Goal: Task Accomplishment & Management: Complete application form

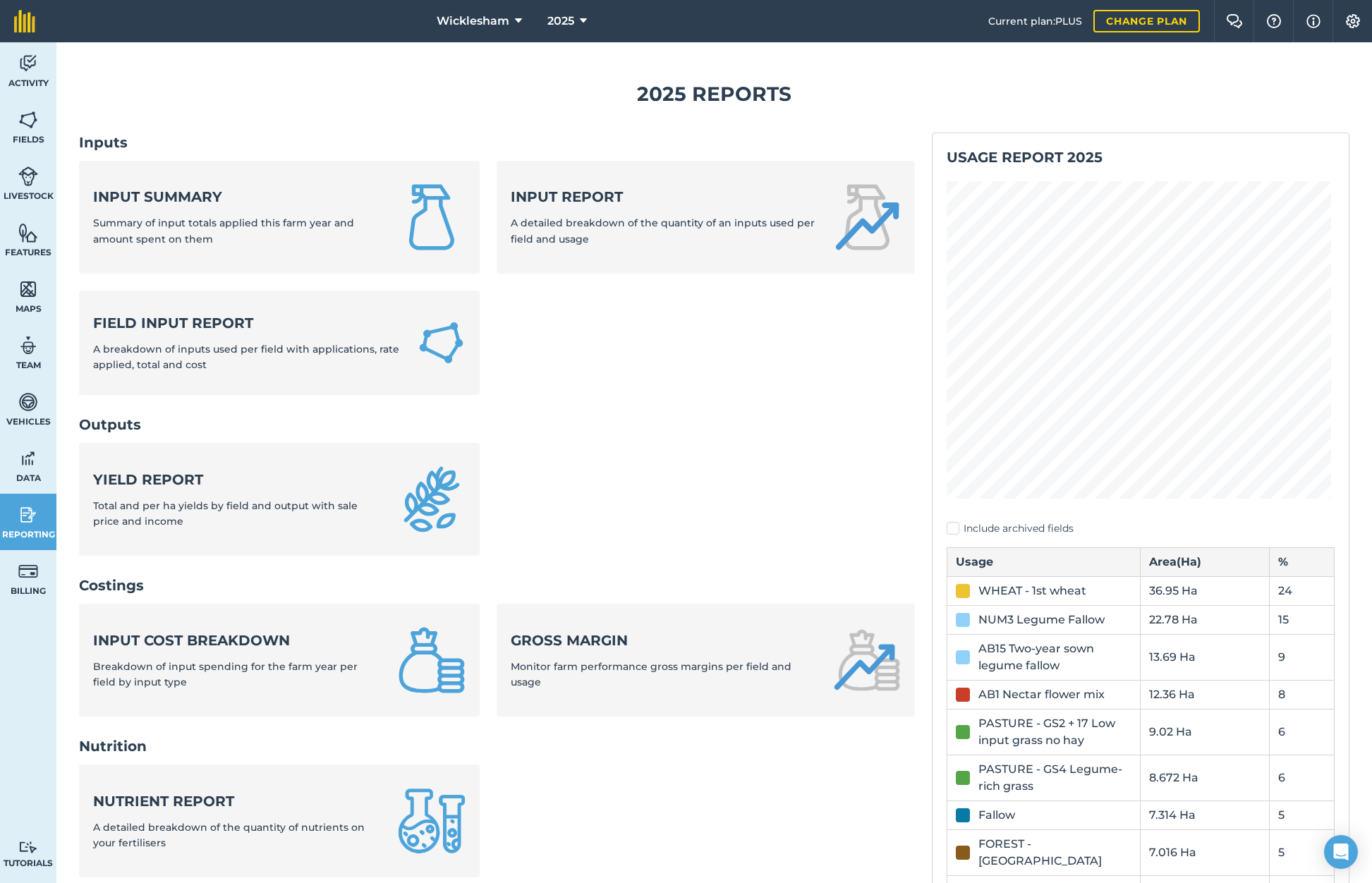
scroll to position [263, 0]
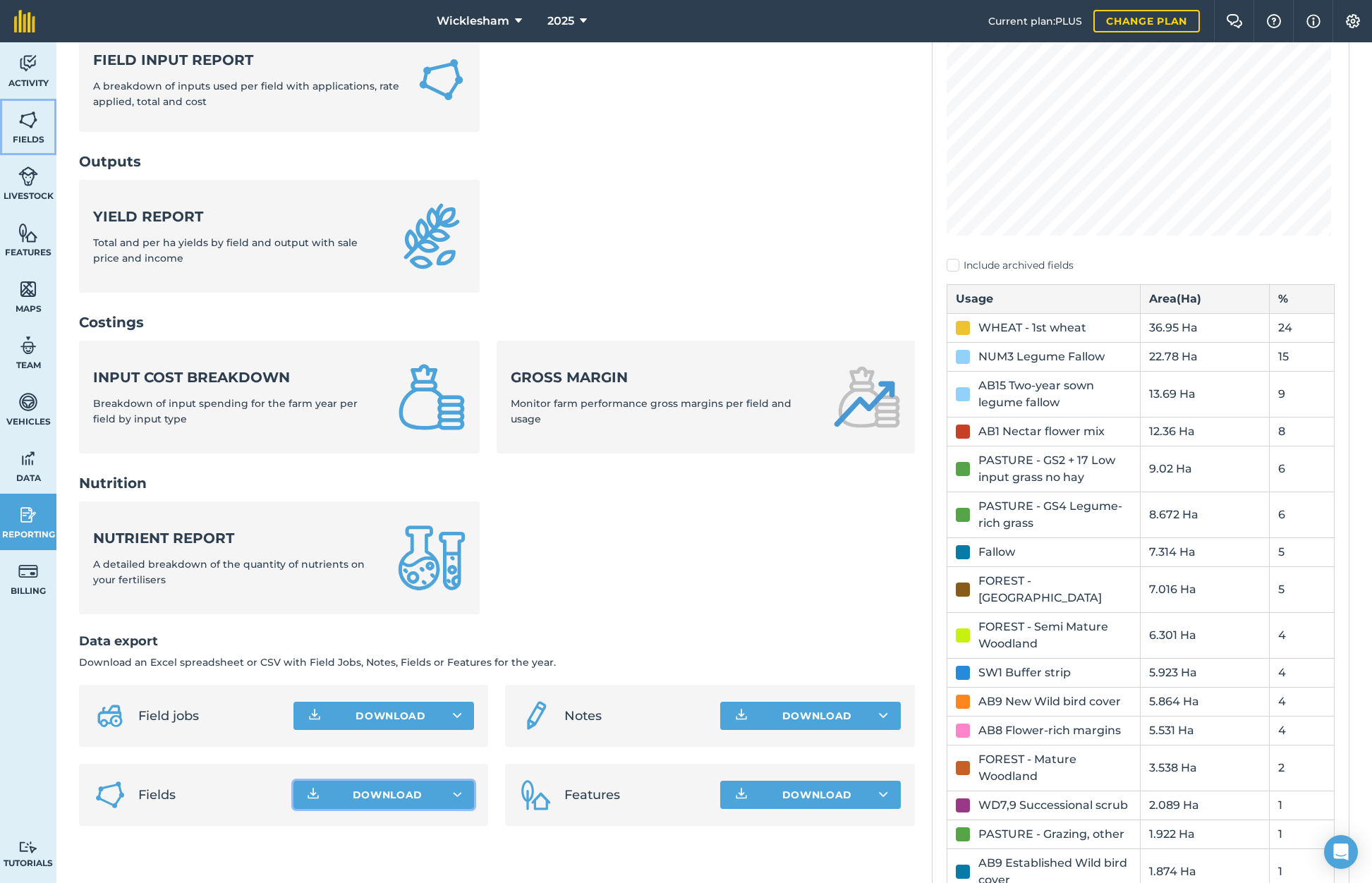
click at [35, 130] on img at bounding box center [28, 120] width 20 height 22
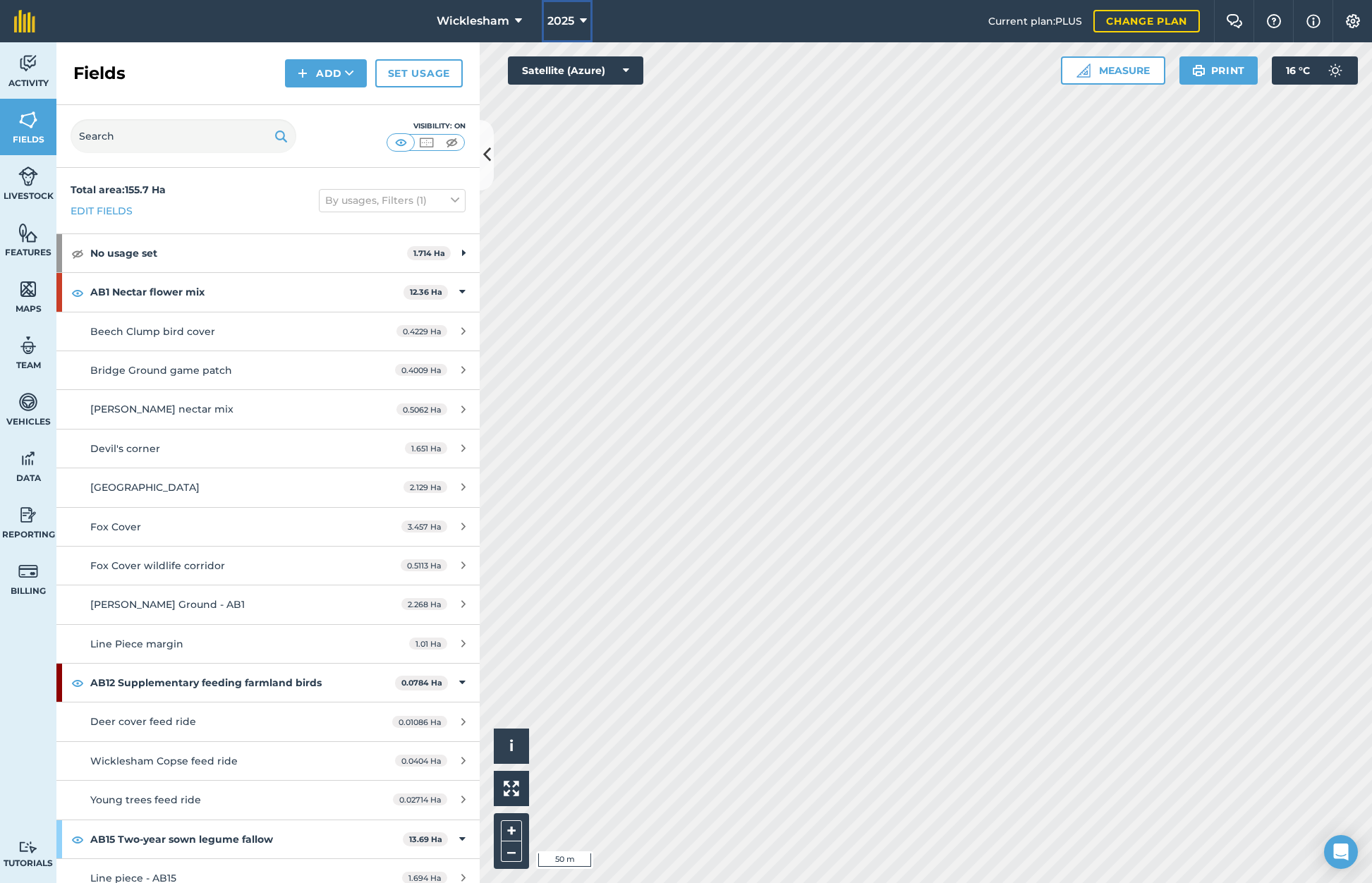
click at [580, 23] on icon at bounding box center [583, 22] width 7 height 17
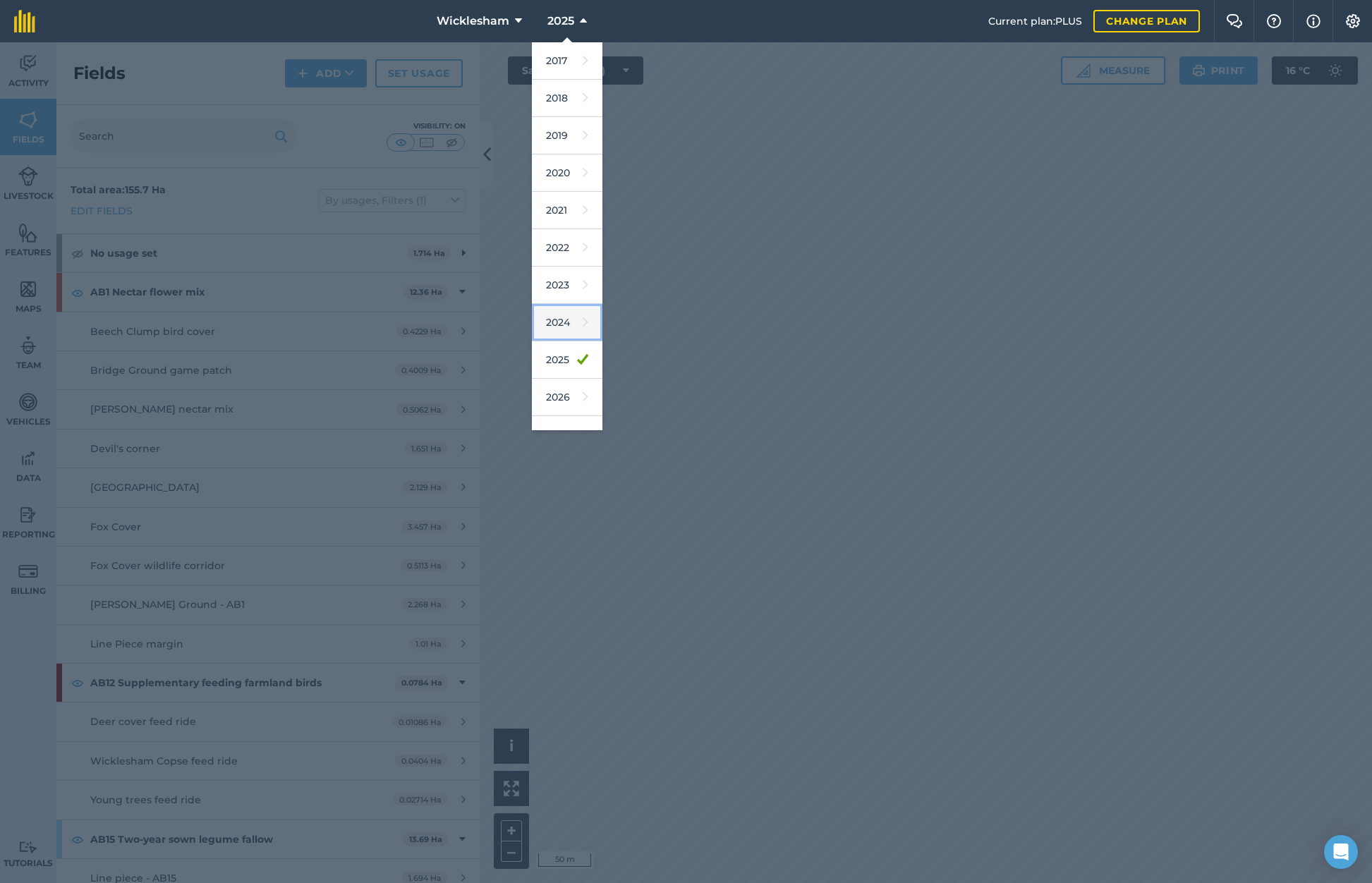
click at [582, 321] on icon at bounding box center [585, 322] width 6 height 20
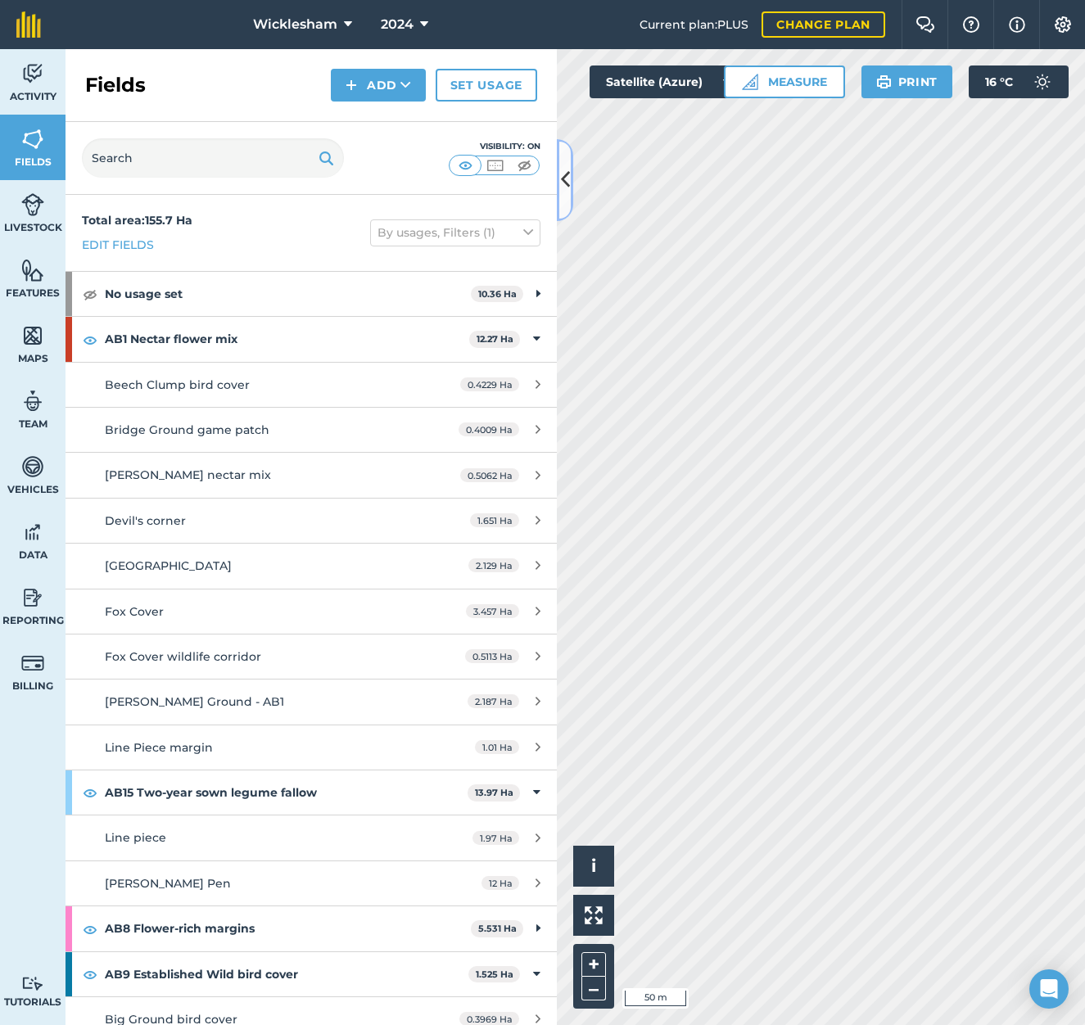
click at [562, 176] on icon at bounding box center [565, 179] width 9 height 29
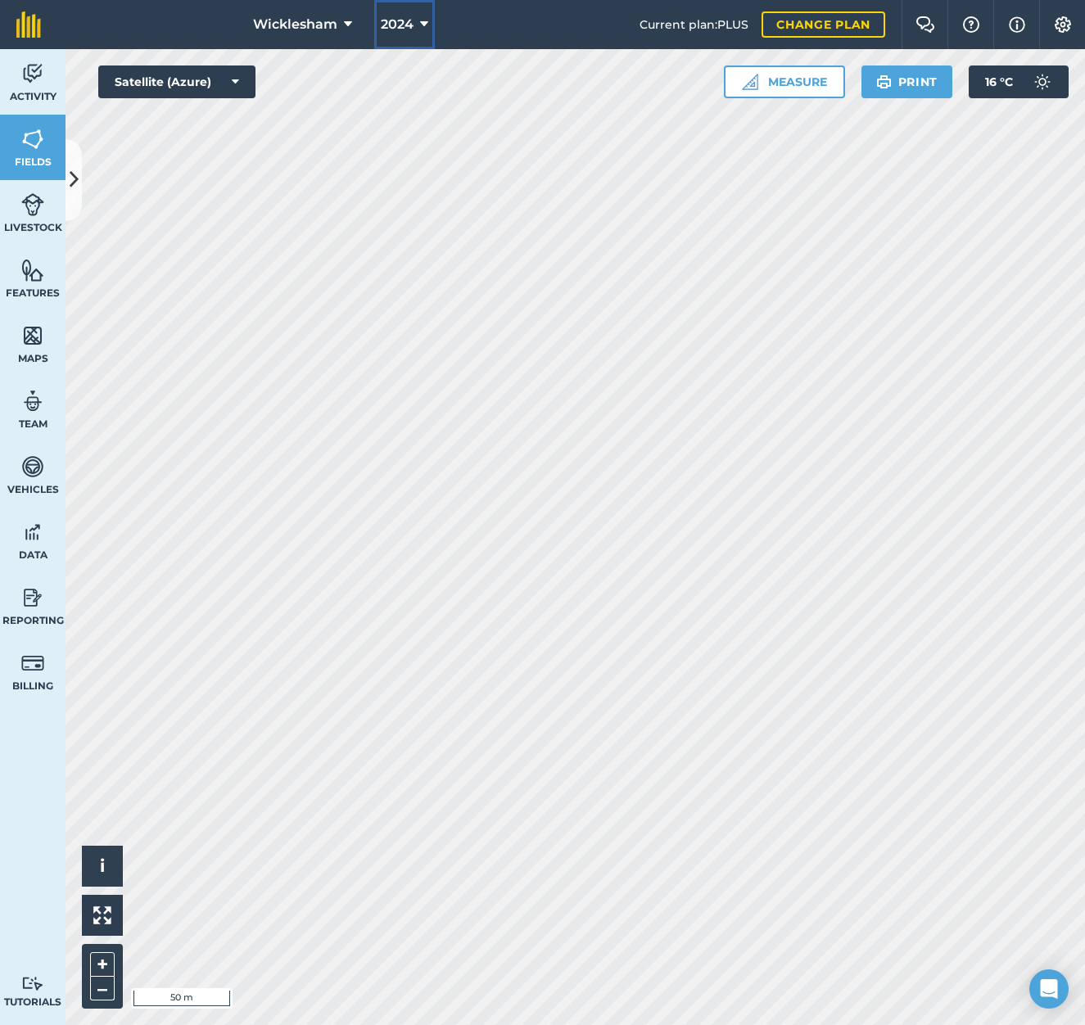
click at [416, 24] on button "2024" at bounding box center [404, 24] width 61 height 49
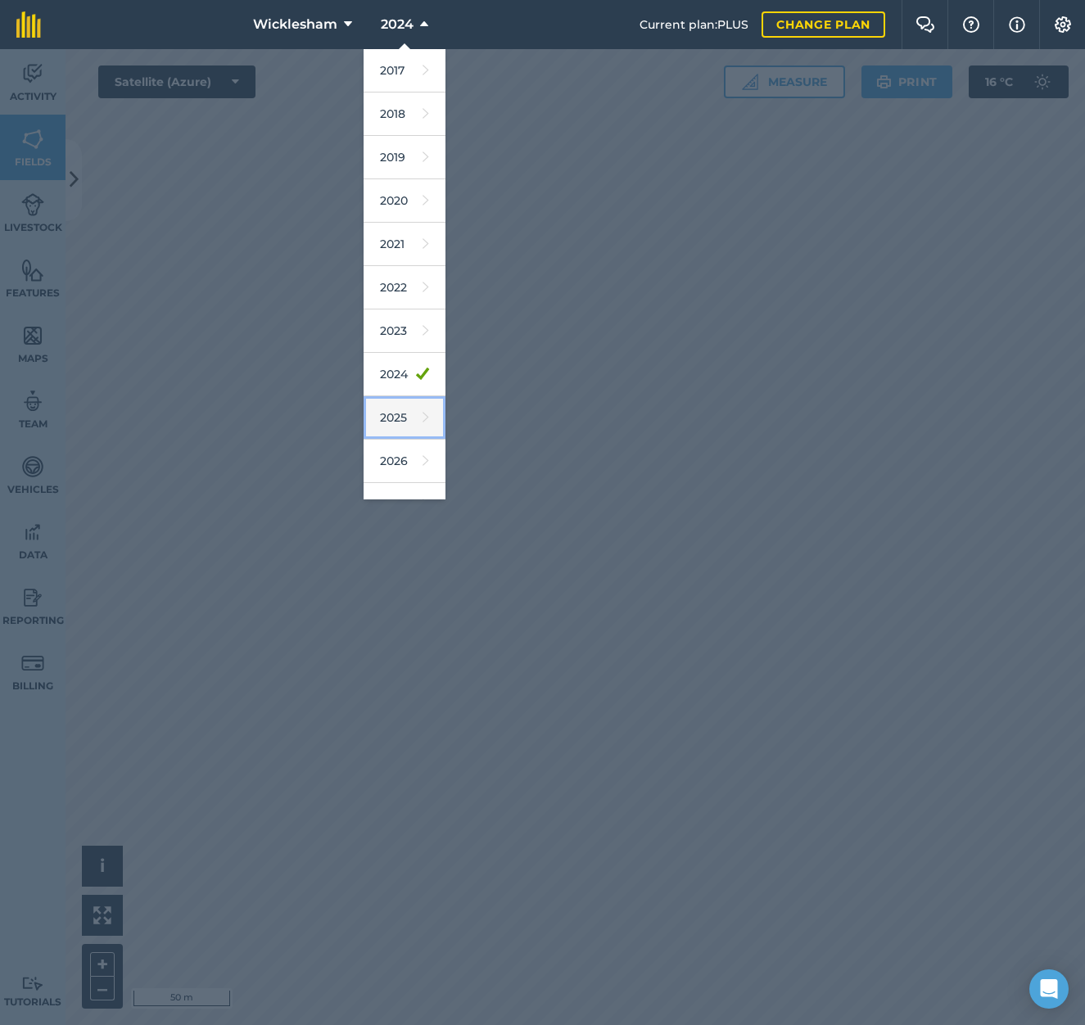
click at [388, 413] on link "2025" at bounding box center [405, 417] width 82 height 43
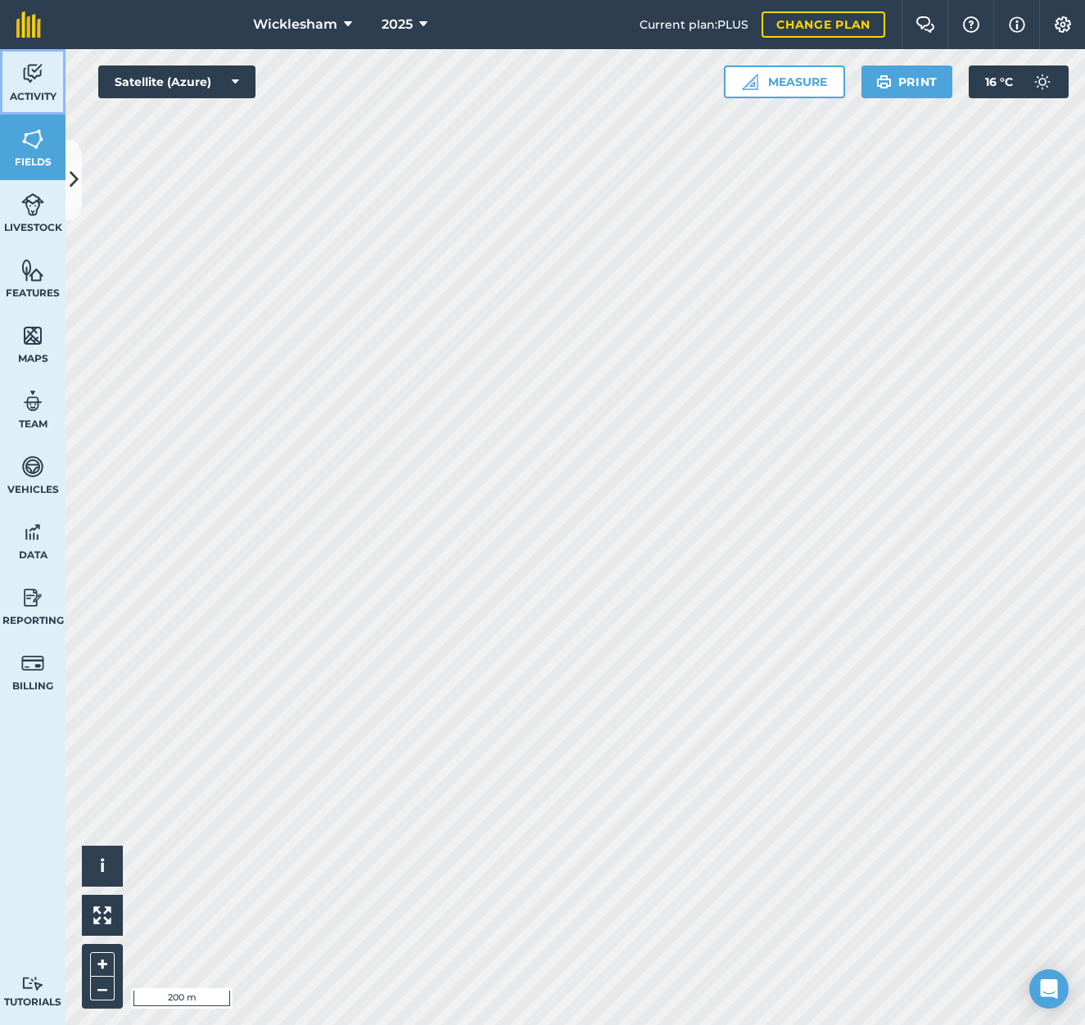
click at [25, 78] on img at bounding box center [32, 73] width 23 height 25
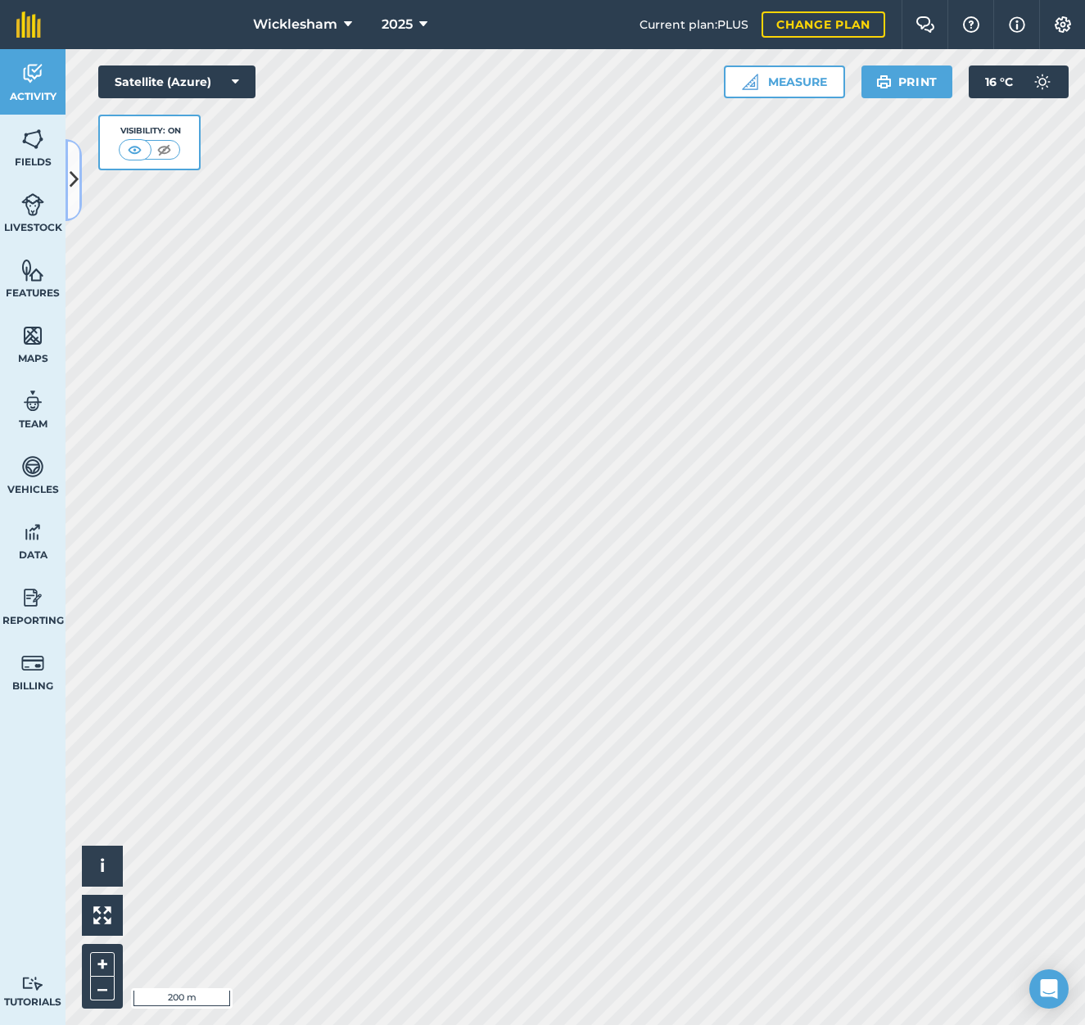
click at [72, 183] on icon at bounding box center [74, 179] width 9 height 29
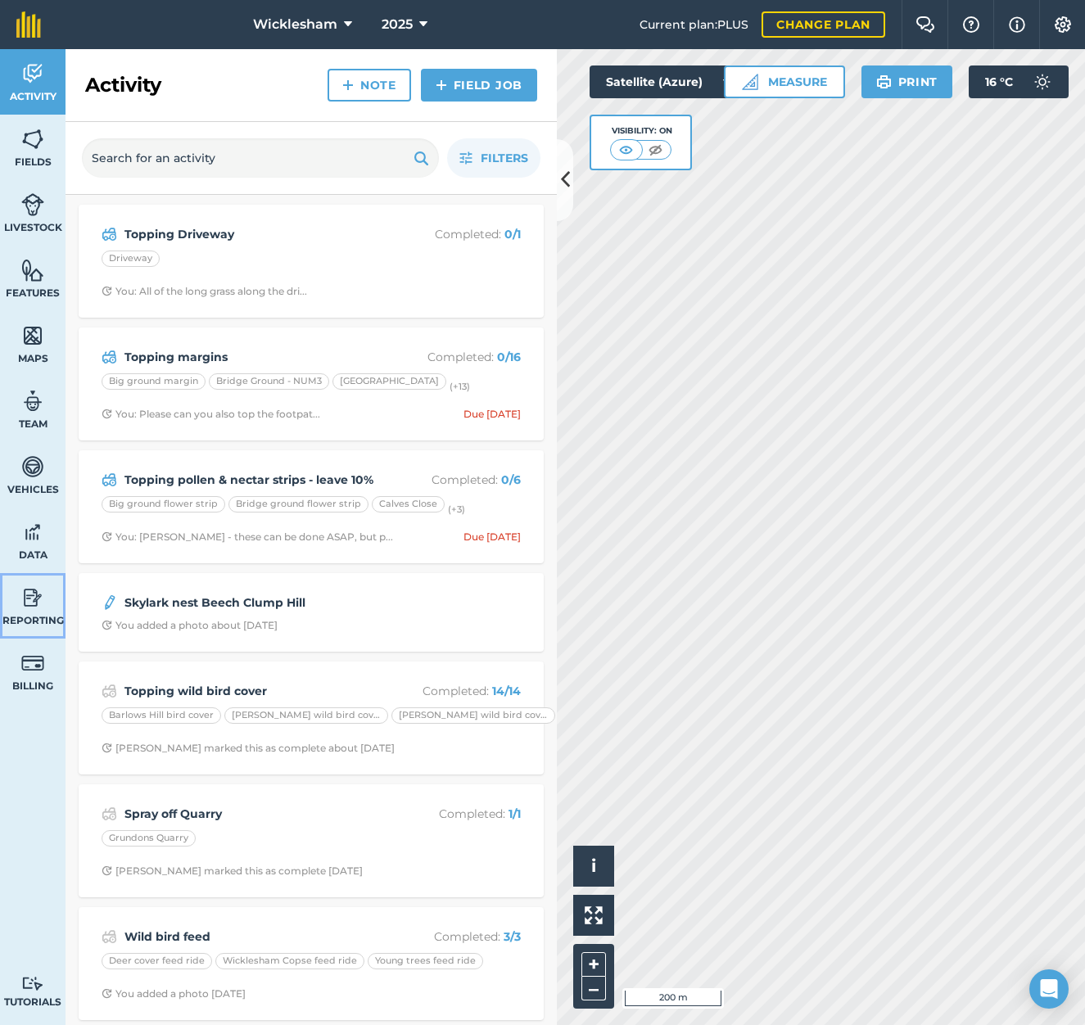
click at [23, 609] on img at bounding box center [32, 597] width 23 height 25
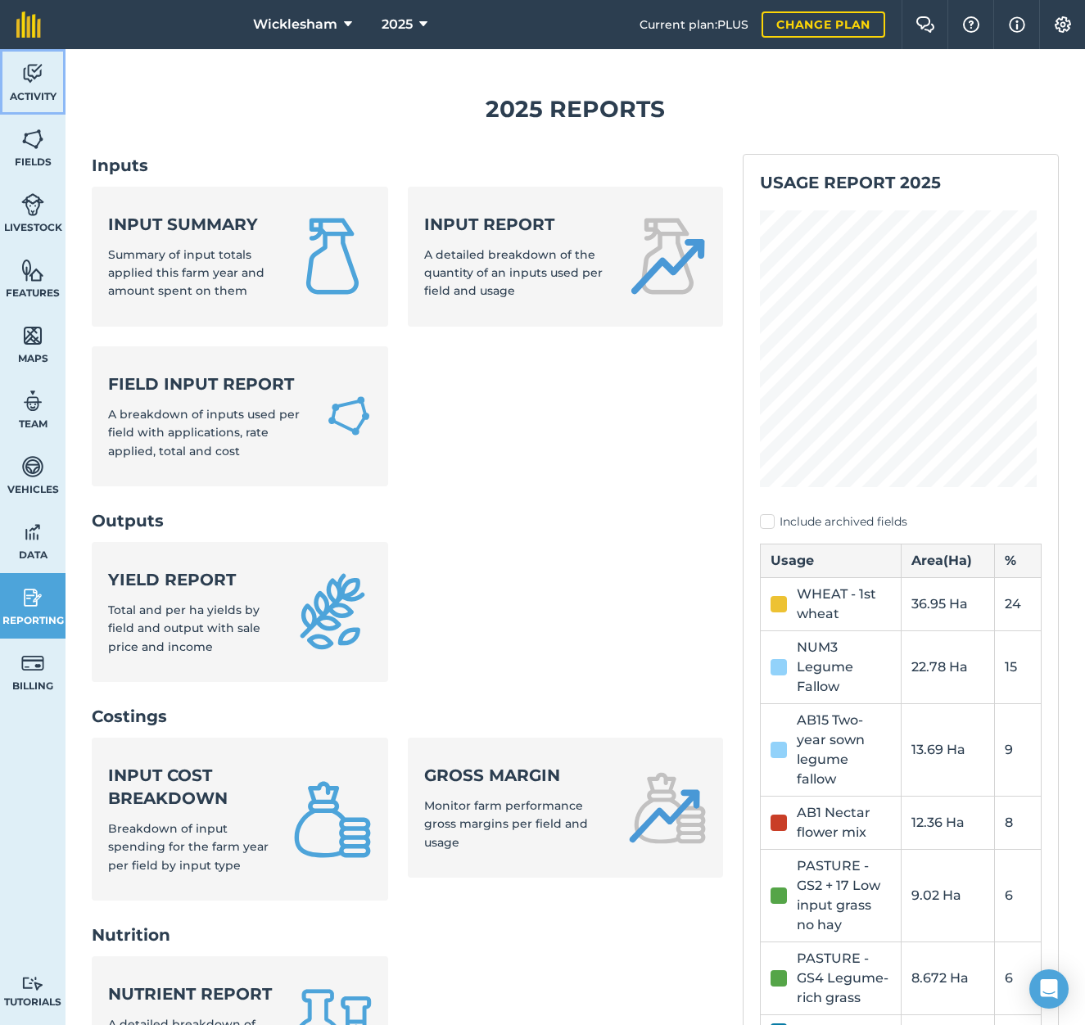
click at [35, 73] on img at bounding box center [32, 73] width 23 height 25
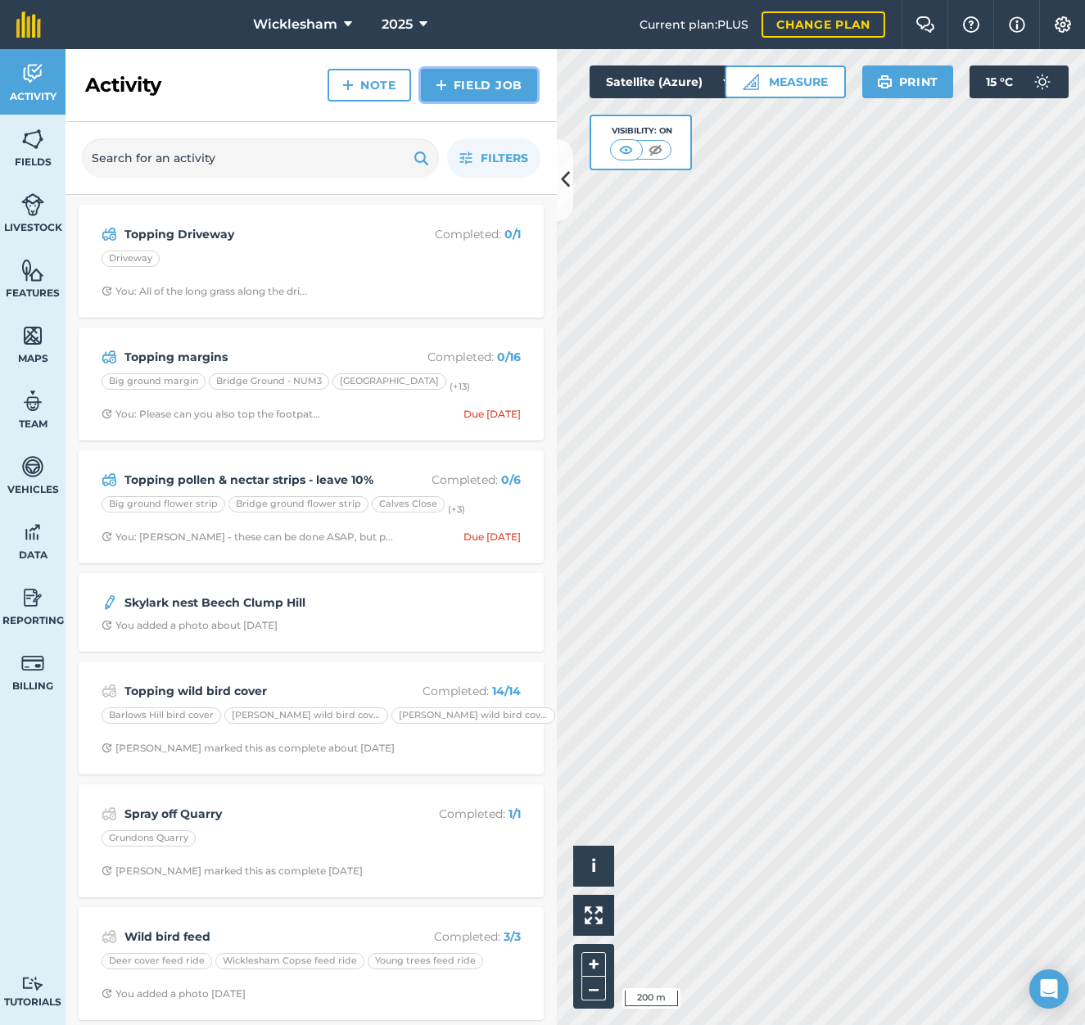
click at [487, 84] on link "Field Job" at bounding box center [479, 85] width 116 height 33
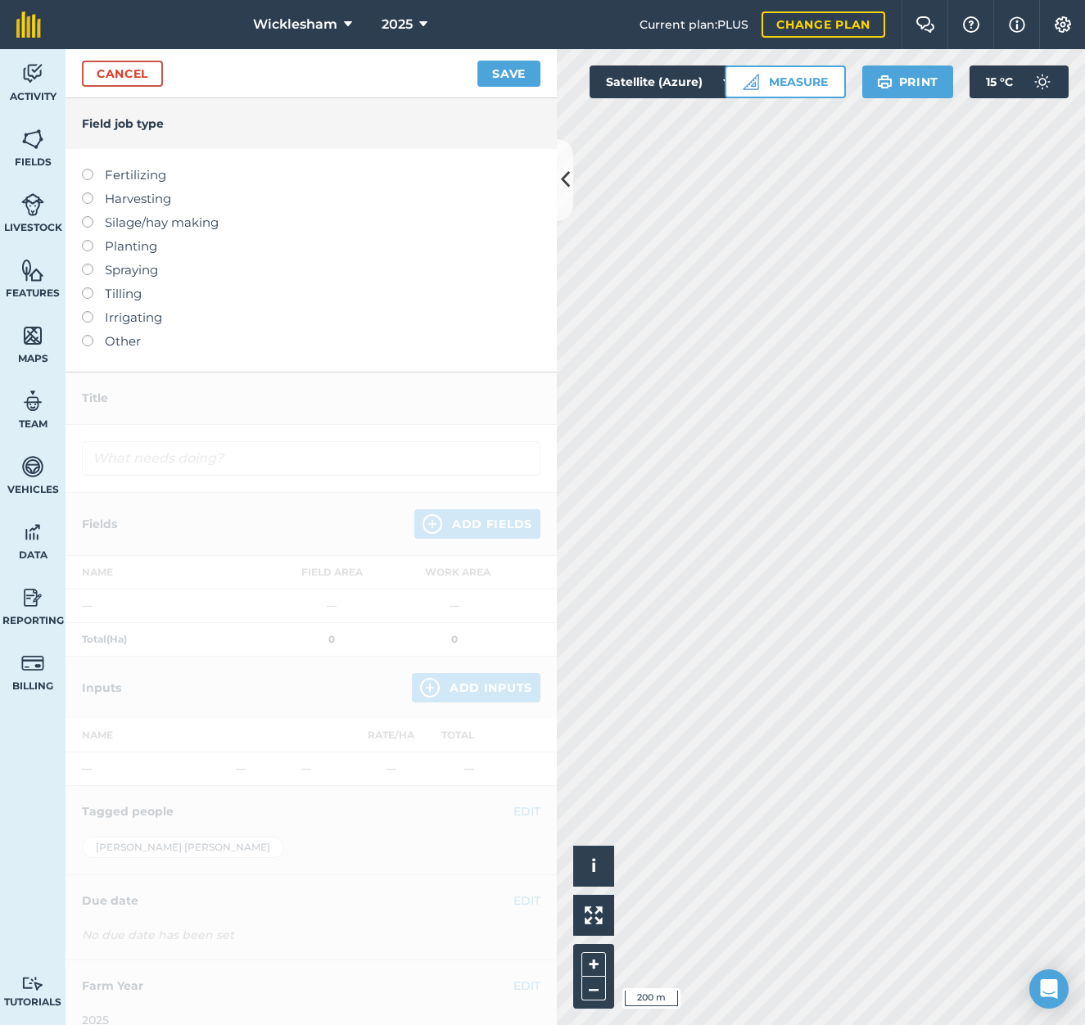
click at [87, 192] on label at bounding box center [93, 192] width 23 height 0
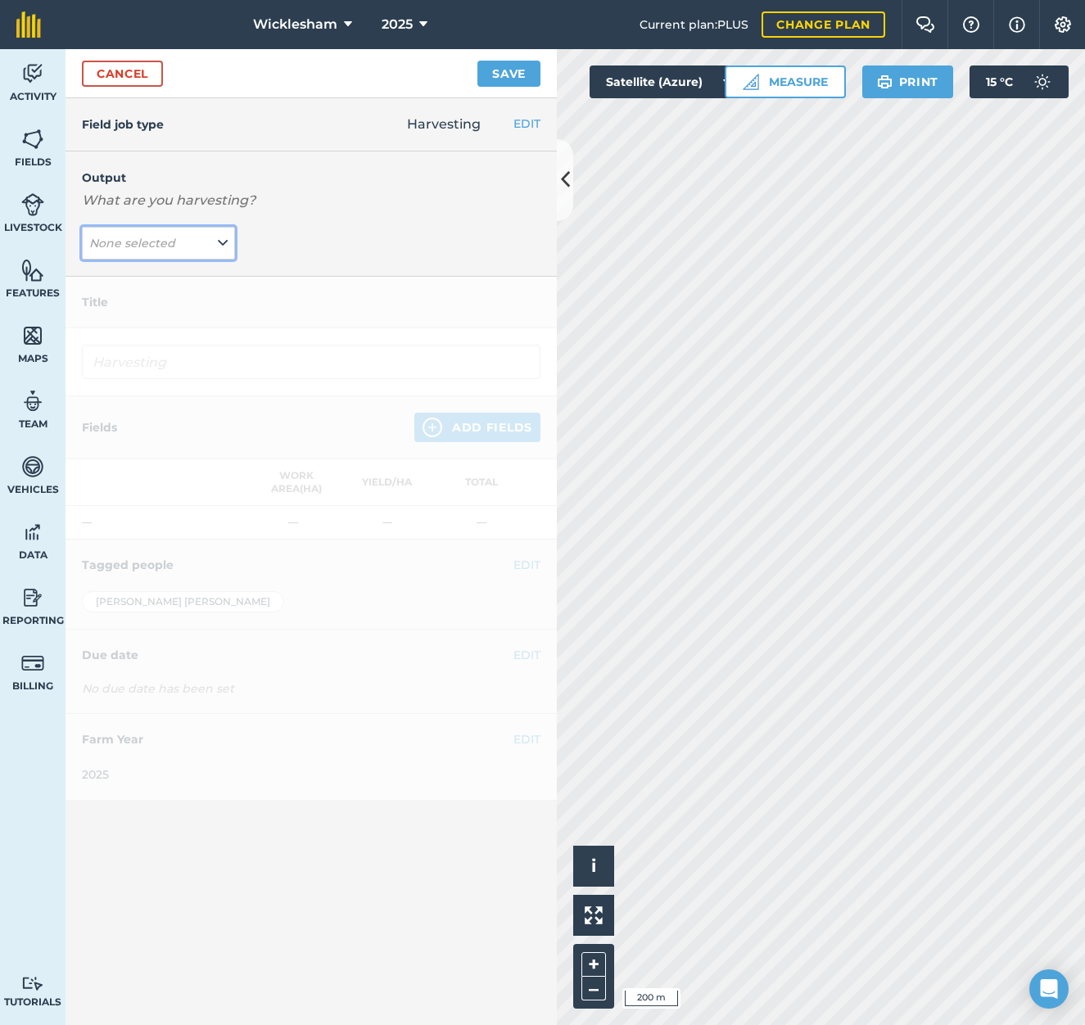
click at [222, 243] on icon at bounding box center [223, 243] width 10 height 18
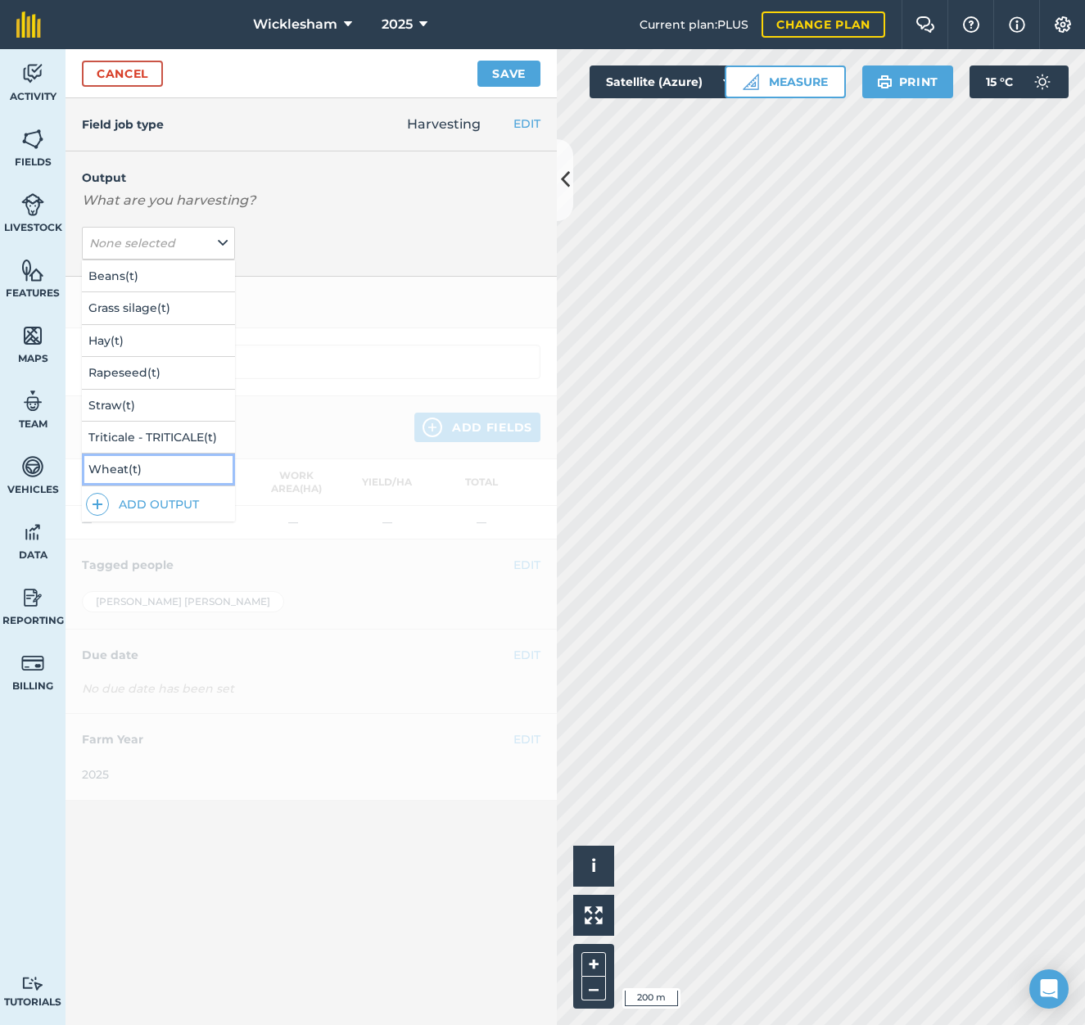
click at [130, 471] on button "Wheat ( t )" at bounding box center [158, 469] width 153 height 31
type input "Harvesting Wheat"
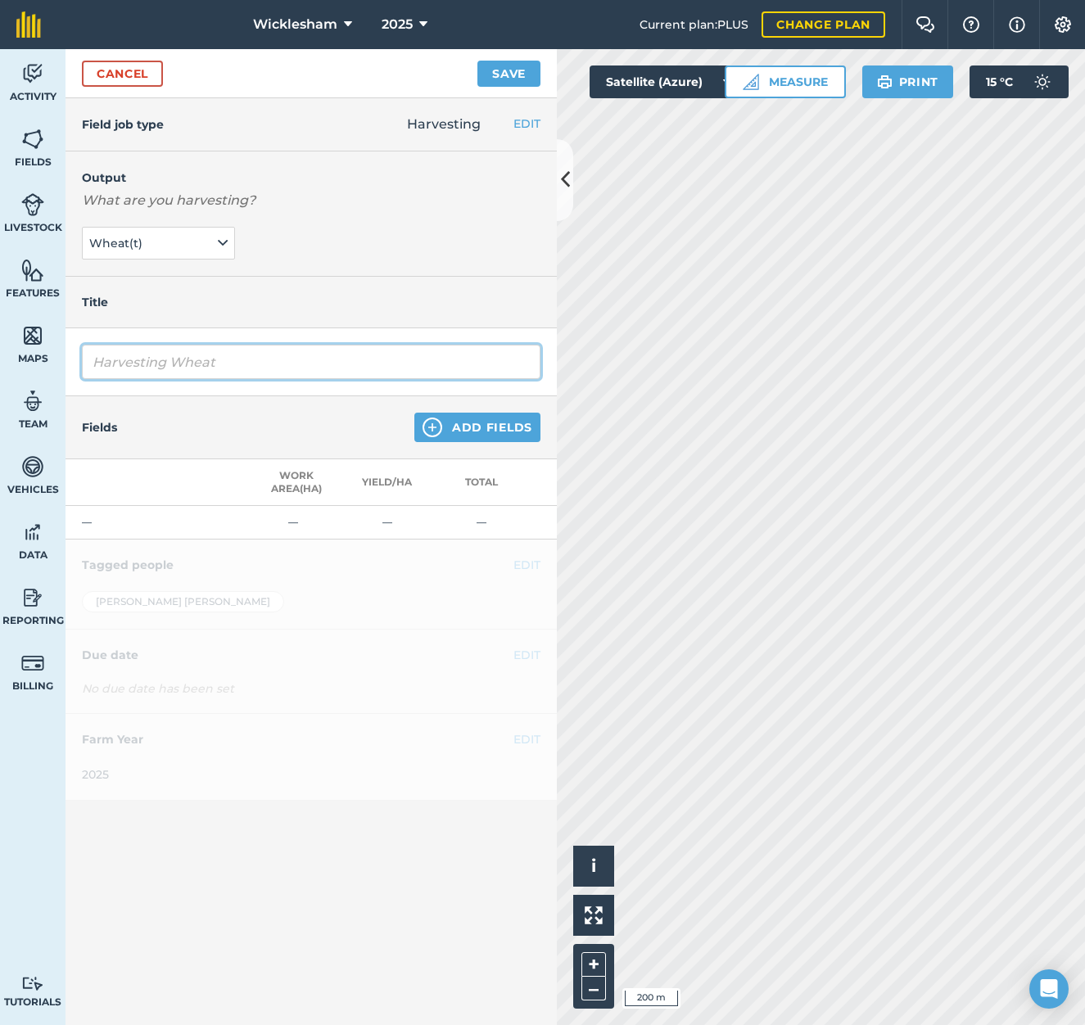
click at [251, 364] on input "Harvesting Wheat" at bounding box center [311, 362] width 459 height 34
click at [481, 433] on button "Add Fields" at bounding box center [477, 427] width 126 height 29
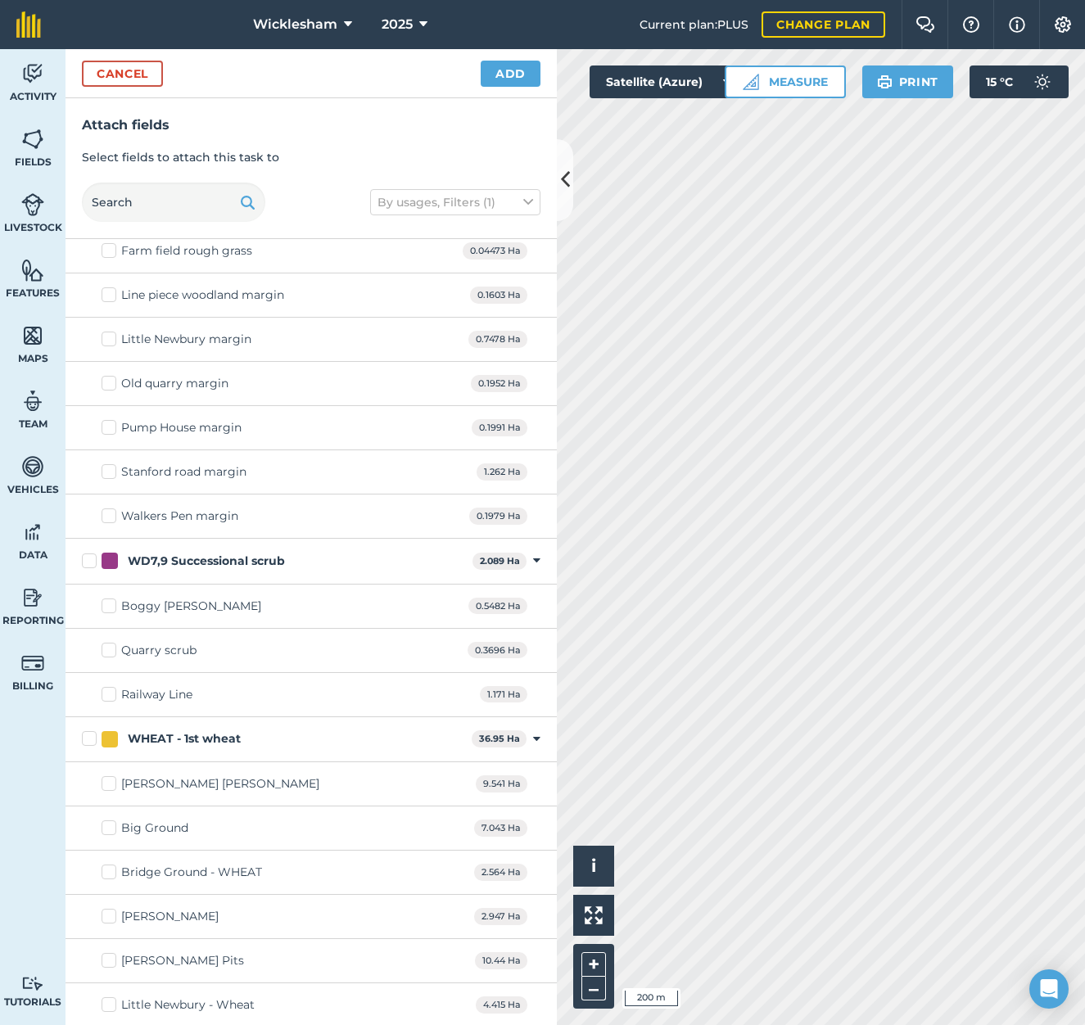
scroll to position [5165, 0]
click at [85, 735] on label "WHEAT - 1st wheat" at bounding box center [273, 736] width 383 height 17
click at [85, 735] on input "WHEAT - 1st wheat" at bounding box center [87, 733] width 11 height 11
checkbox input "true"
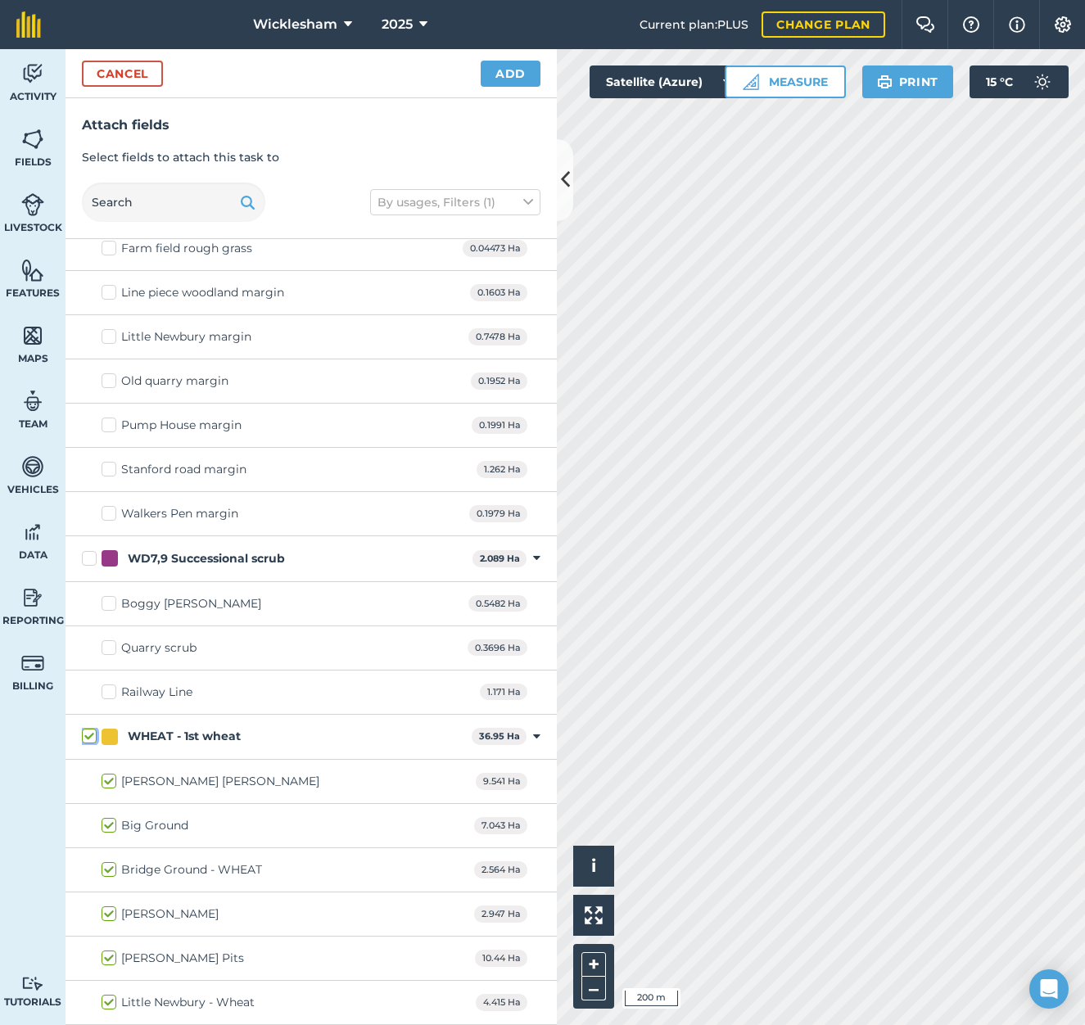
checkbox input "true"
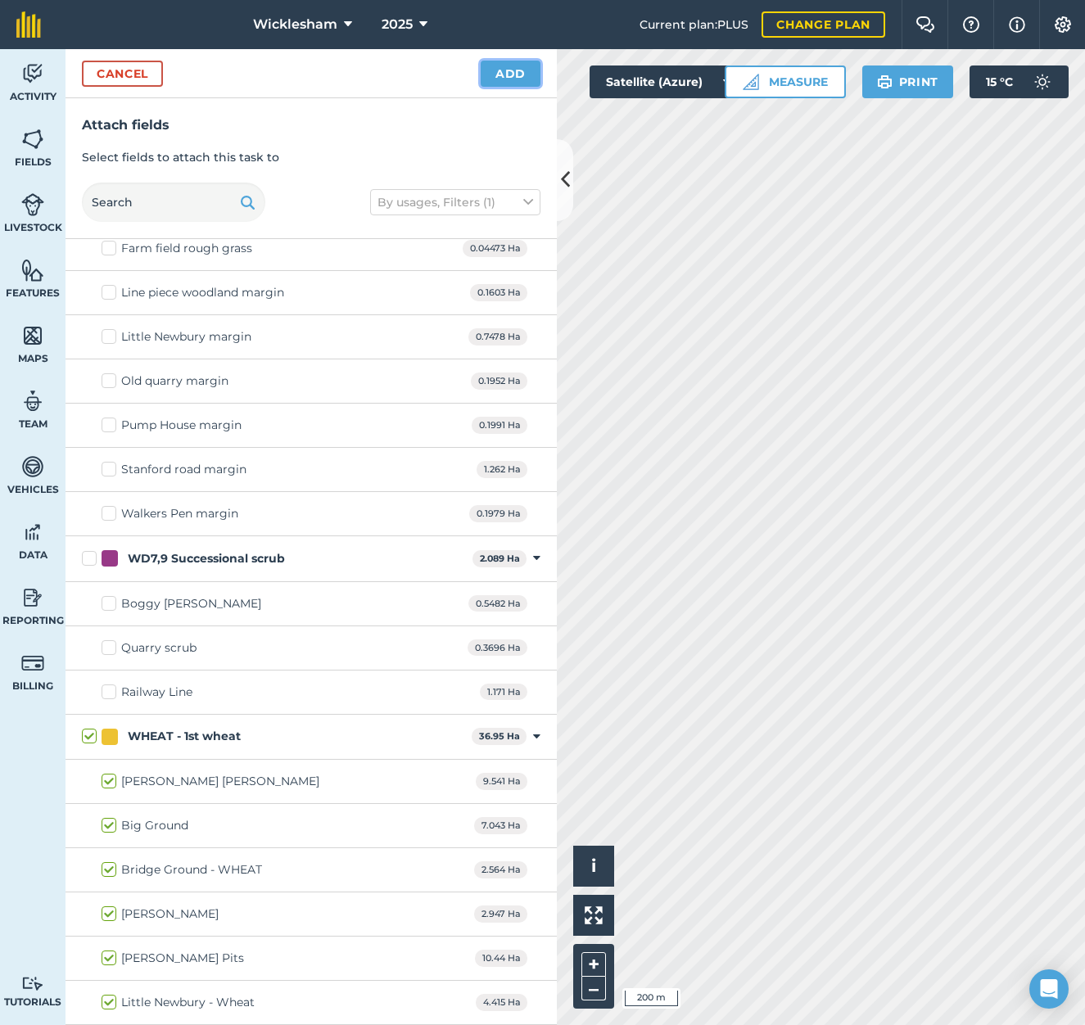
click at [508, 70] on button "Add" at bounding box center [511, 74] width 60 height 26
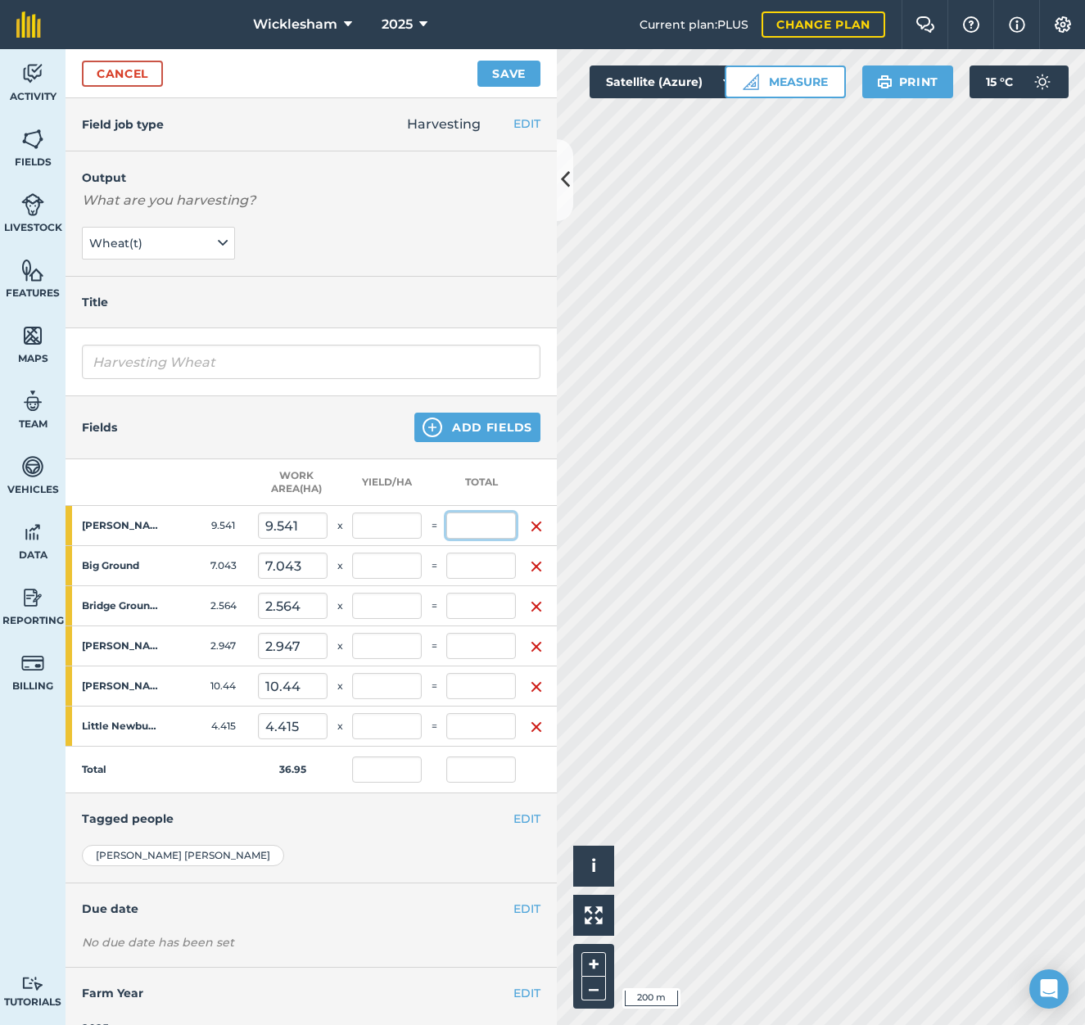
click at [469, 523] on input "text" at bounding box center [481, 526] width 70 height 26
click at [484, 647] on input "text" at bounding box center [481, 646] width 70 height 26
type input "10.425"
type input "3.537"
type input "0.282"
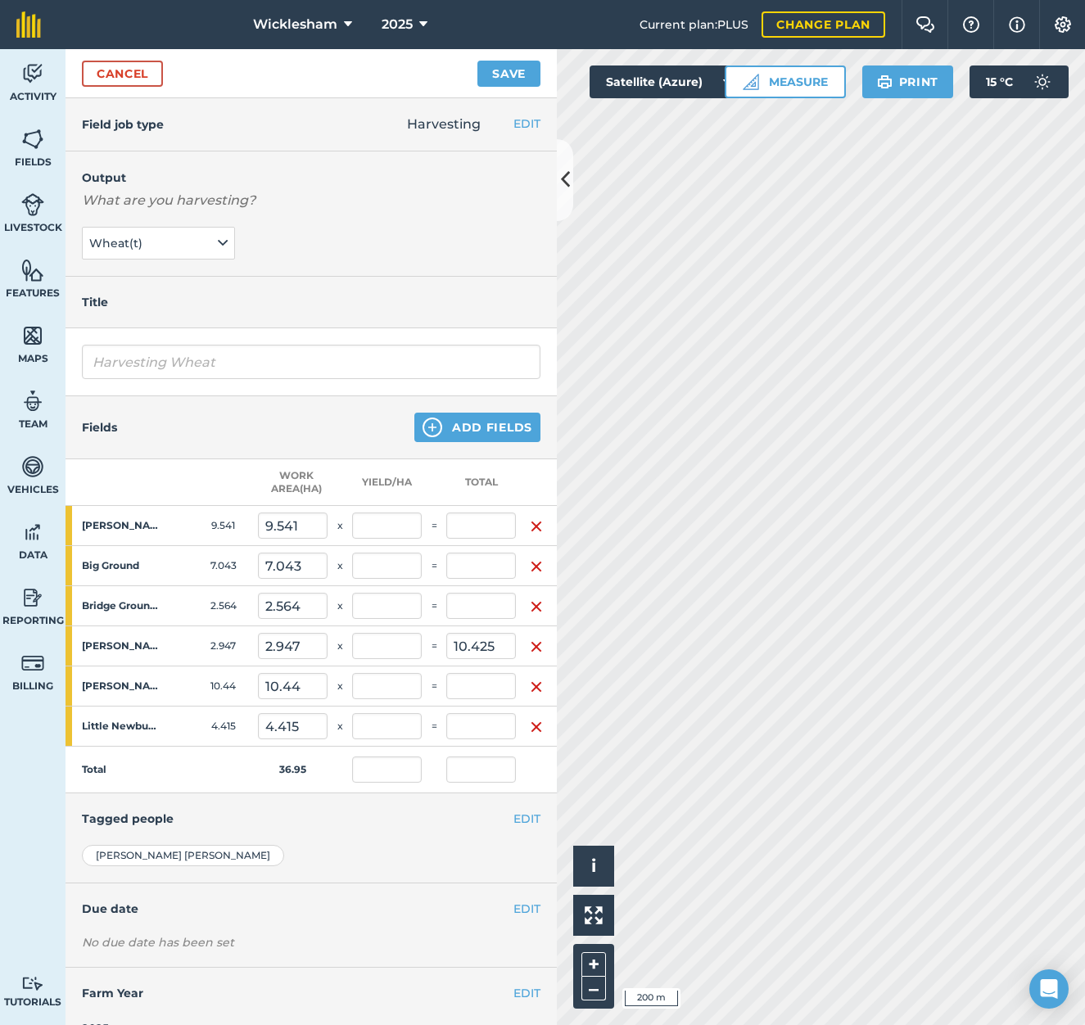
type input "10.425"
click at [477, 604] on input "text" at bounding box center [481, 606] width 70 height 26
type input "10.441"
type input "4.072"
type input "0.565"
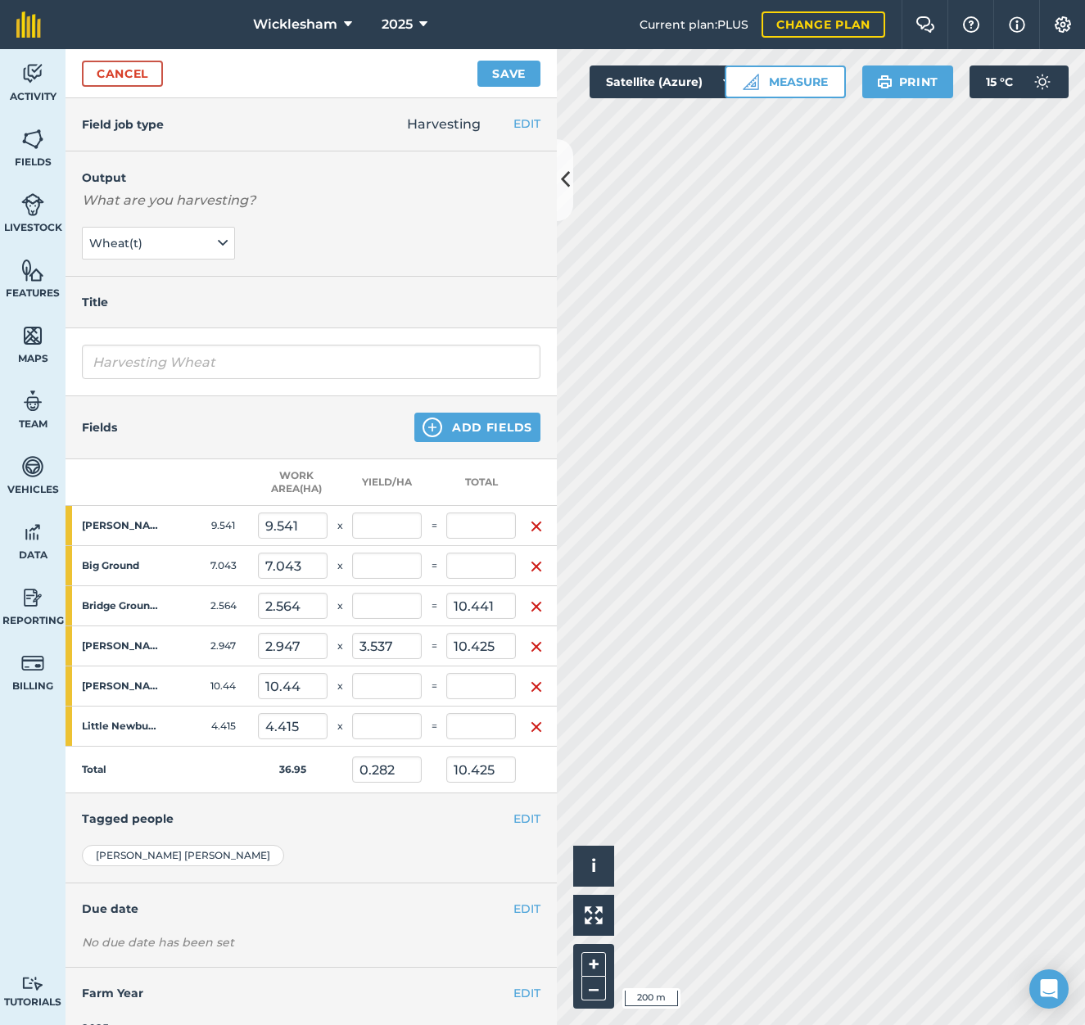
type input "20.866"
click at [498, 563] on input "text" at bounding box center [481, 566] width 70 height 26
type input "43.273"
type input "6.144"
type input "1.736"
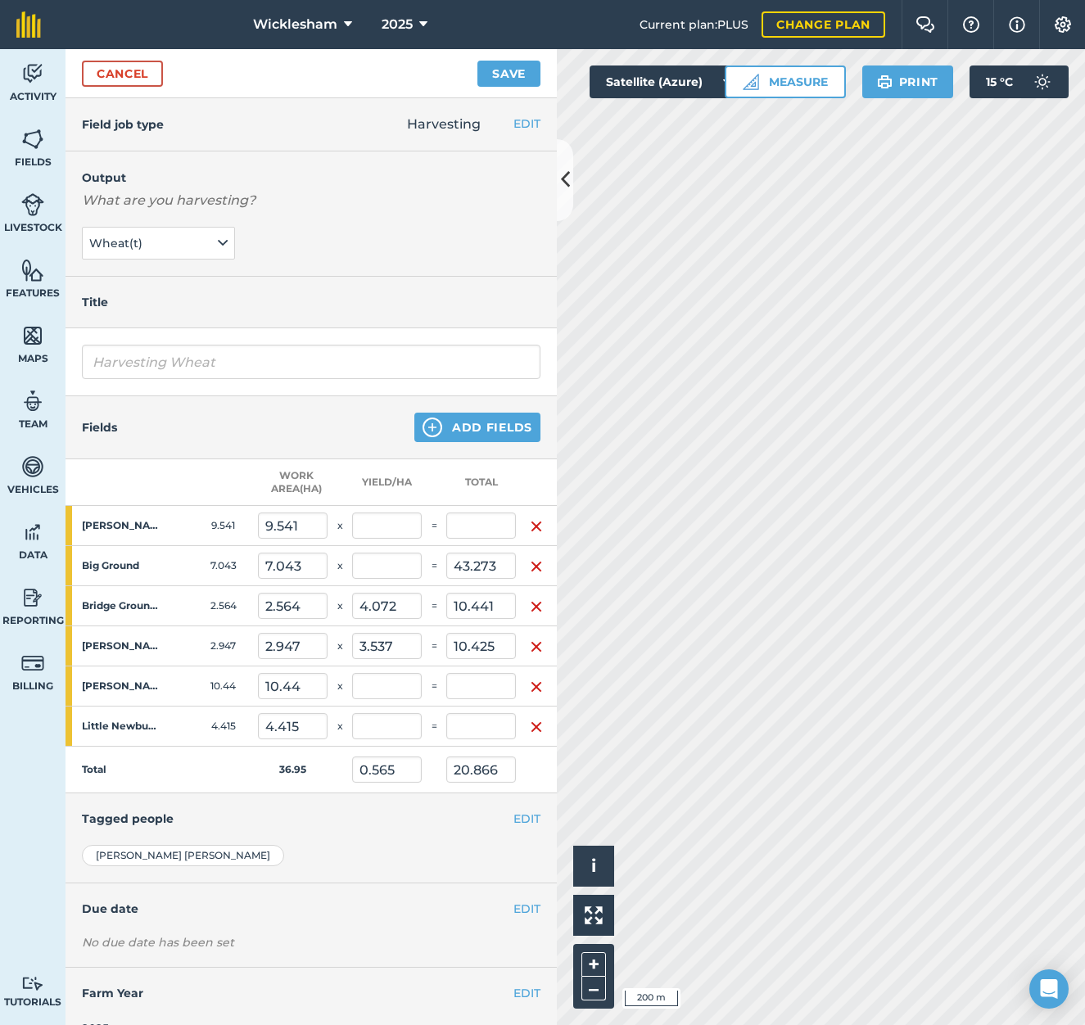
type input "64.139"
click at [472, 721] on input "text" at bounding box center [481, 726] width 70 height 26
type input "18.894"
type input "4.28"
type input "2.247"
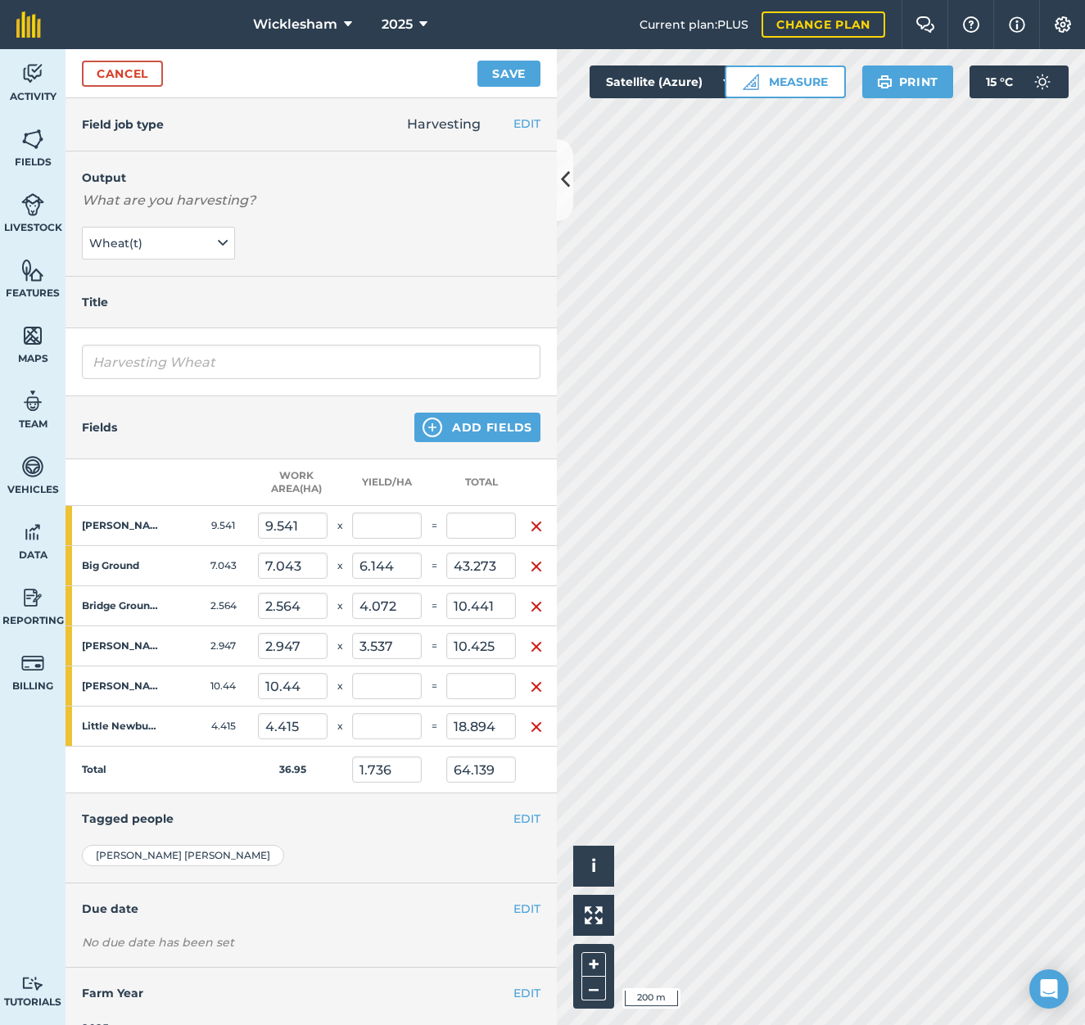
type input "83.033"
click at [481, 683] on input "text" at bounding box center [481, 686] width 70 height 26
click at [475, 680] on input "text" at bounding box center [481, 686] width 70 height 26
type input "36.7"
type input "3.515"
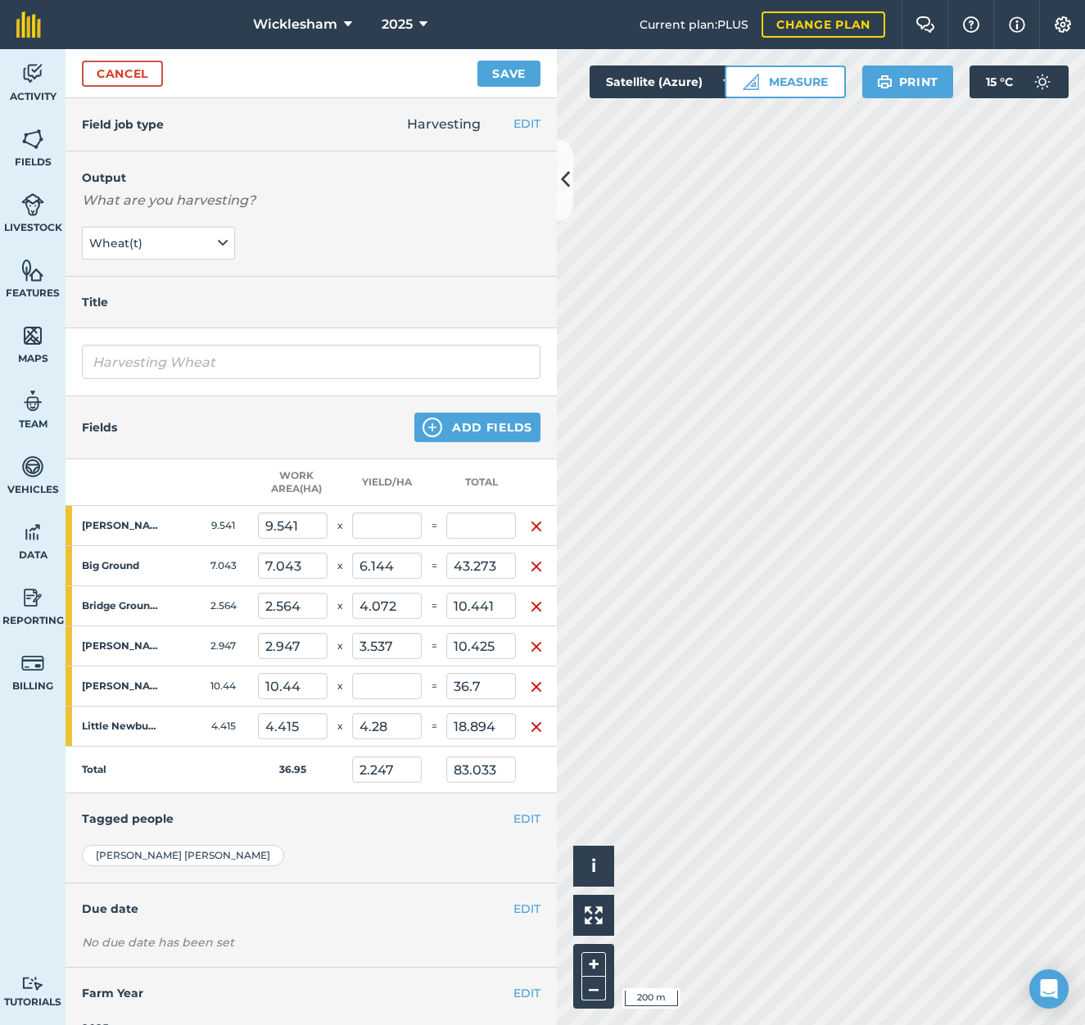
type input "3.24"
type input "119.733"
click at [477, 526] on input "text" at bounding box center [481, 526] width 70 height 26
click at [475, 525] on input "text" at bounding box center [481, 526] width 70 height 26
type input "43.453"
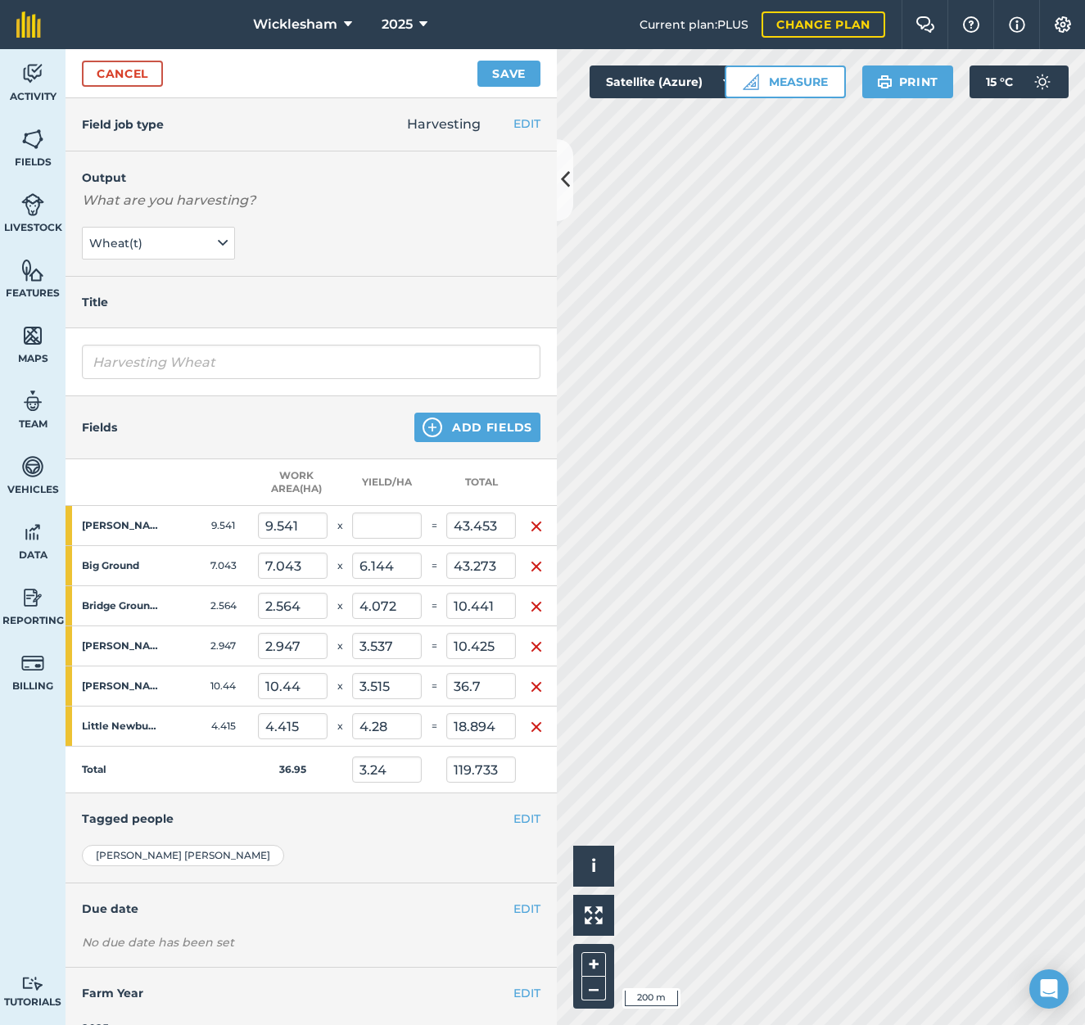
type input "4.554"
type input "4.416"
type input "163.186"
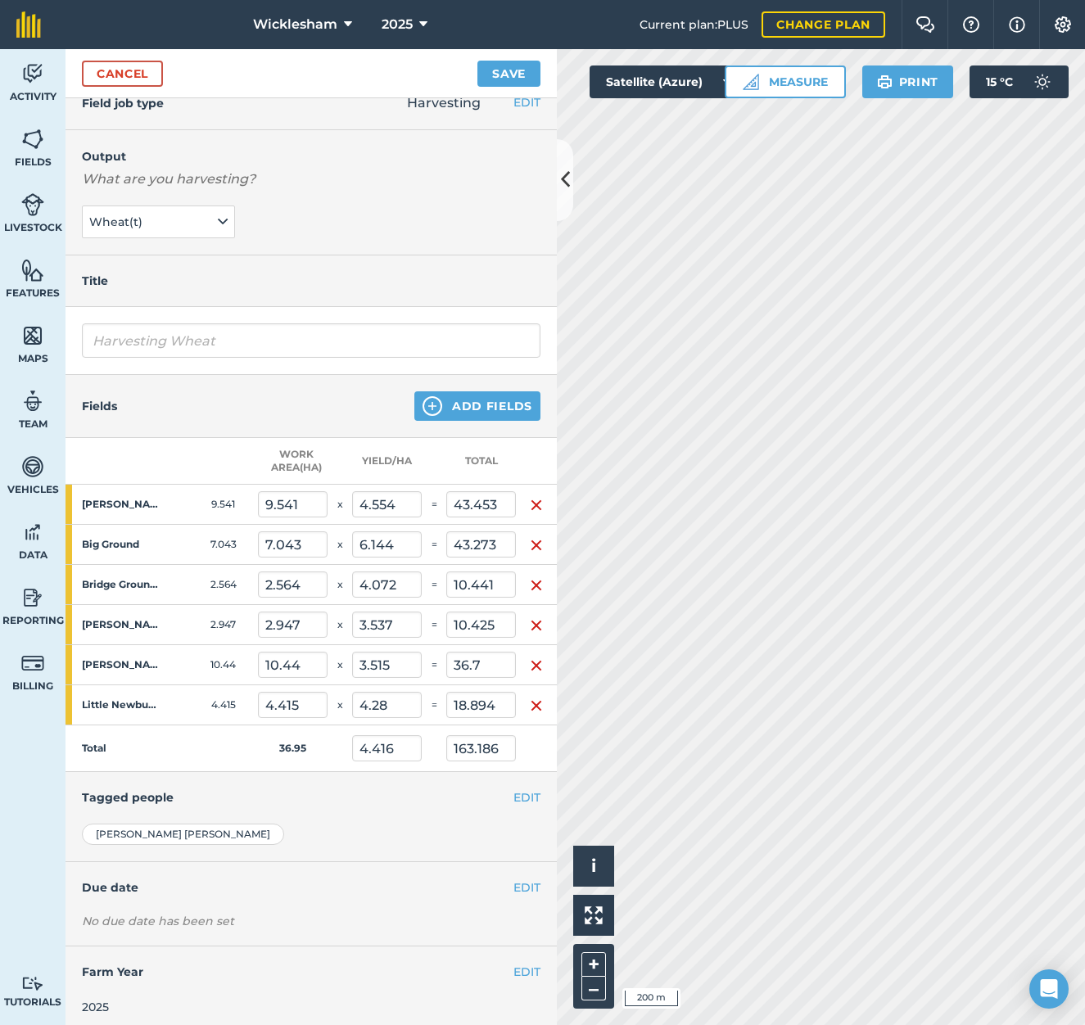
scroll to position [42, 0]
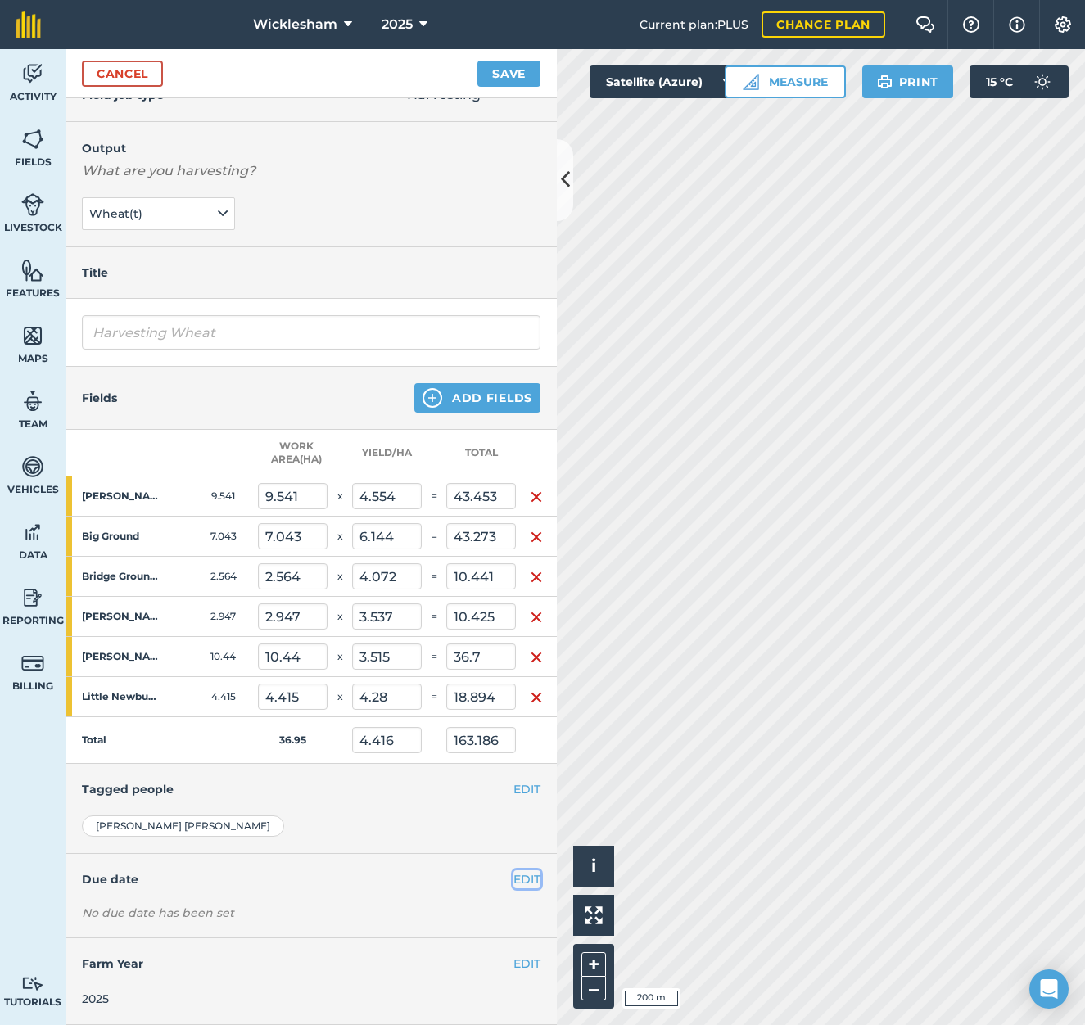
click at [517, 870] on button "EDIT" at bounding box center [526, 879] width 27 height 18
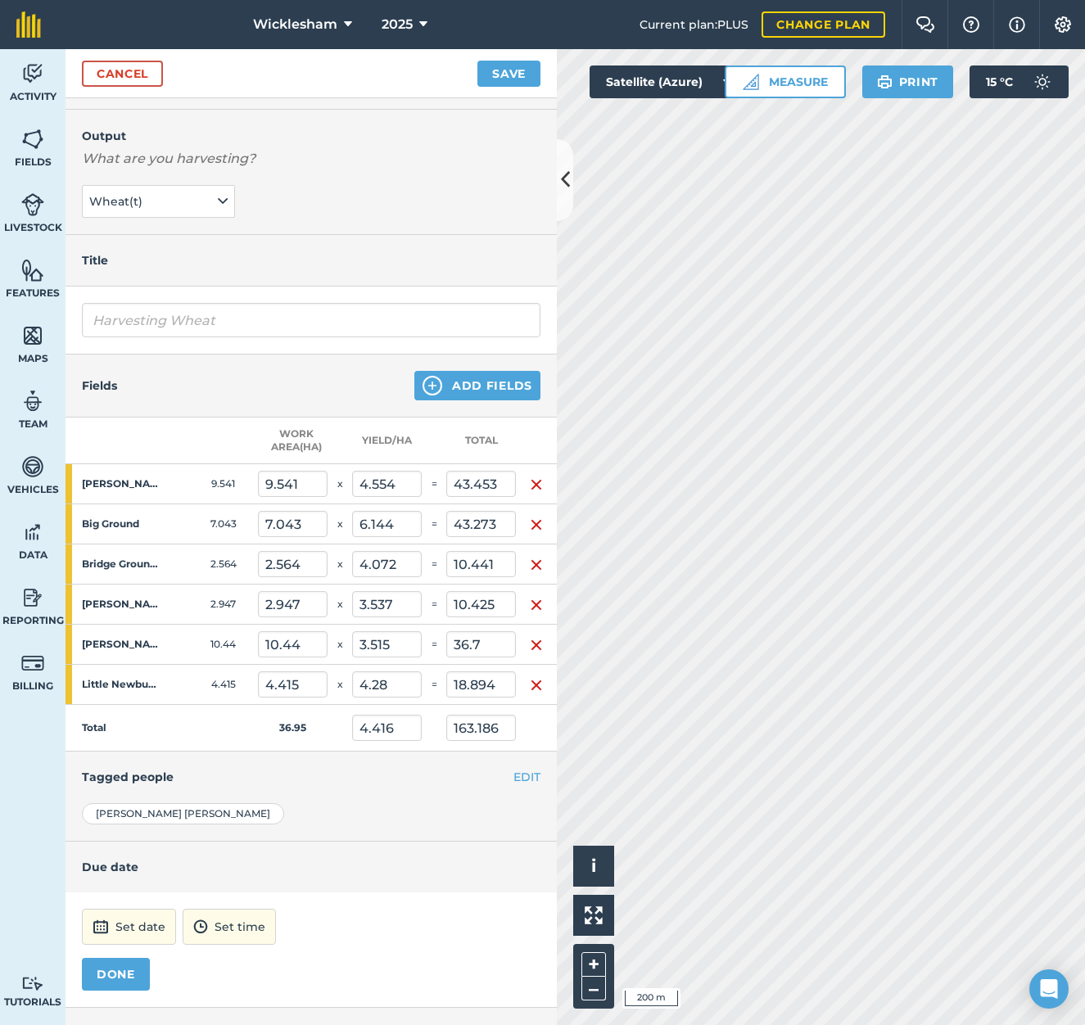
scroll to position [124, 0]
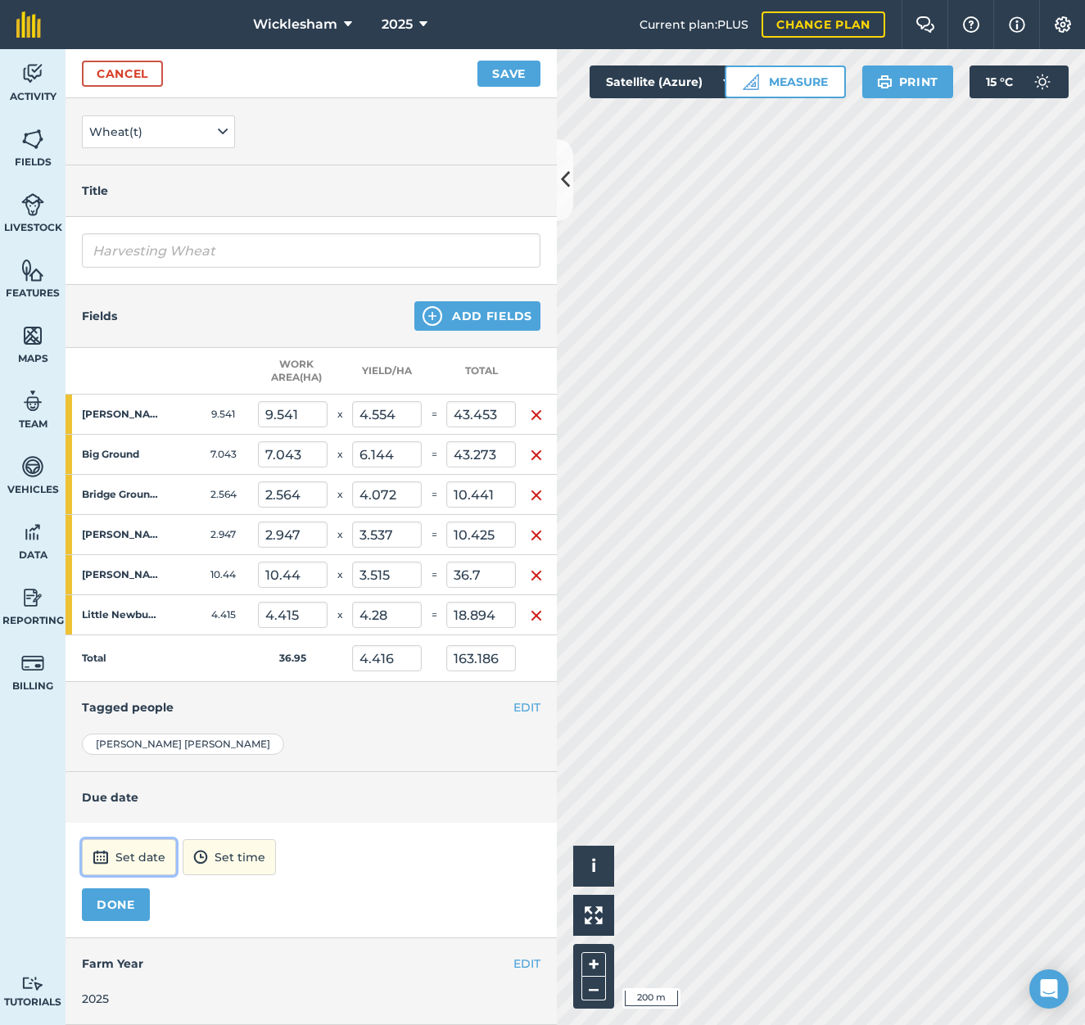
click at [119, 842] on button "Set date" at bounding box center [129, 857] width 94 height 36
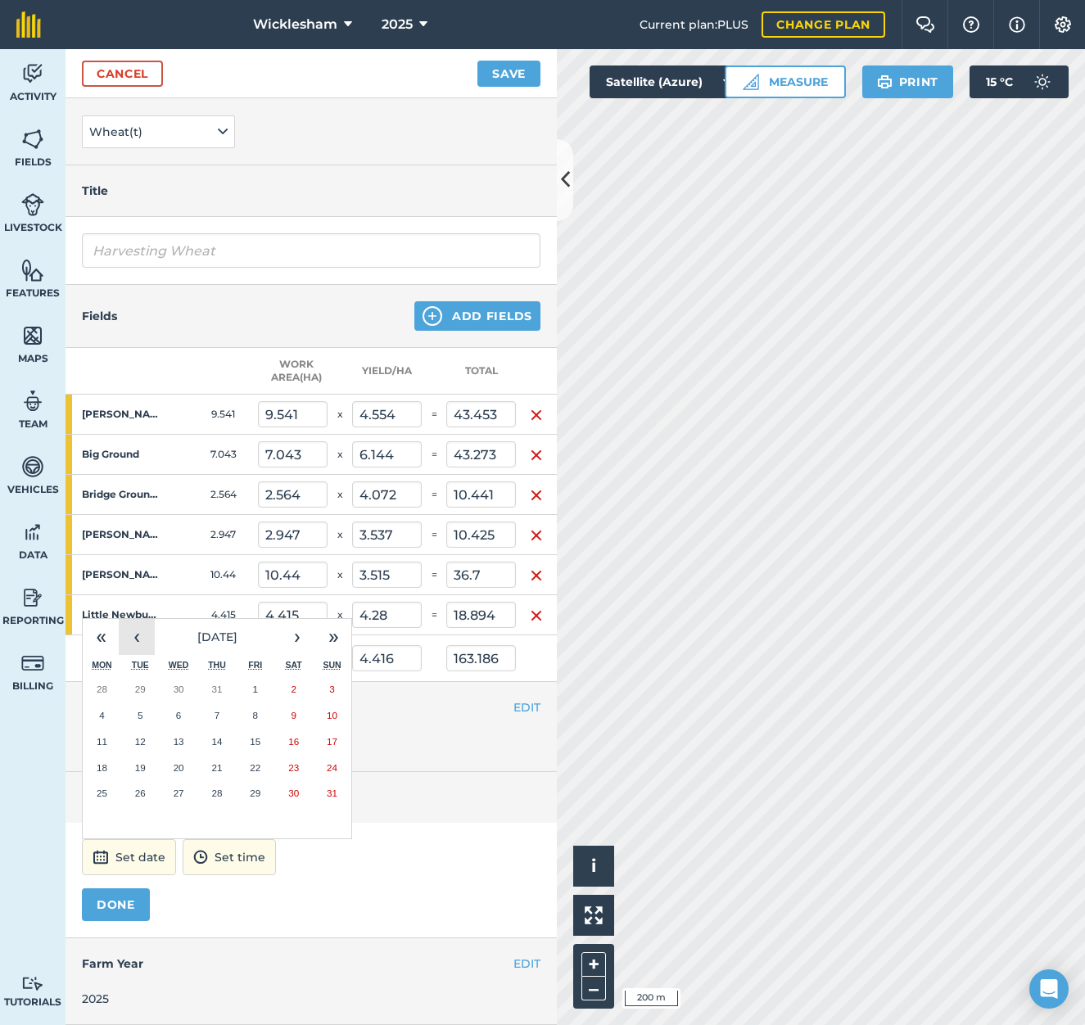
click at [141, 621] on button "‹" at bounding box center [137, 637] width 36 height 36
click at [99, 788] on abbr "28" at bounding box center [102, 793] width 11 height 11
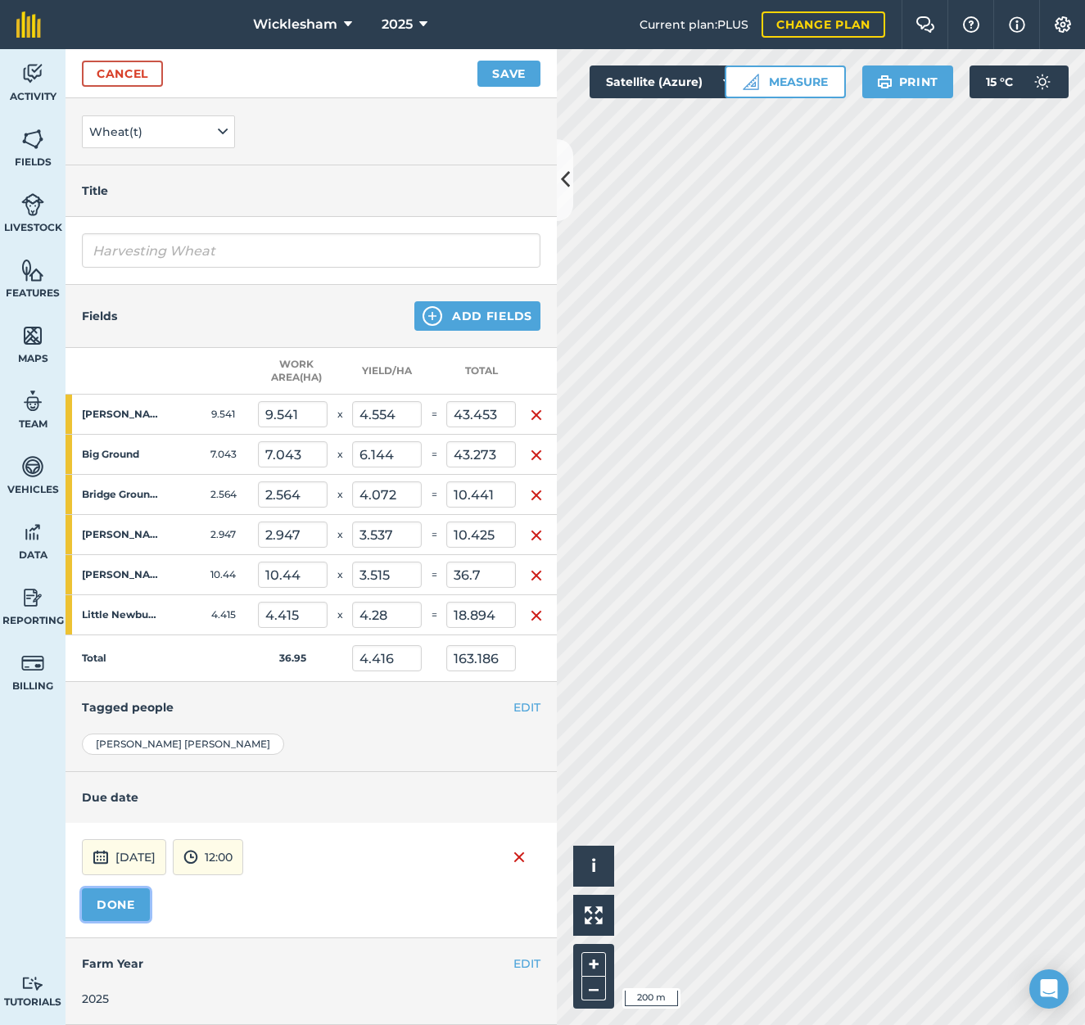
click at [132, 892] on button "DONE" at bounding box center [116, 904] width 68 height 33
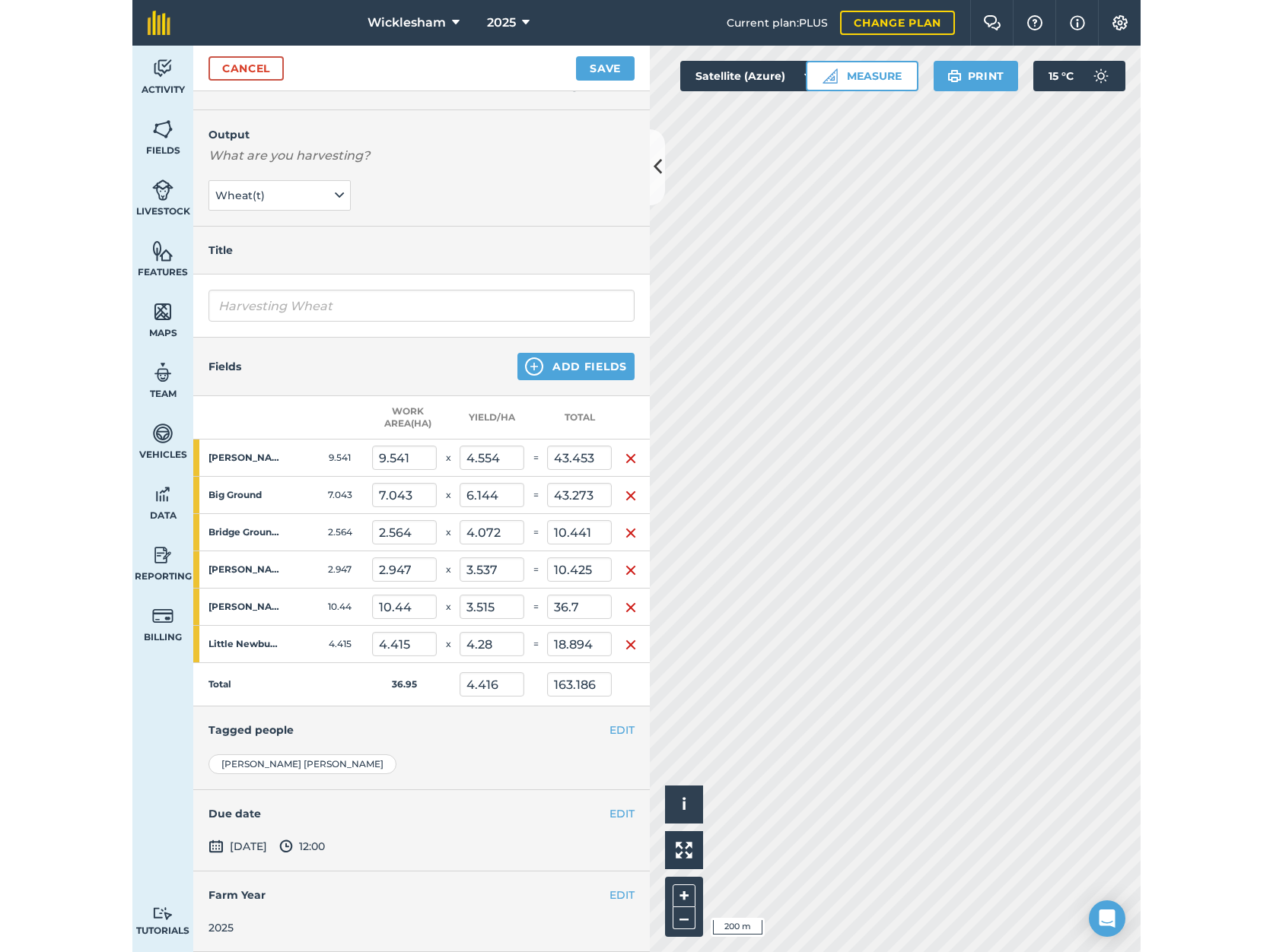
scroll to position [42, 0]
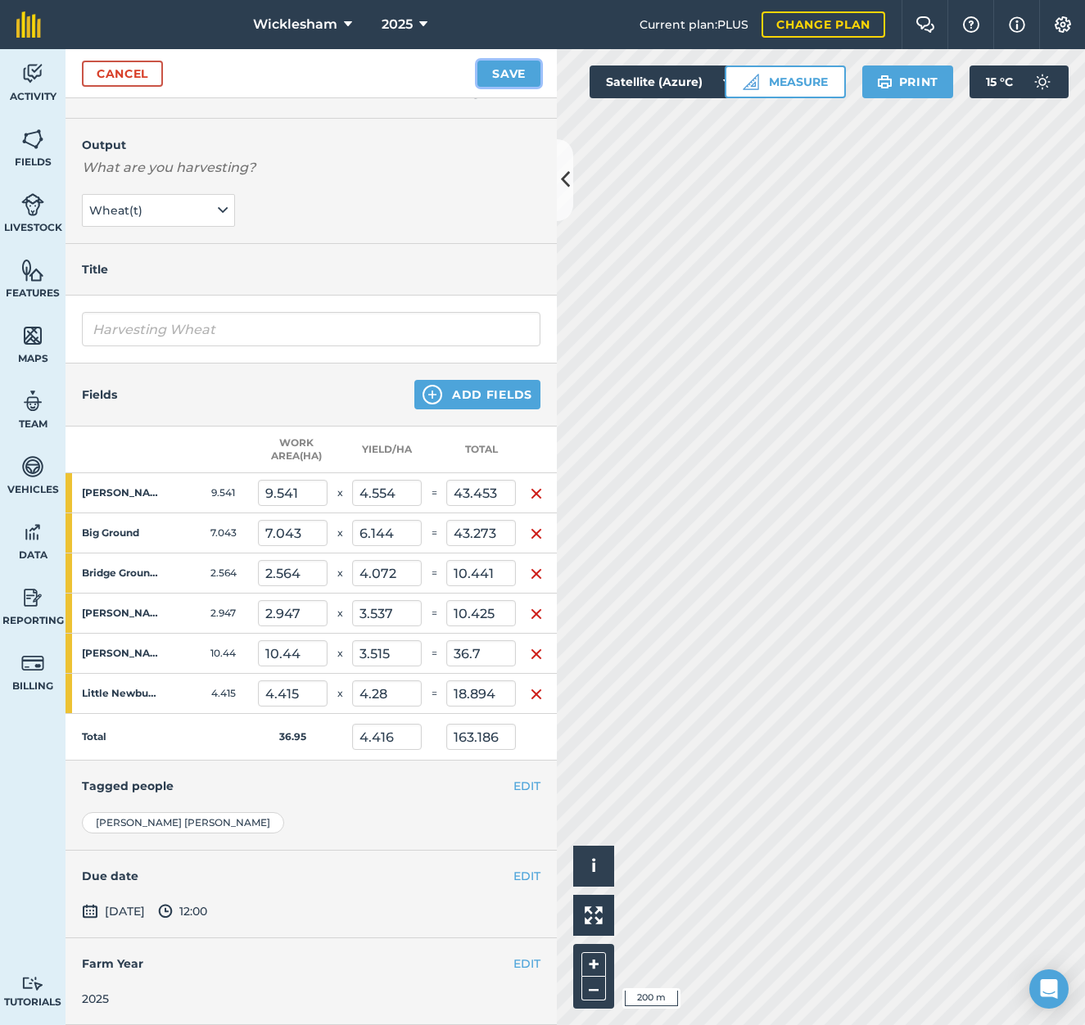
click at [509, 74] on button "Save" at bounding box center [508, 74] width 63 height 26
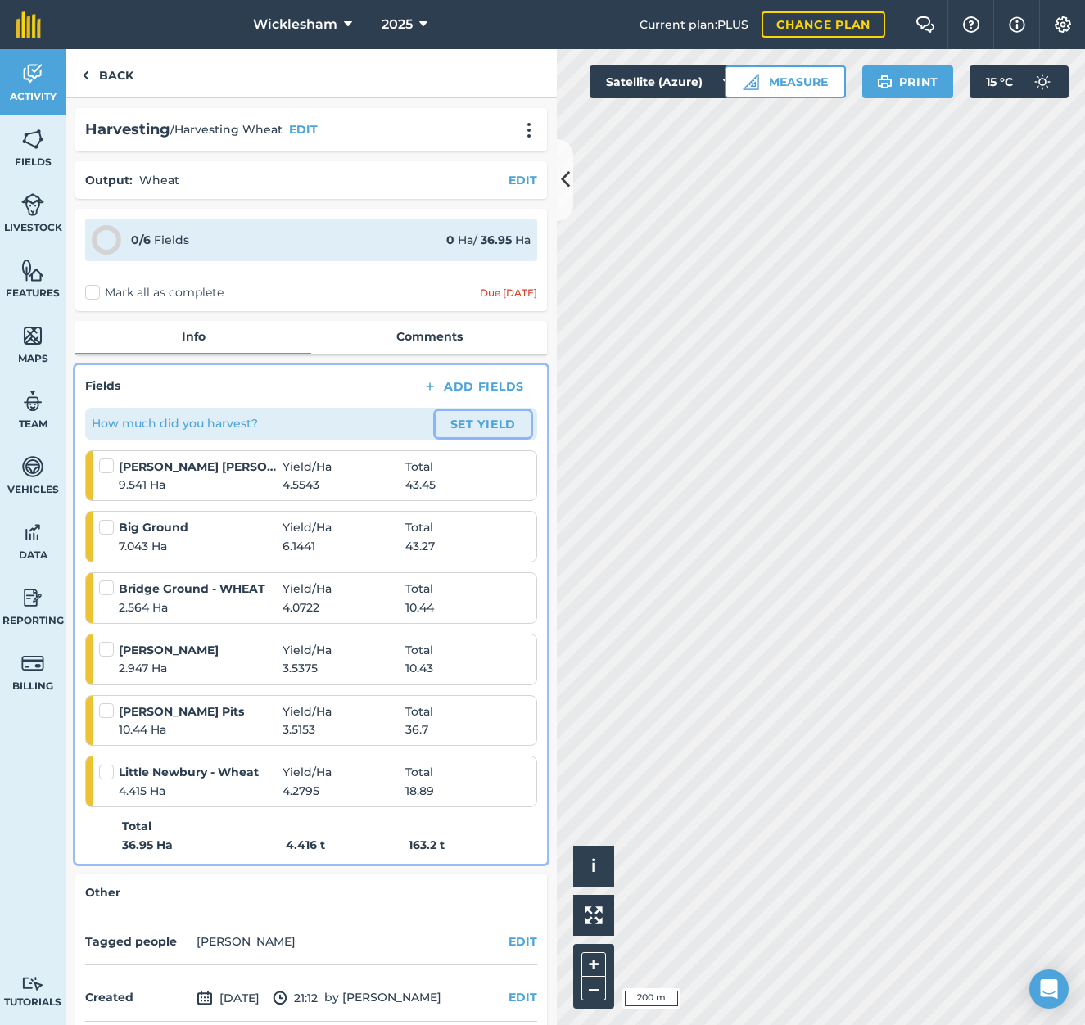
click at [485, 422] on button "Set Yield" at bounding box center [483, 424] width 95 height 26
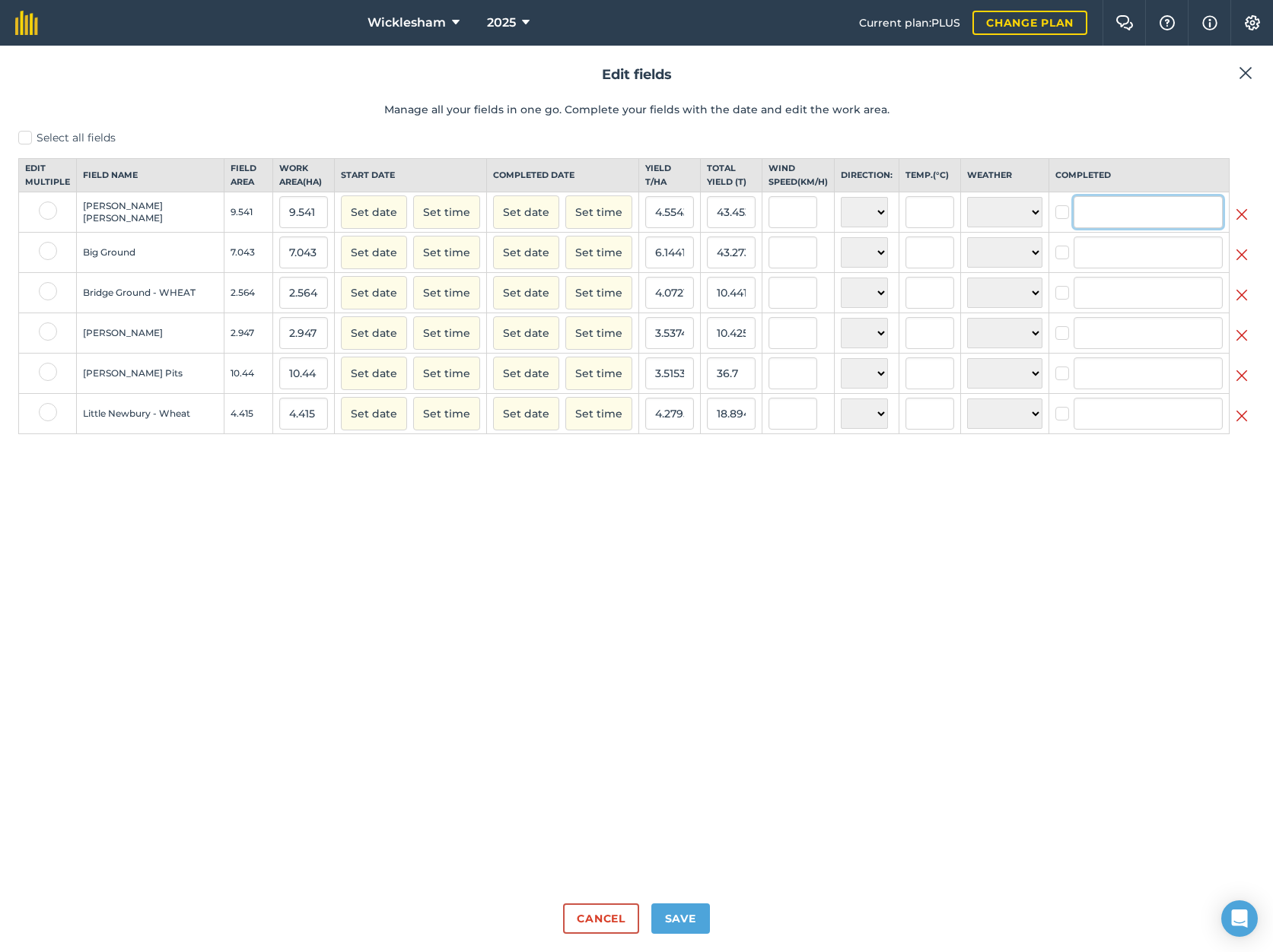
click at [1083, 218] on input "text" at bounding box center [1148, 212] width 149 height 32
click at [964, 569] on div "Select all fields Edit multiple Field name Field Area Work area ( Ha ) Start da…" at bounding box center [636, 511] width 1237 height 762
click at [45, 220] on label at bounding box center [48, 211] width 19 height 19
click at [45, 212] on input "checkbox" at bounding box center [44, 206] width 10 height 10
checkbox input "true"
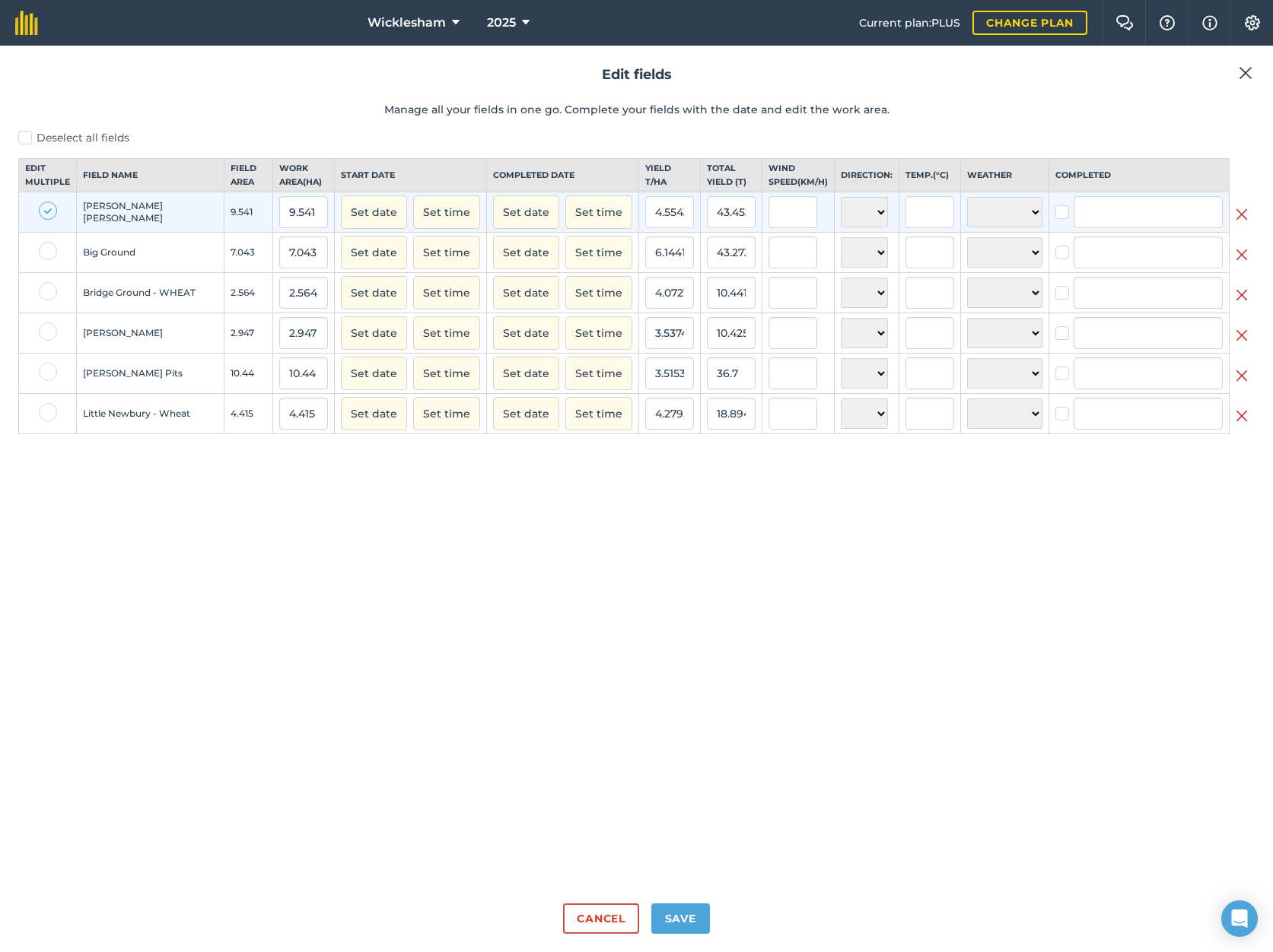
click at [49, 260] on label at bounding box center [48, 251] width 19 height 19
click at [48, 252] on input "checkbox" at bounding box center [44, 246] width 10 height 10
checkbox input "true"
click at [46, 300] on label at bounding box center [48, 292] width 19 height 19
click at [46, 292] on input "checkbox" at bounding box center [44, 287] width 10 height 10
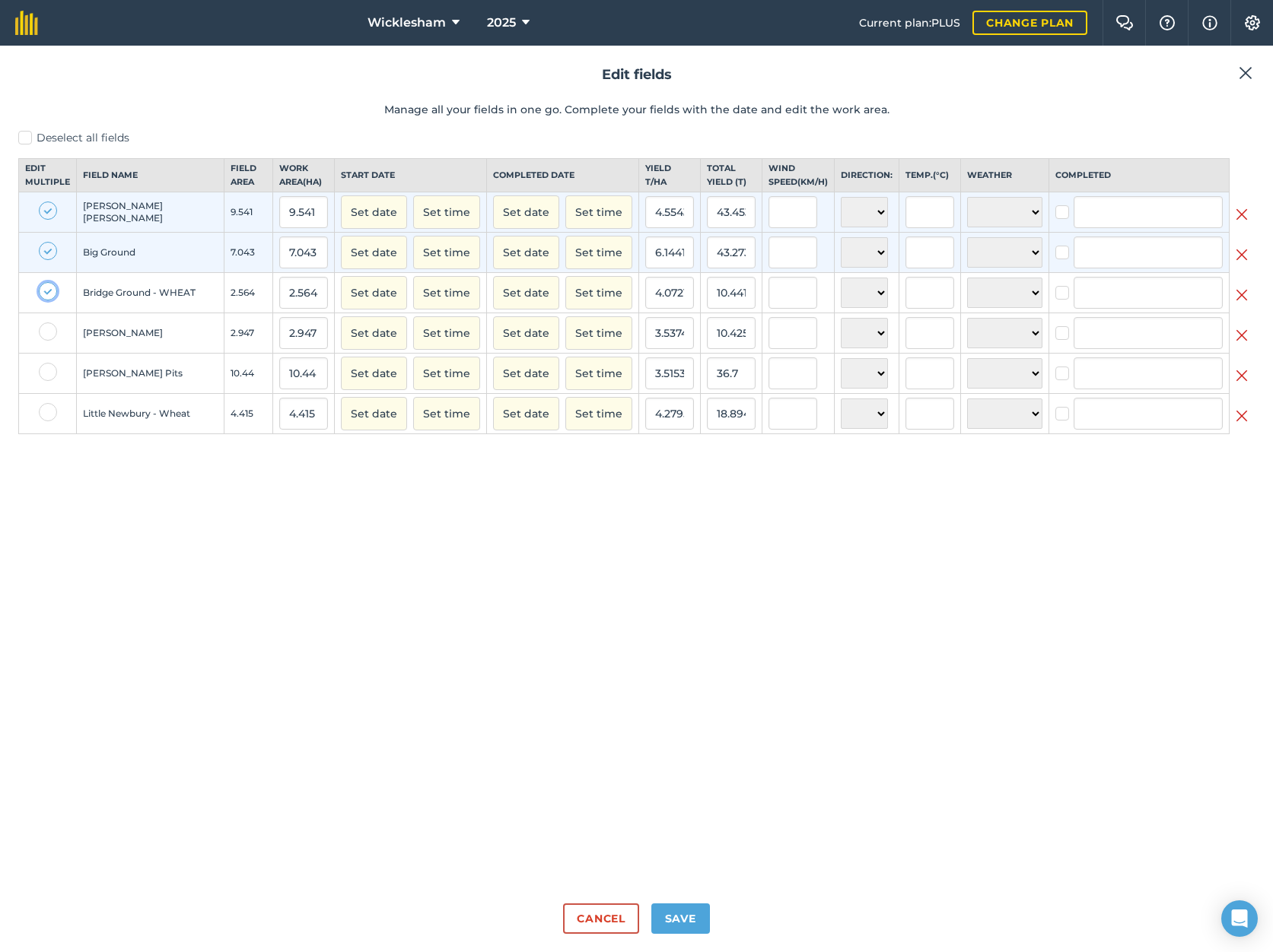
checkbox input "true"
click at [42, 381] on label at bounding box center [48, 372] width 19 height 19
click at [42, 372] on input "checkbox" at bounding box center [44, 368] width 10 height 10
checkbox input "true"
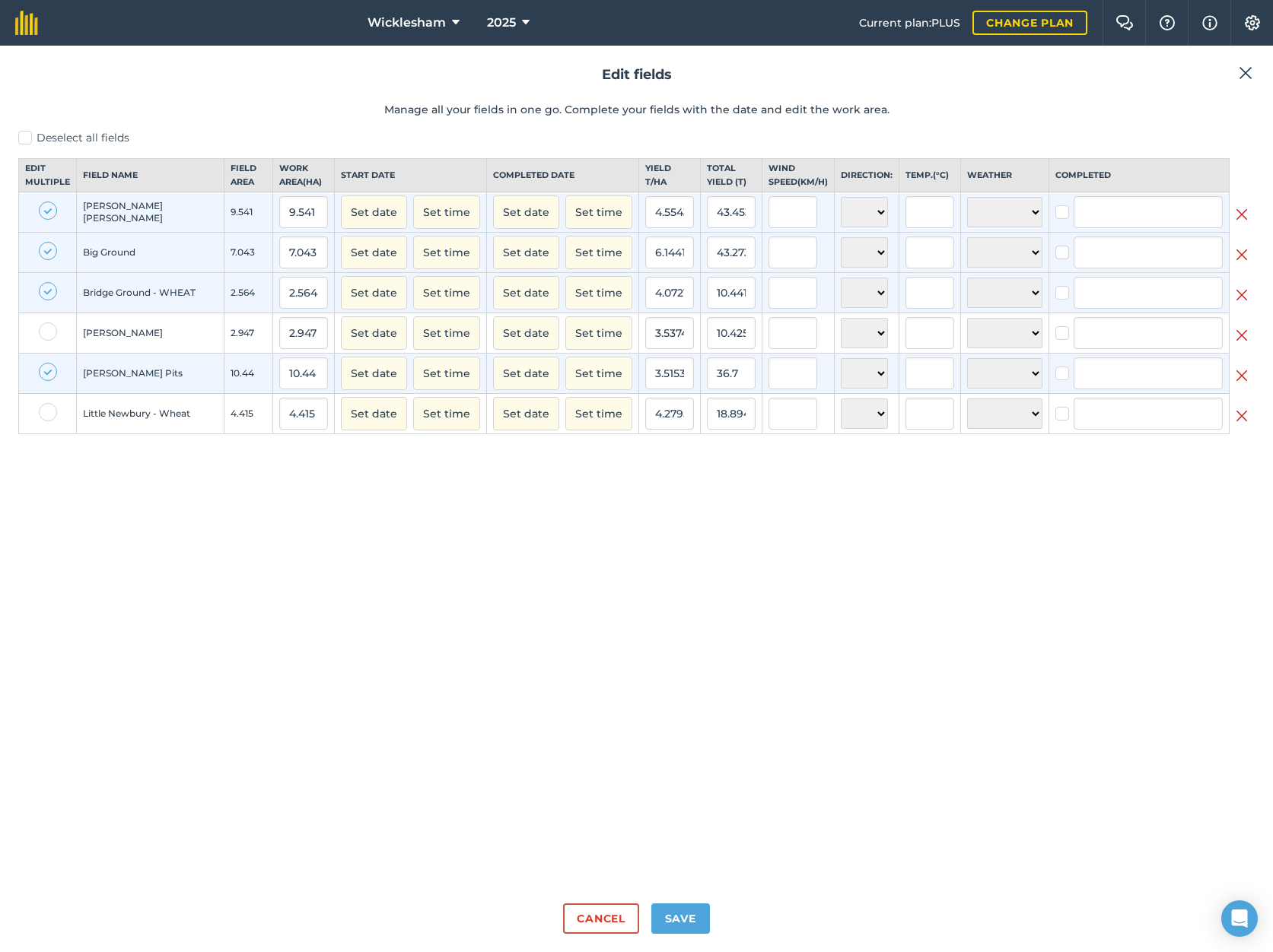
click at [48, 422] on label at bounding box center [48, 412] width 19 height 19
click at [48, 413] on input "checkbox" at bounding box center [44, 408] width 10 height 10
checkbox input "true"
click at [519, 220] on button "Set date" at bounding box center [526, 212] width 66 height 33
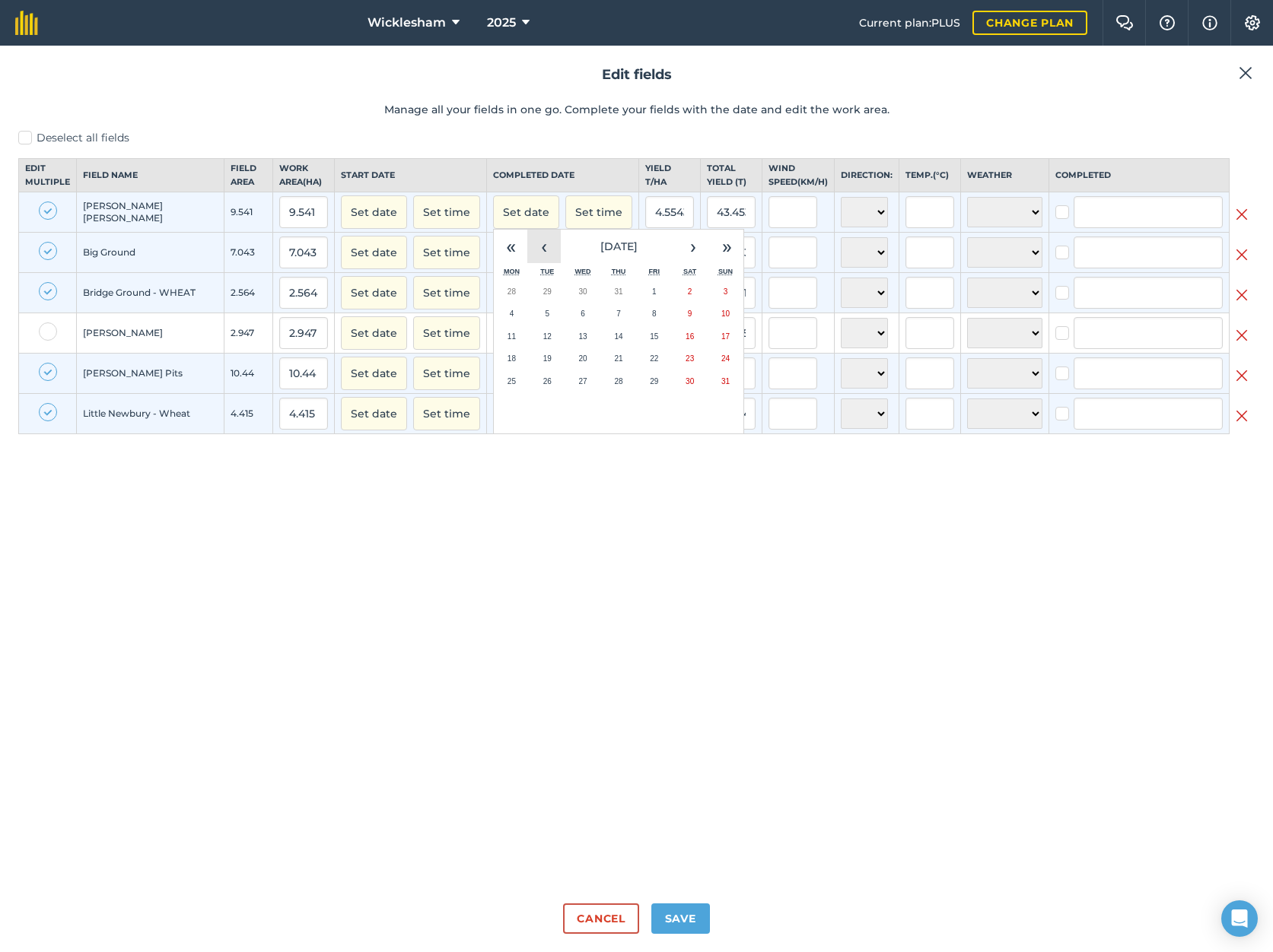
click at [532, 259] on button "‹" at bounding box center [544, 246] width 33 height 33
click at [507, 385] on abbr "28" at bounding box center [511, 381] width 8 height 8
checkbox input "true"
type input "[PERSON_NAME]"
checkbox input "true"
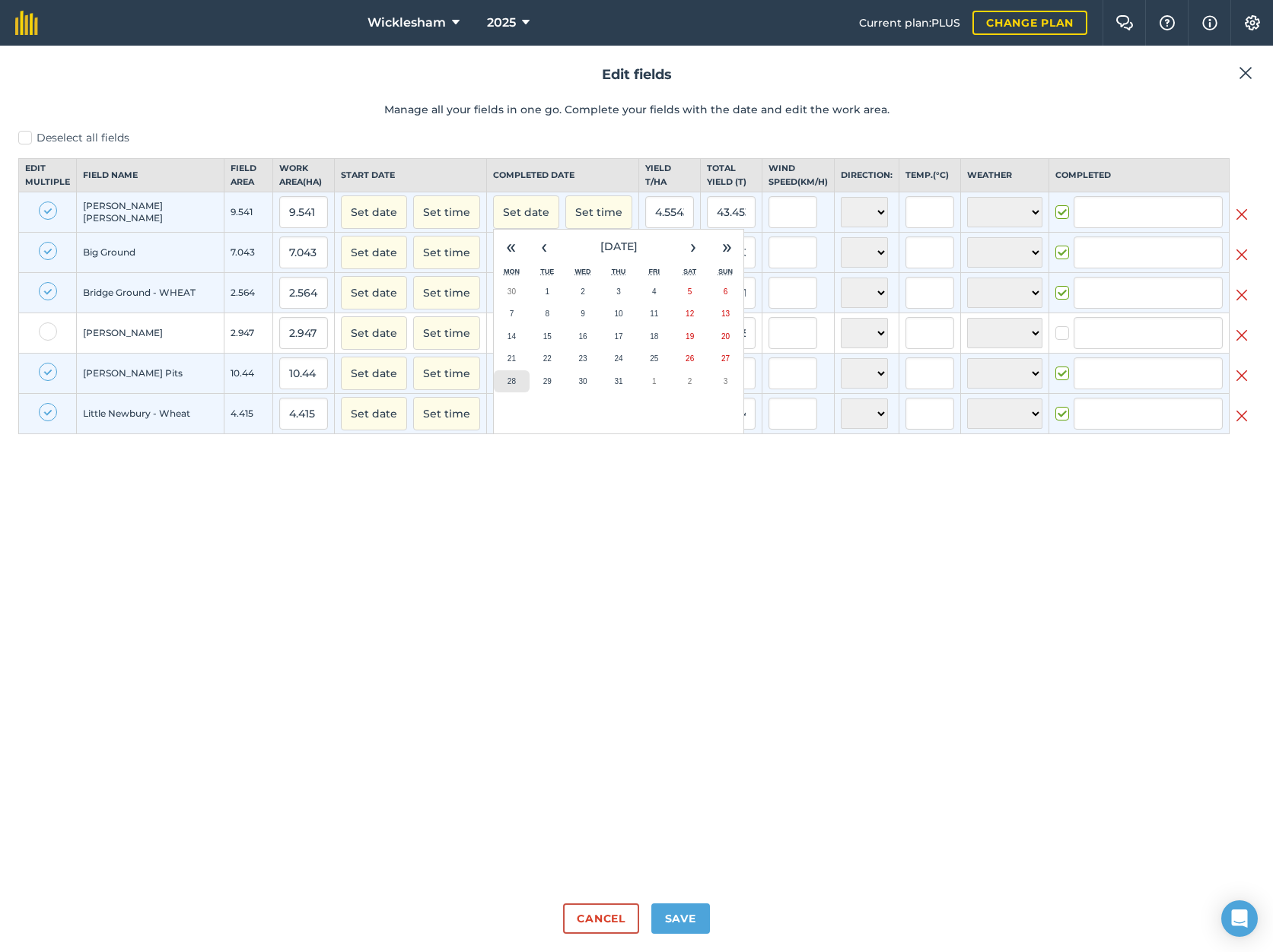
type input "[PERSON_NAME]"
checkbox input "true"
type input "[PERSON_NAME]"
checkbox input "true"
type input "[PERSON_NAME]"
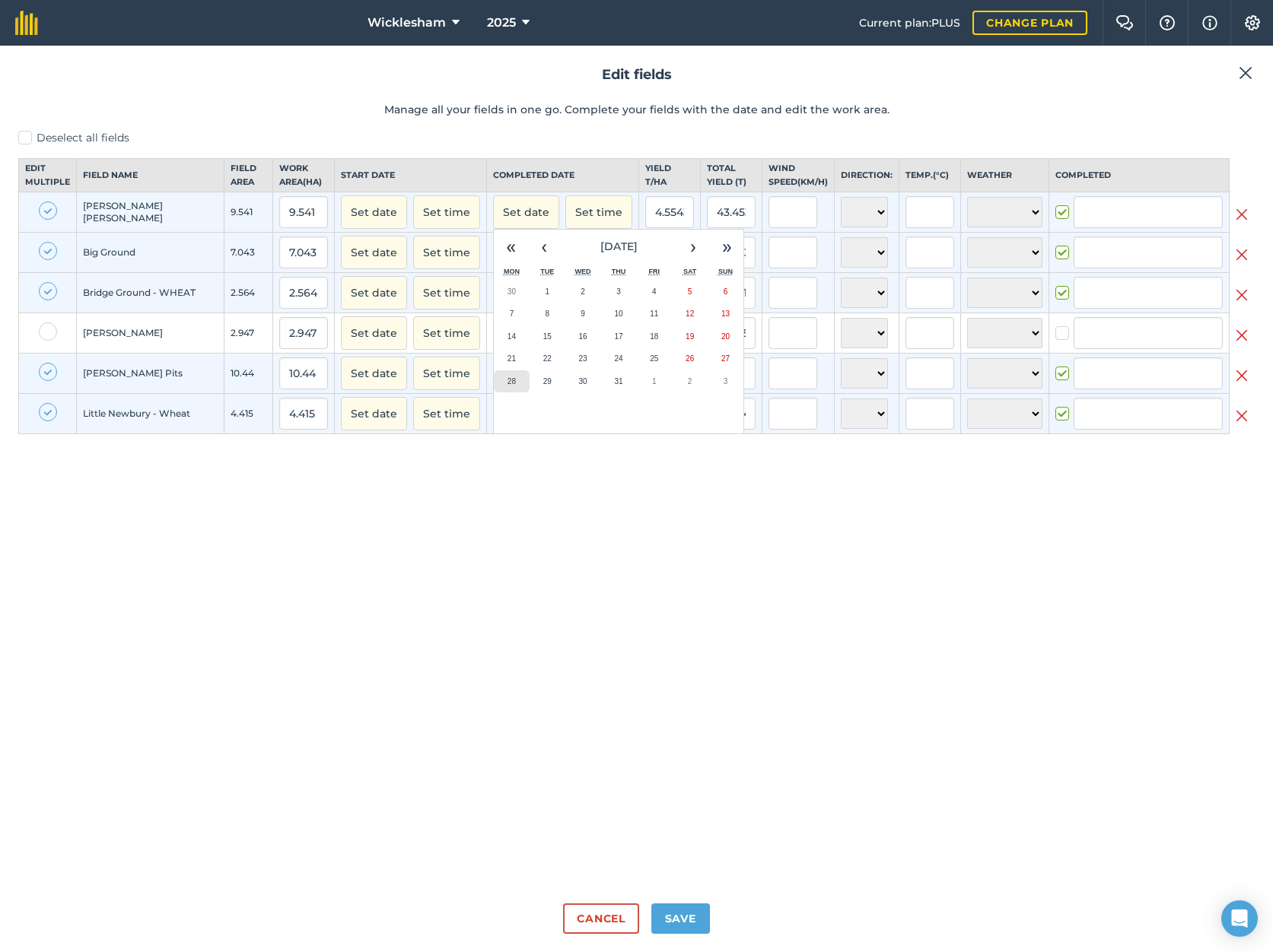
checkbox input "true"
type input "[PERSON_NAME]"
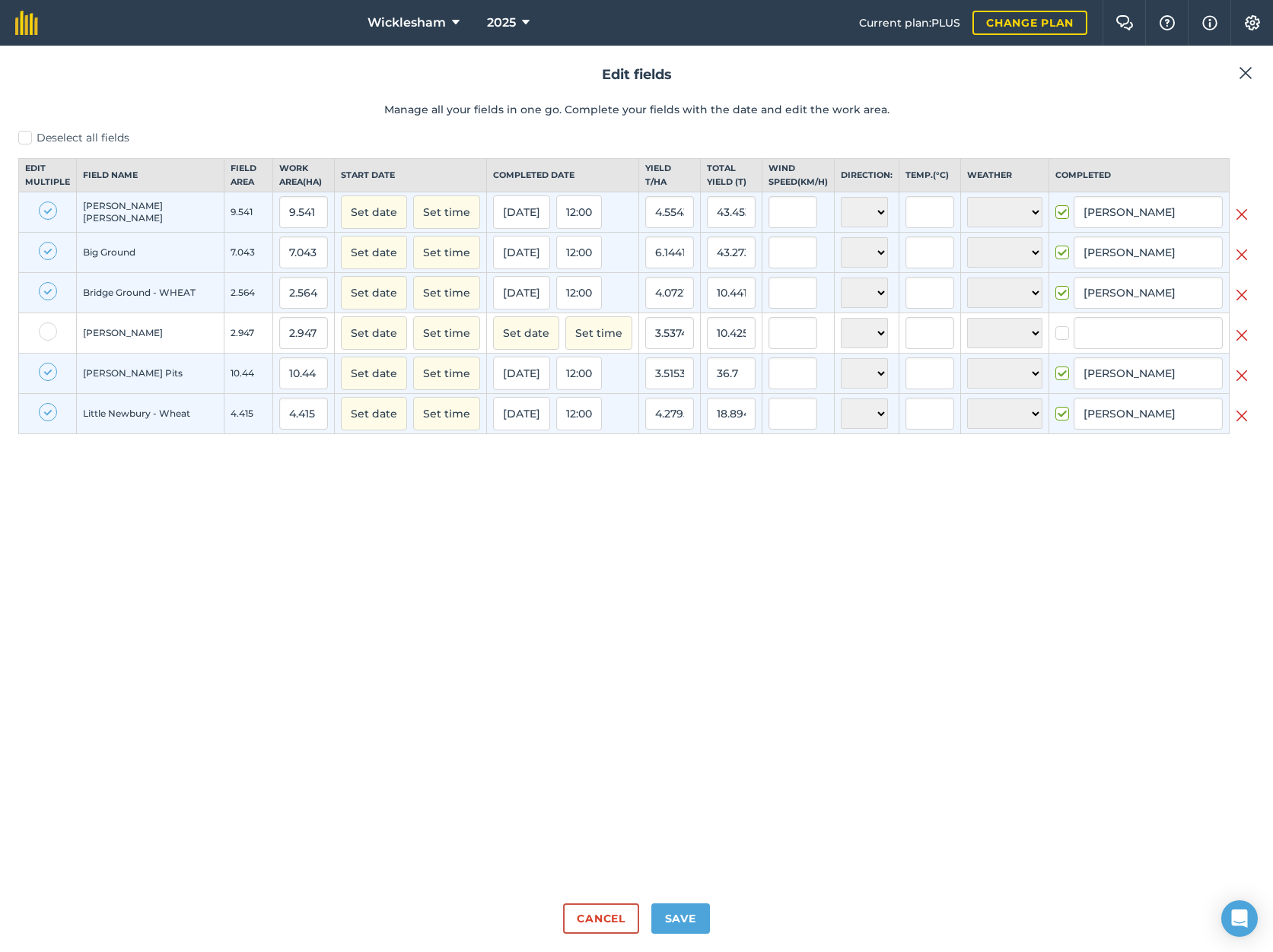
click at [1056, 204] on label at bounding box center [1065, 204] width 19 height 0
click at [1056, 215] on input "checkbox" at bounding box center [1060, 209] width 10 height 10
checkbox input "false"
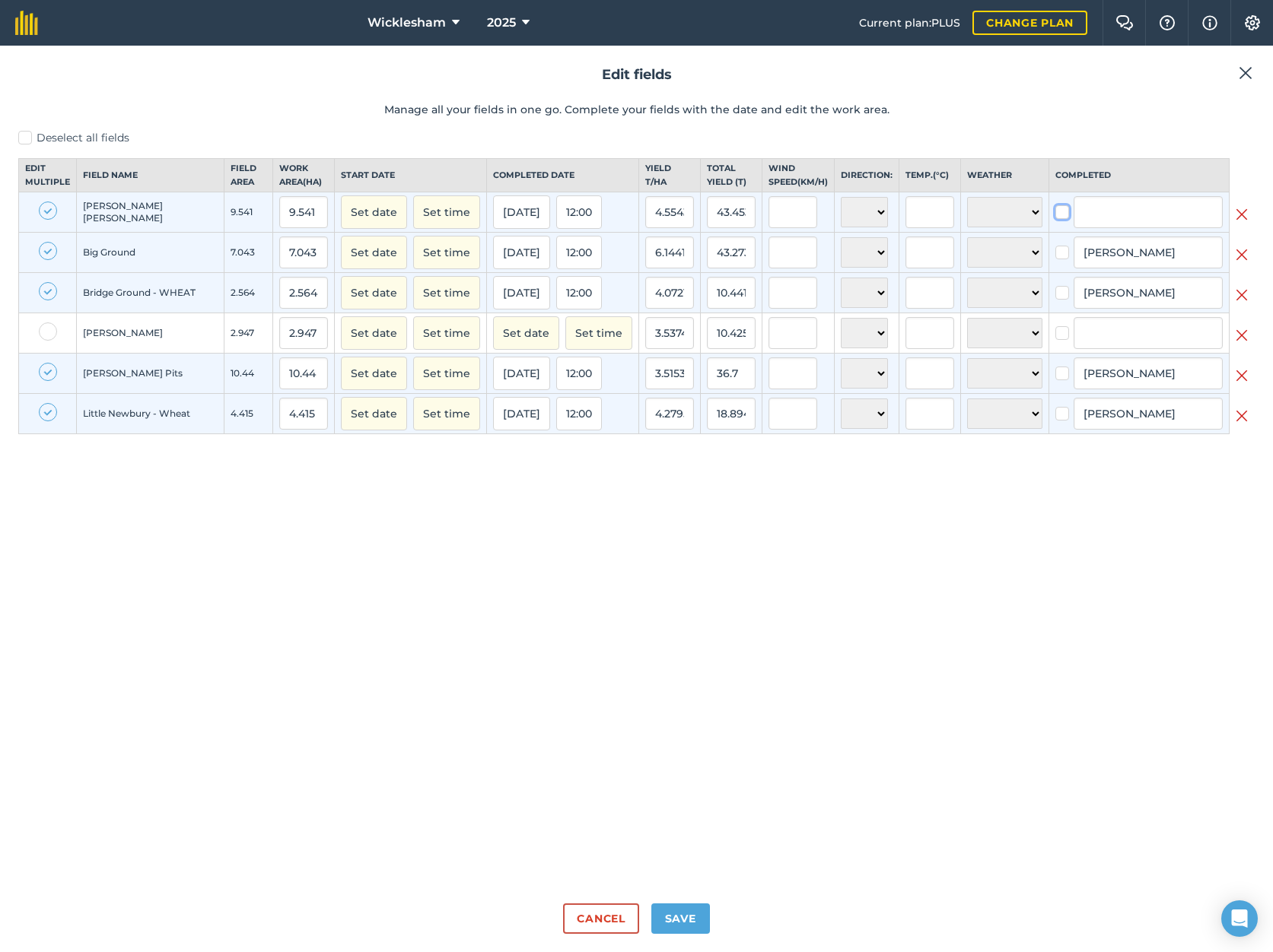
checkbox input "false"
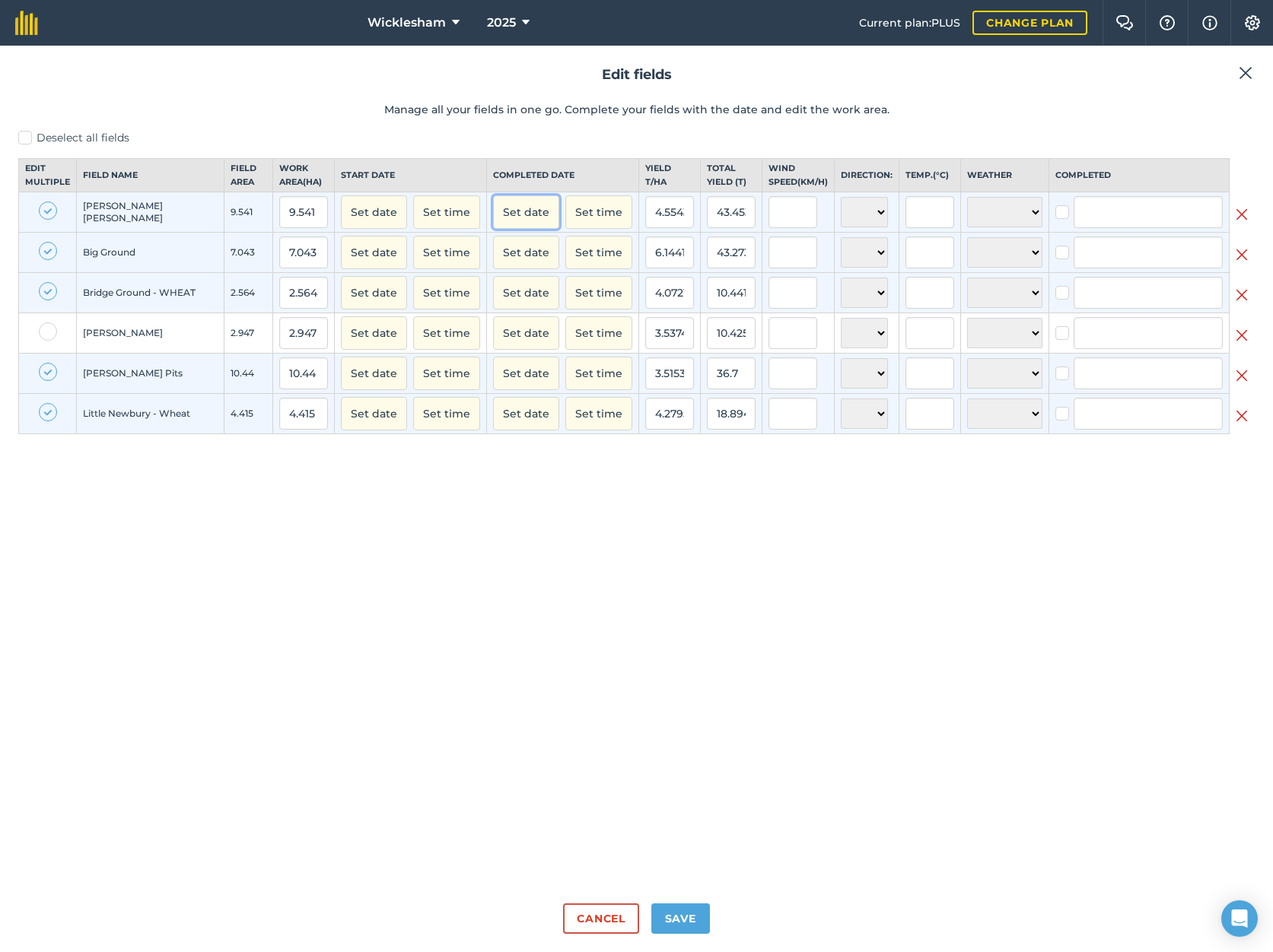
click at [513, 223] on button "Set date" at bounding box center [526, 212] width 66 height 33
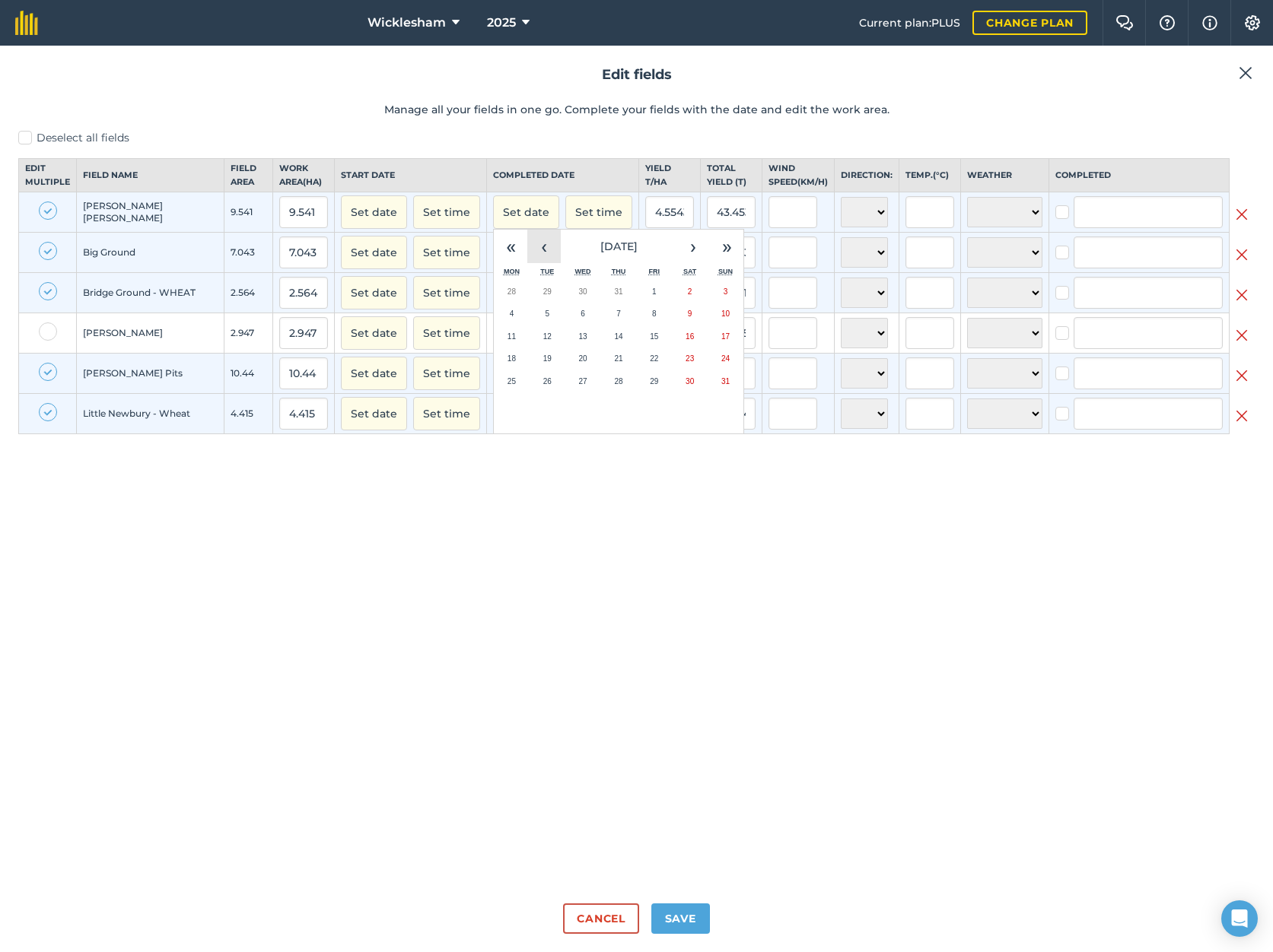
click at [535, 262] on button "‹" at bounding box center [544, 246] width 33 height 33
click at [497, 393] on button "28" at bounding box center [511, 382] width 35 height 23
checkbox input "true"
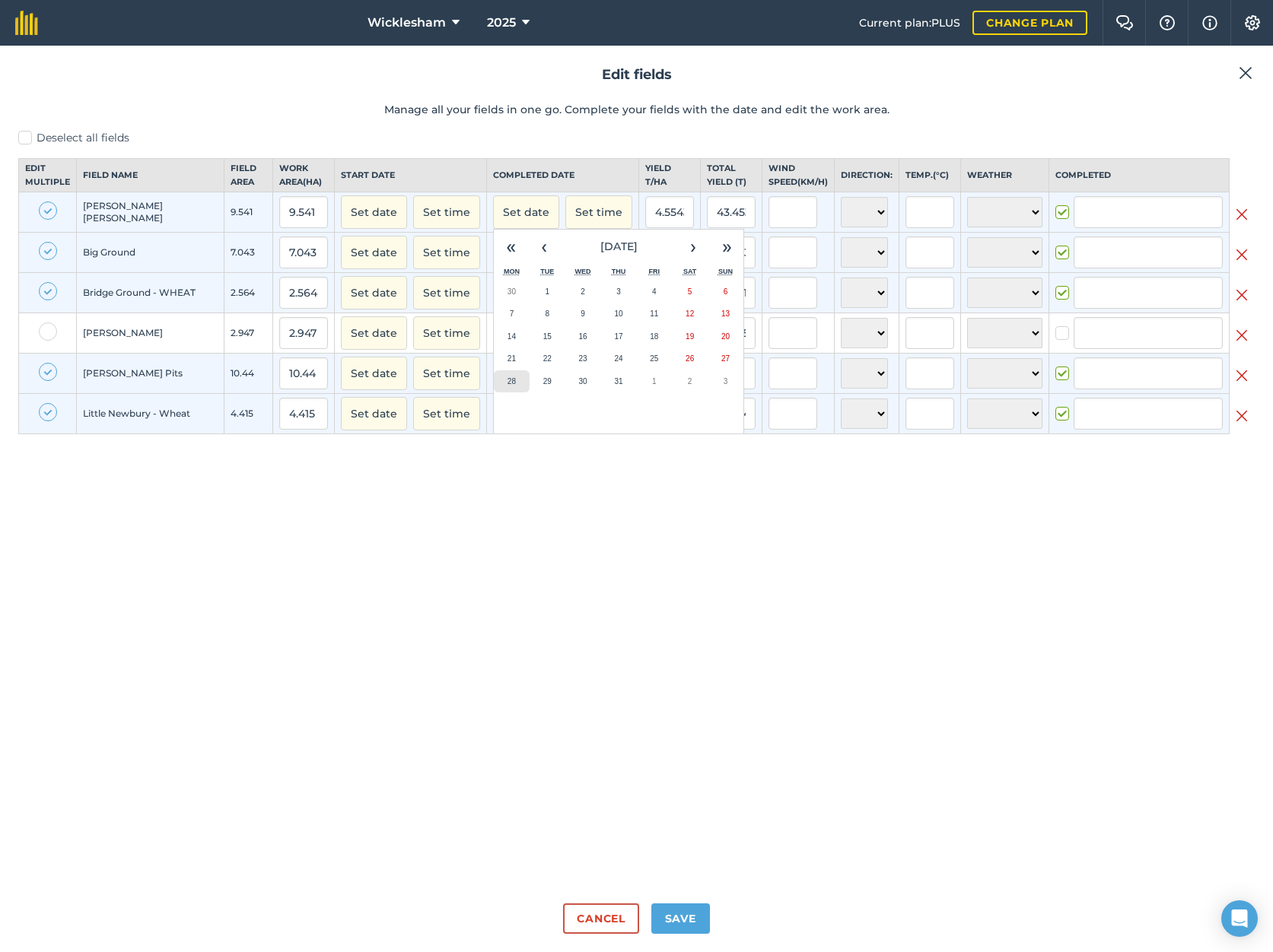
checkbox input "true"
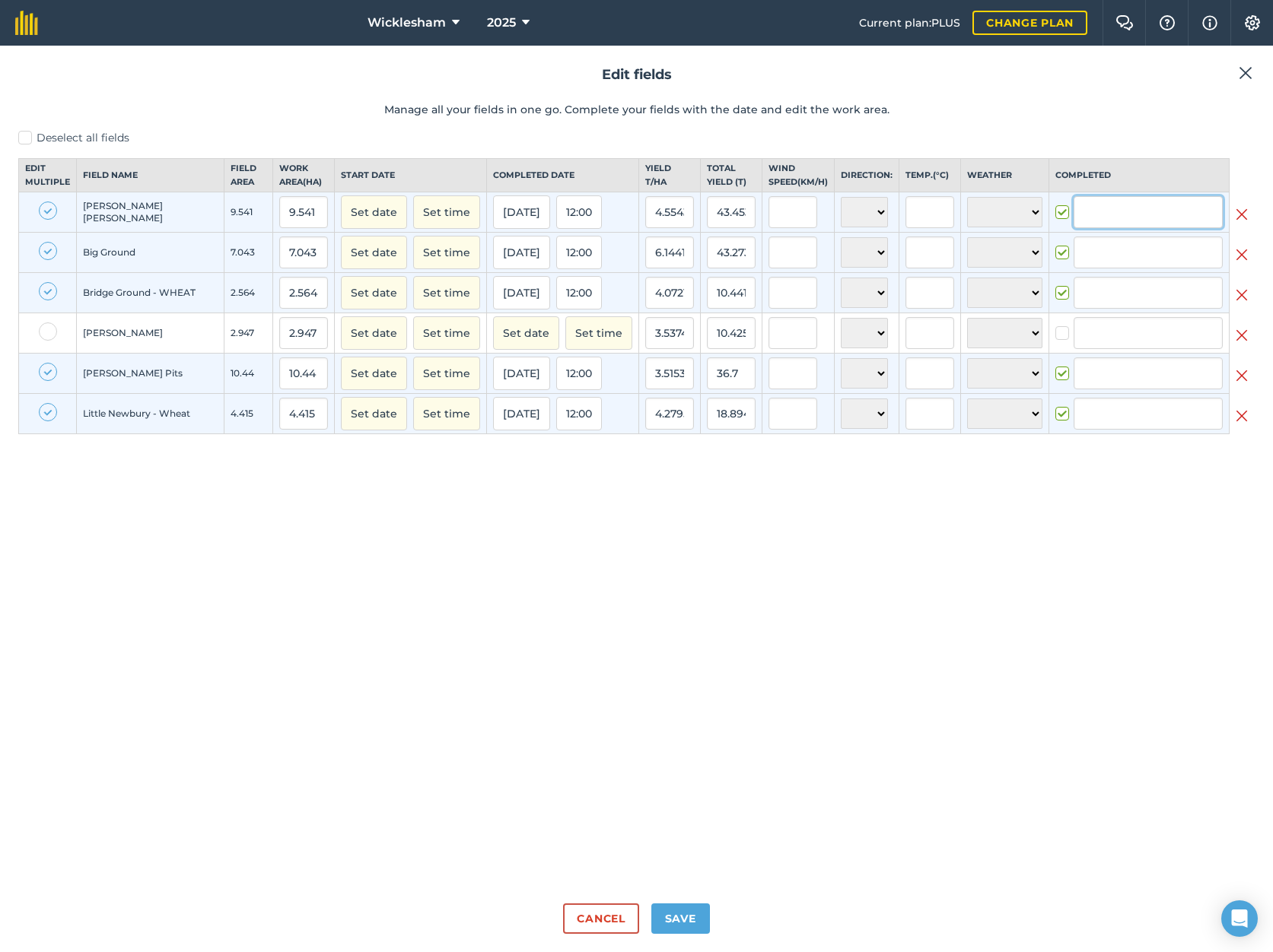
click at [1148, 228] on input "text" at bounding box center [1148, 212] width 149 height 32
click at [1139, 411] on li "[PERSON_NAME]" at bounding box center [1148, 400] width 148 height 32
type input "[PERSON_NAME]"
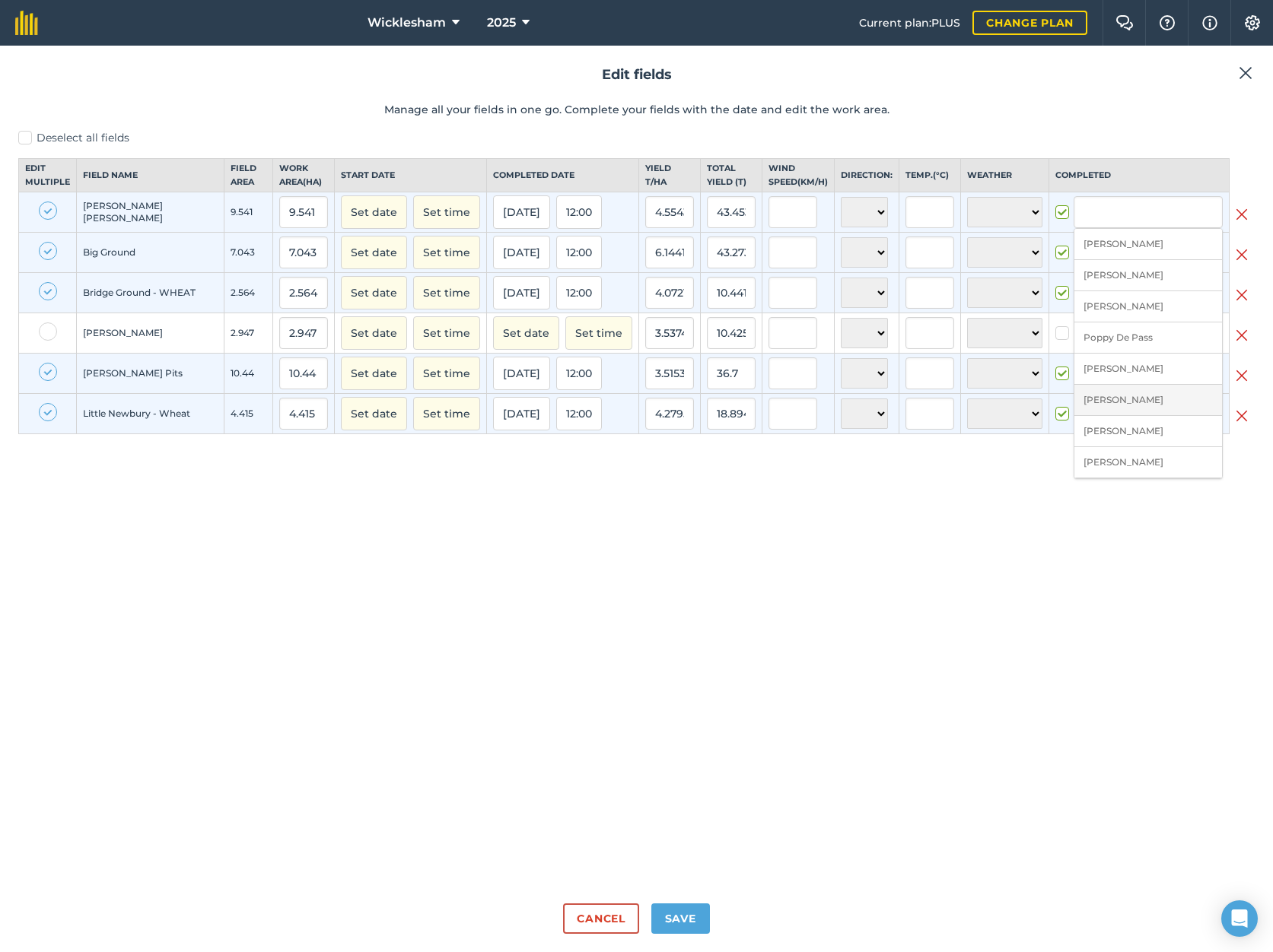
type input "[PERSON_NAME]"
click at [48, 220] on label at bounding box center [48, 211] width 19 height 19
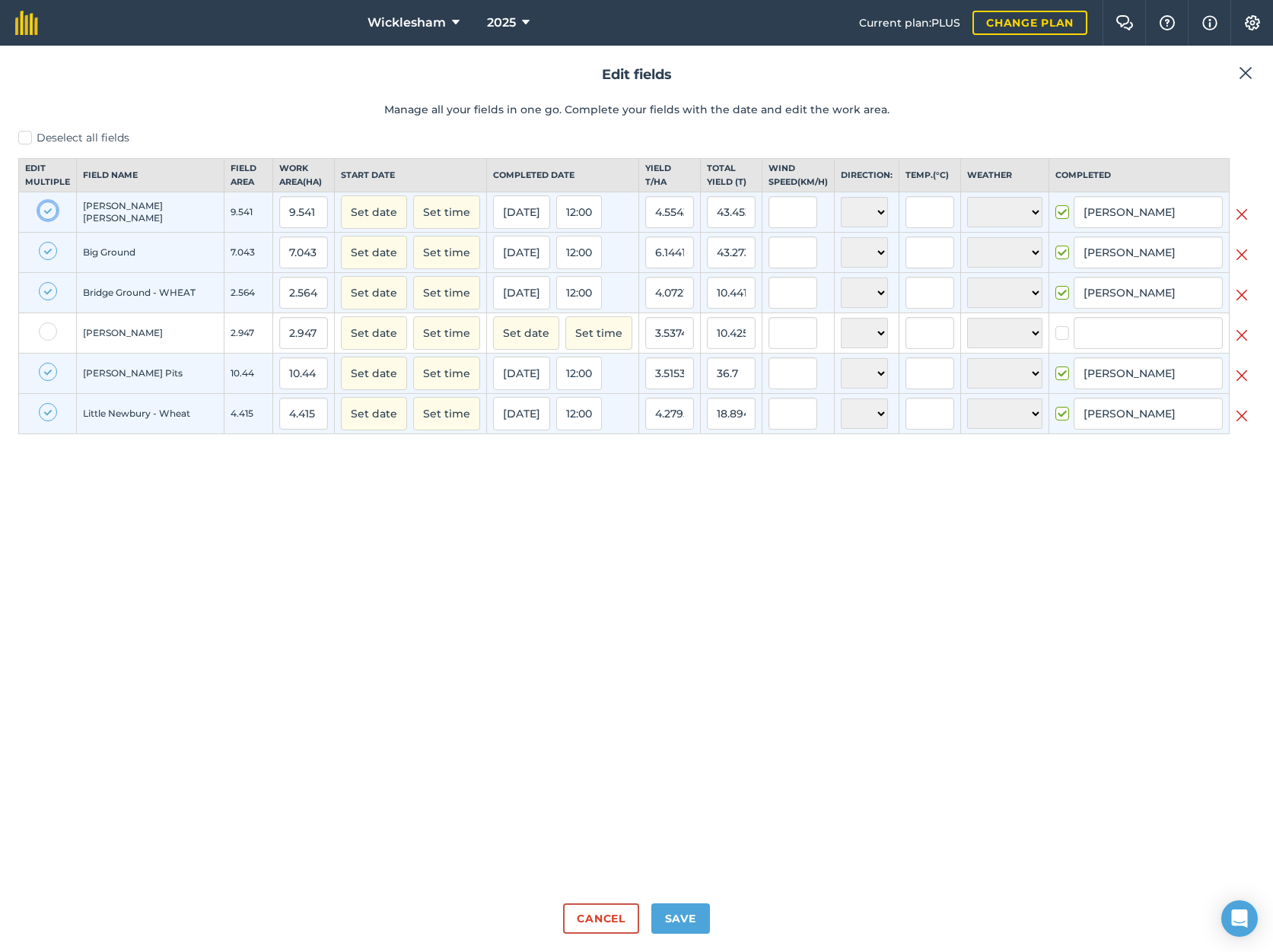
click at [48, 212] on input "checkbox" at bounding box center [44, 206] width 10 height 10
checkbox input "false"
click at [45, 260] on label at bounding box center [48, 251] width 19 height 19
click at [45, 252] on input "checkbox" at bounding box center [44, 246] width 10 height 10
checkbox input "false"
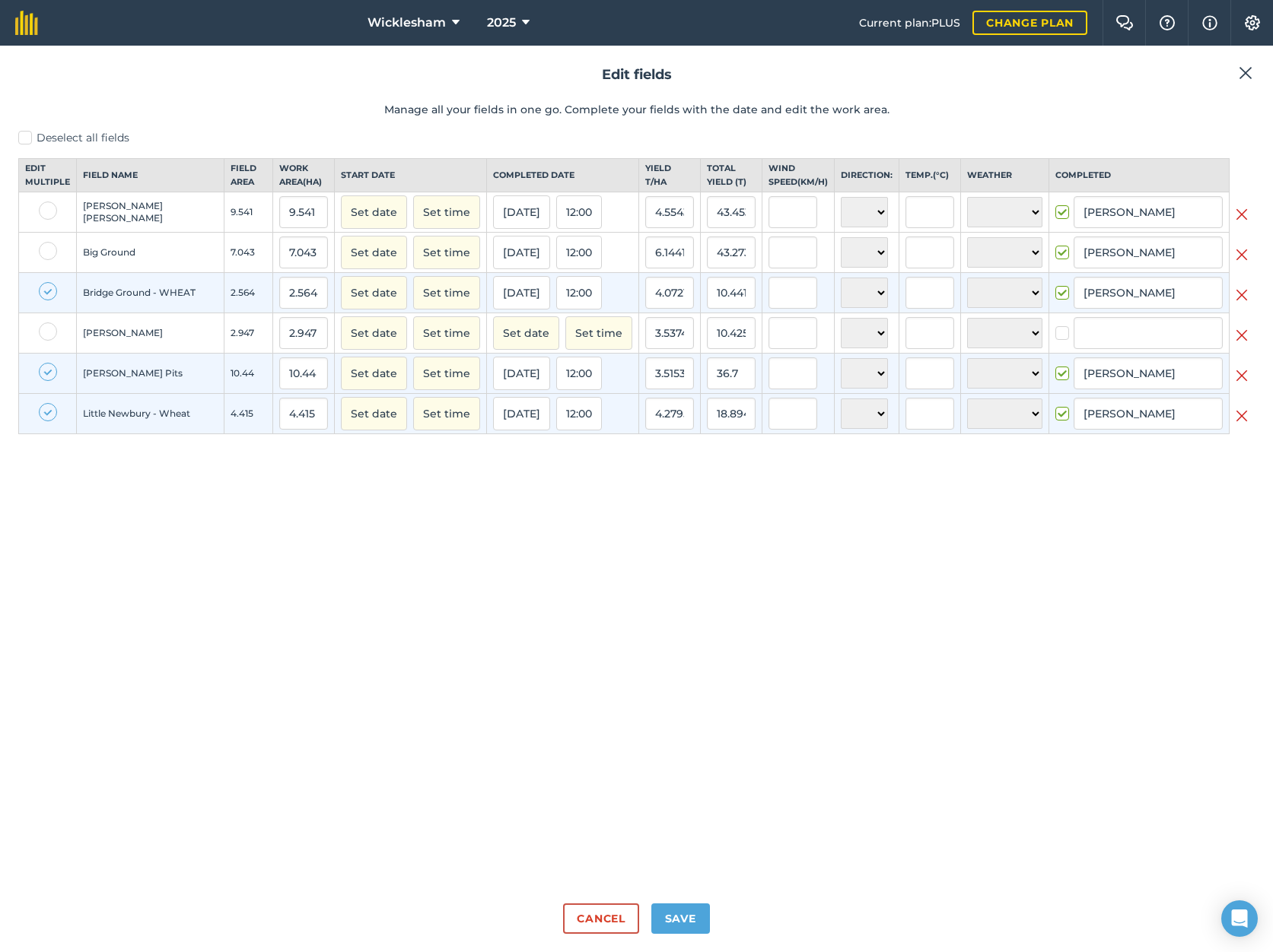
click at [46, 300] on label at bounding box center [48, 292] width 19 height 19
click at [46, 292] on input "checkbox" at bounding box center [44, 287] width 10 height 10
checkbox input "false"
drag, startPoint x: 46, startPoint y: 388, endPoint x: 42, endPoint y: 410, distance: 22.4
click at [46, 381] on label at bounding box center [48, 372] width 19 height 19
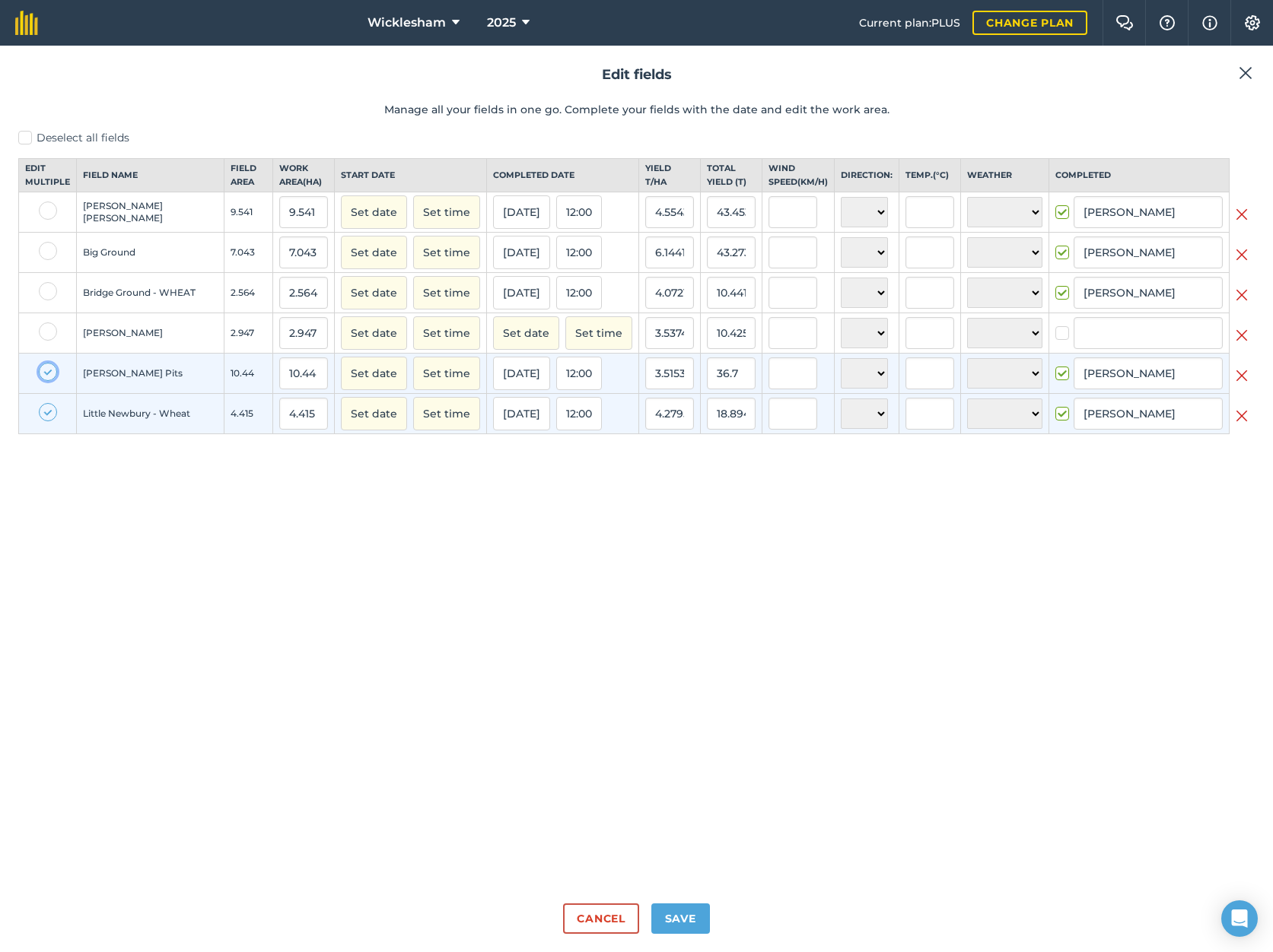
click at [46, 372] on input "checkbox" at bounding box center [44, 368] width 10 height 10
checkbox input "false"
drag, startPoint x: 48, startPoint y: 426, endPoint x: 47, endPoint y: 409, distance: 17.0
click at [48, 422] on label at bounding box center [48, 412] width 19 height 19
click at [48, 413] on input "checkbox" at bounding box center [44, 408] width 10 height 10
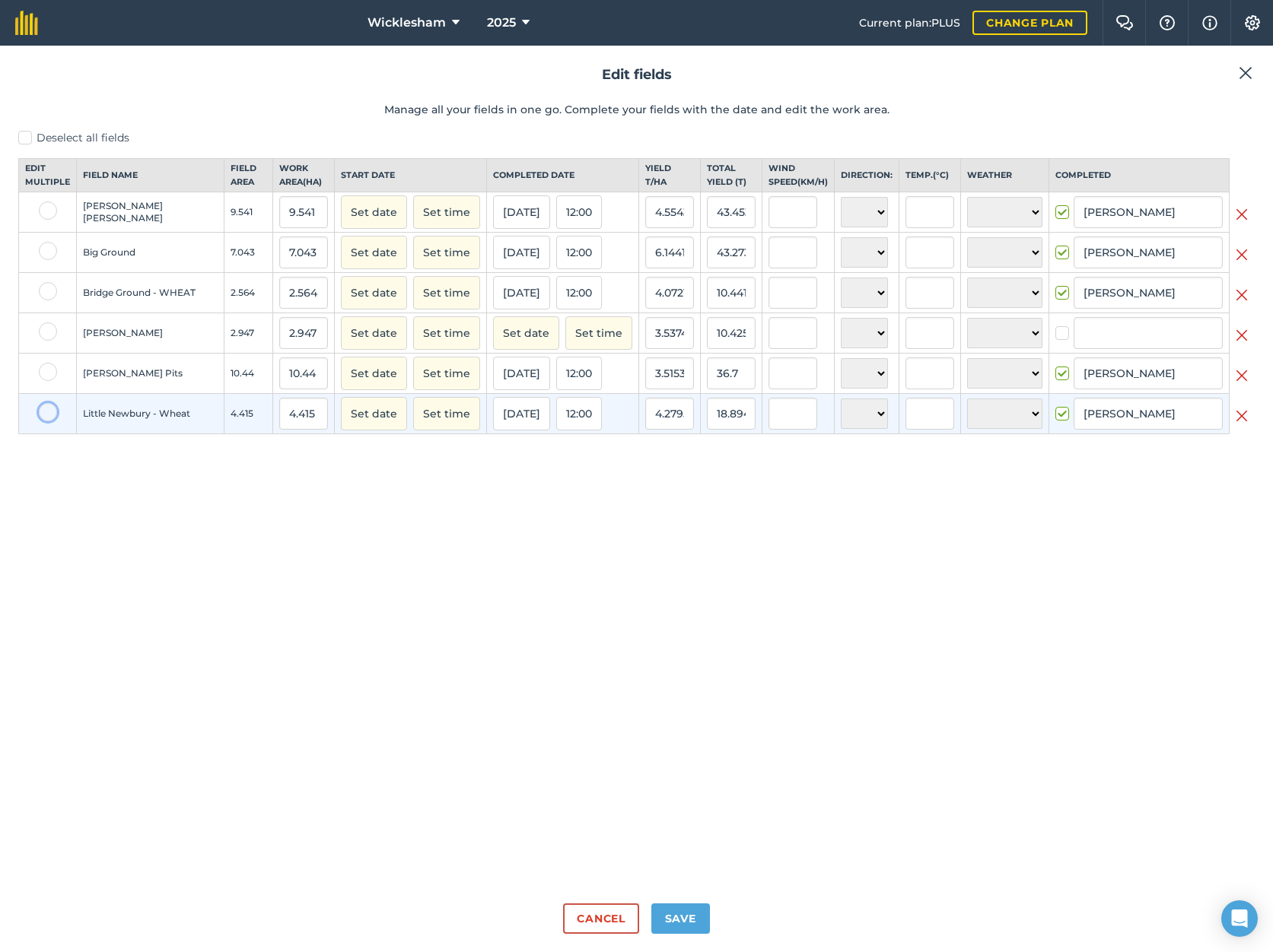
checkbox input "false"
click at [48, 341] on label at bounding box center [48, 332] width 19 height 19
click at [48, 333] on input "checkbox" at bounding box center [44, 327] width 10 height 10
checkbox input "true"
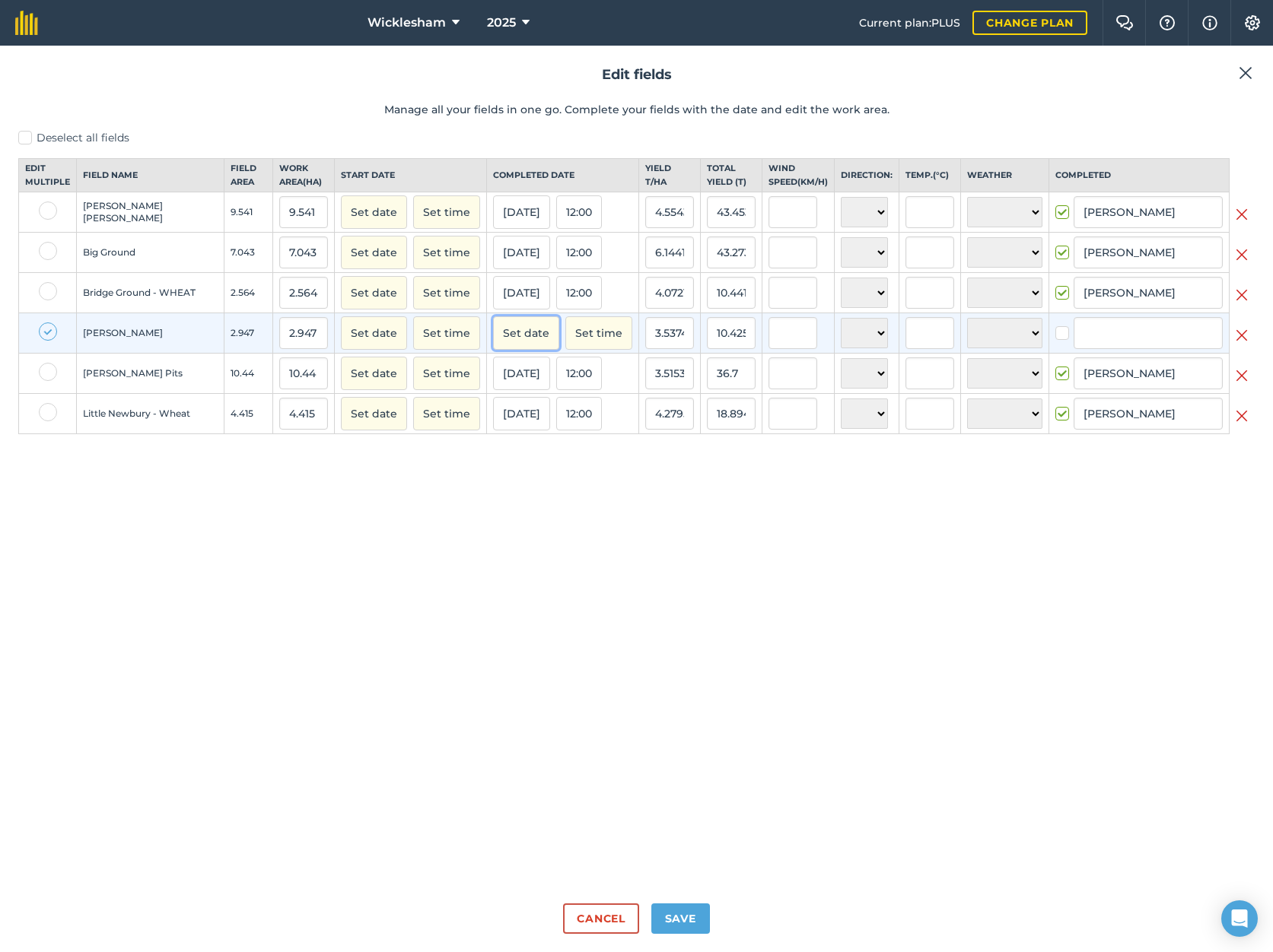
click at [527, 346] on button "Set date" at bounding box center [526, 333] width 66 height 33
click at [531, 384] on button "‹" at bounding box center [544, 367] width 33 height 33
click at [579, 506] on abbr "30" at bounding box center [583, 502] width 8 height 8
checkbox input "true"
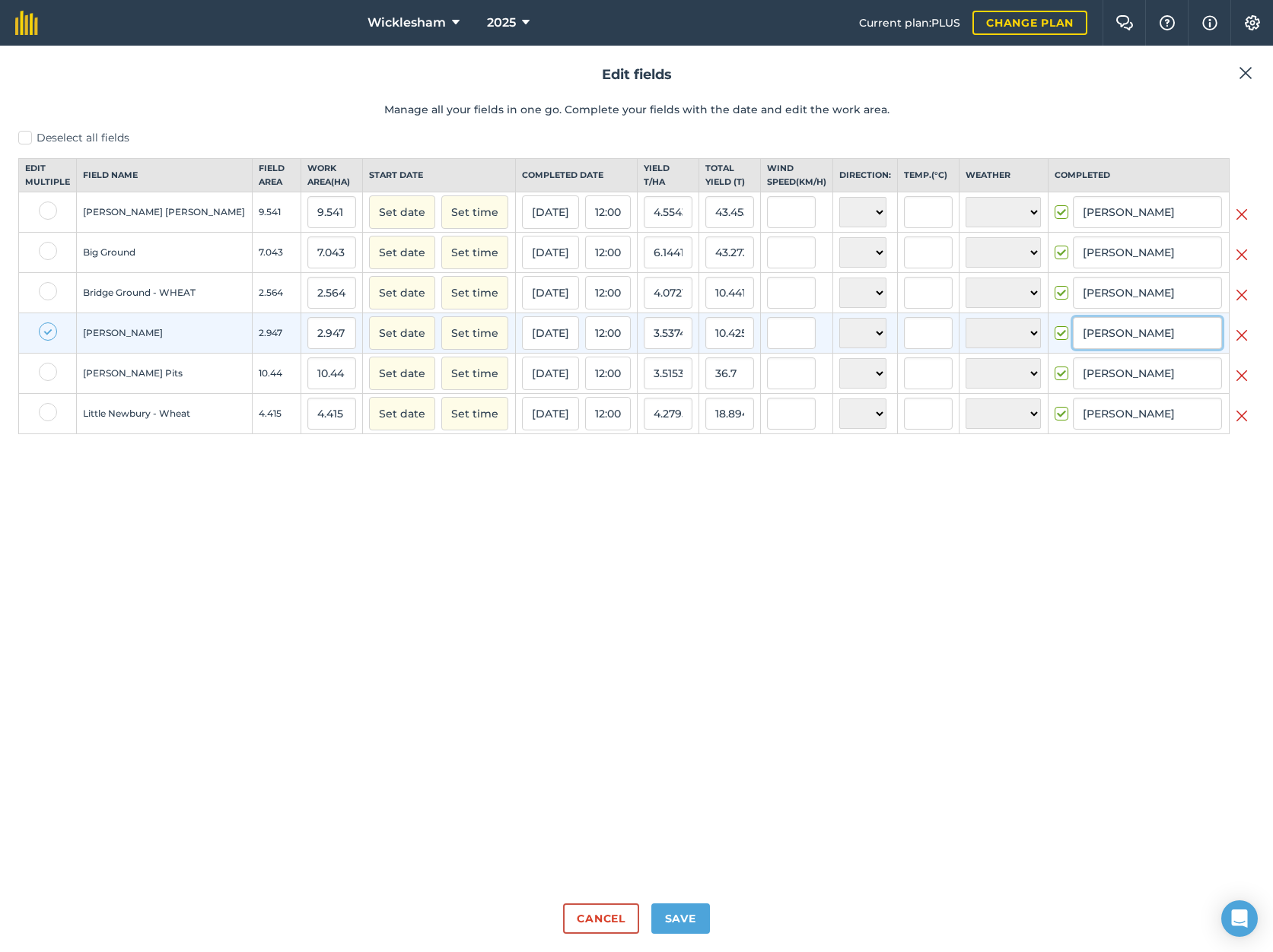
click at [1109, 344] on input "[PERSON_NAME]" at bounding box center [1147, 333] width 149 height 32
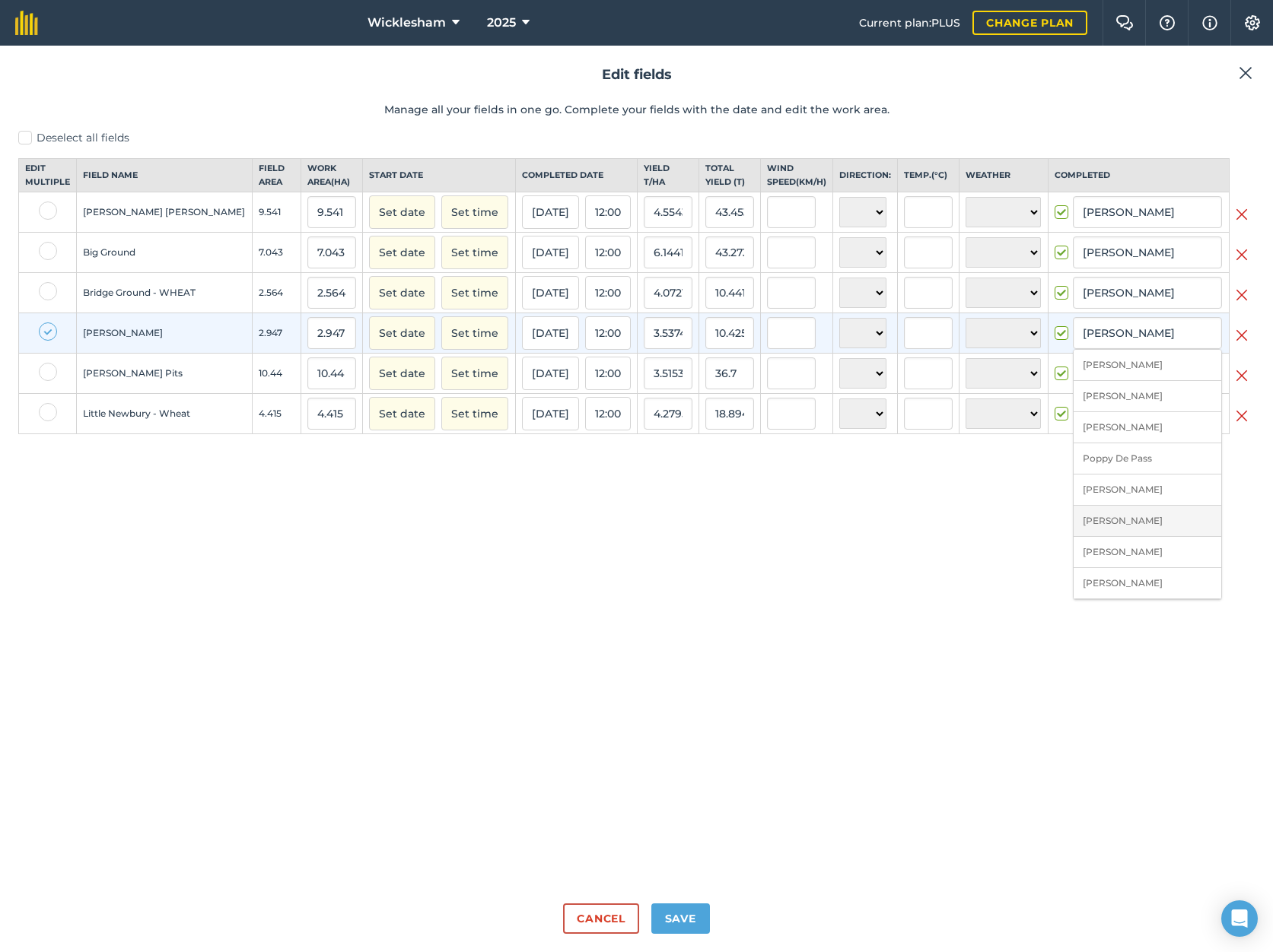
click at [1111, 530] on li "[PERSON_NAME]" at bounding box center [1147, 521] width 148 height 32
type input "[PERSON_NAME]"
click at [689, 907] on button "Save" at bounding box center [680, 919] width 59 height 31
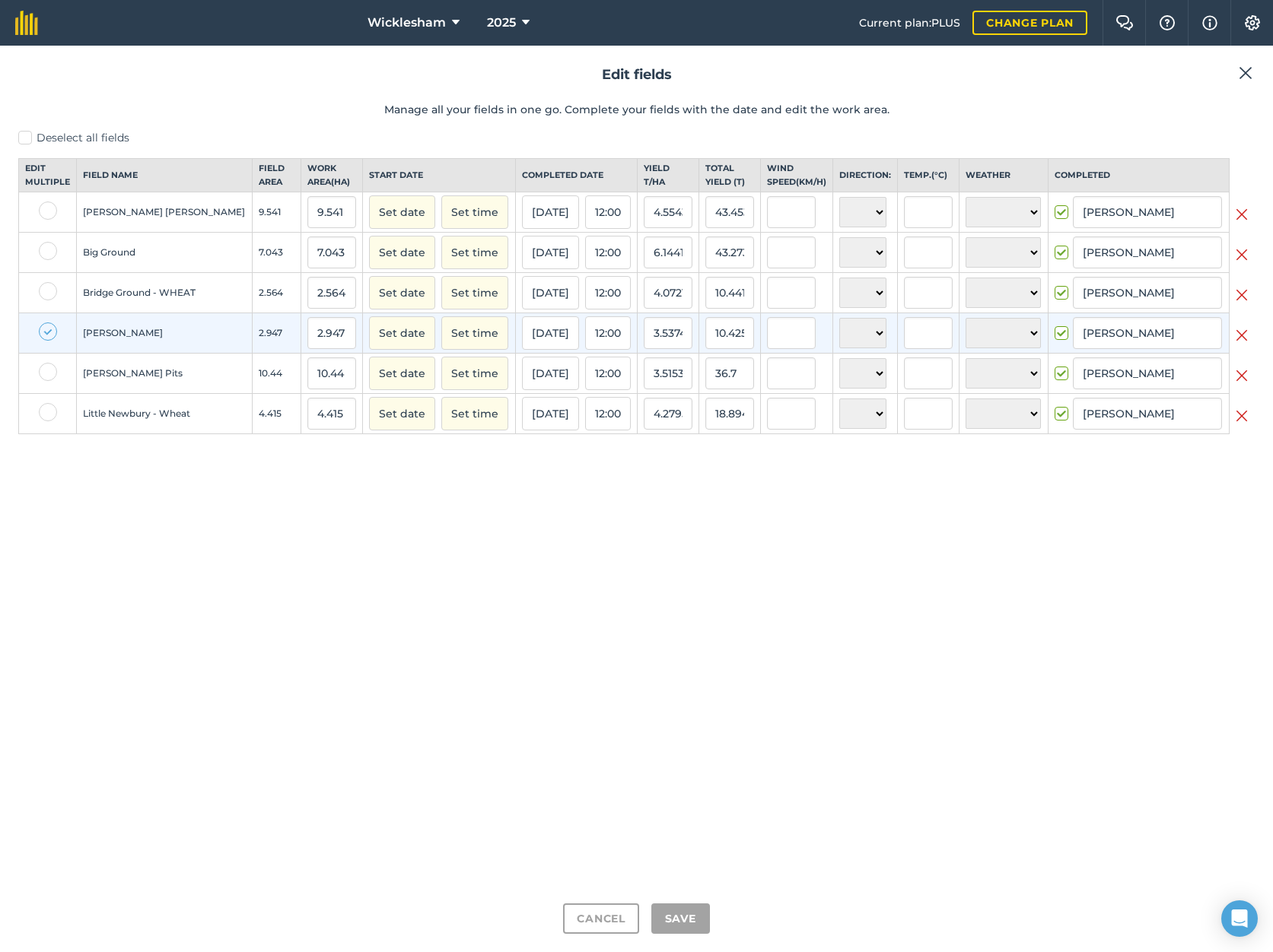
checkbox input "true"
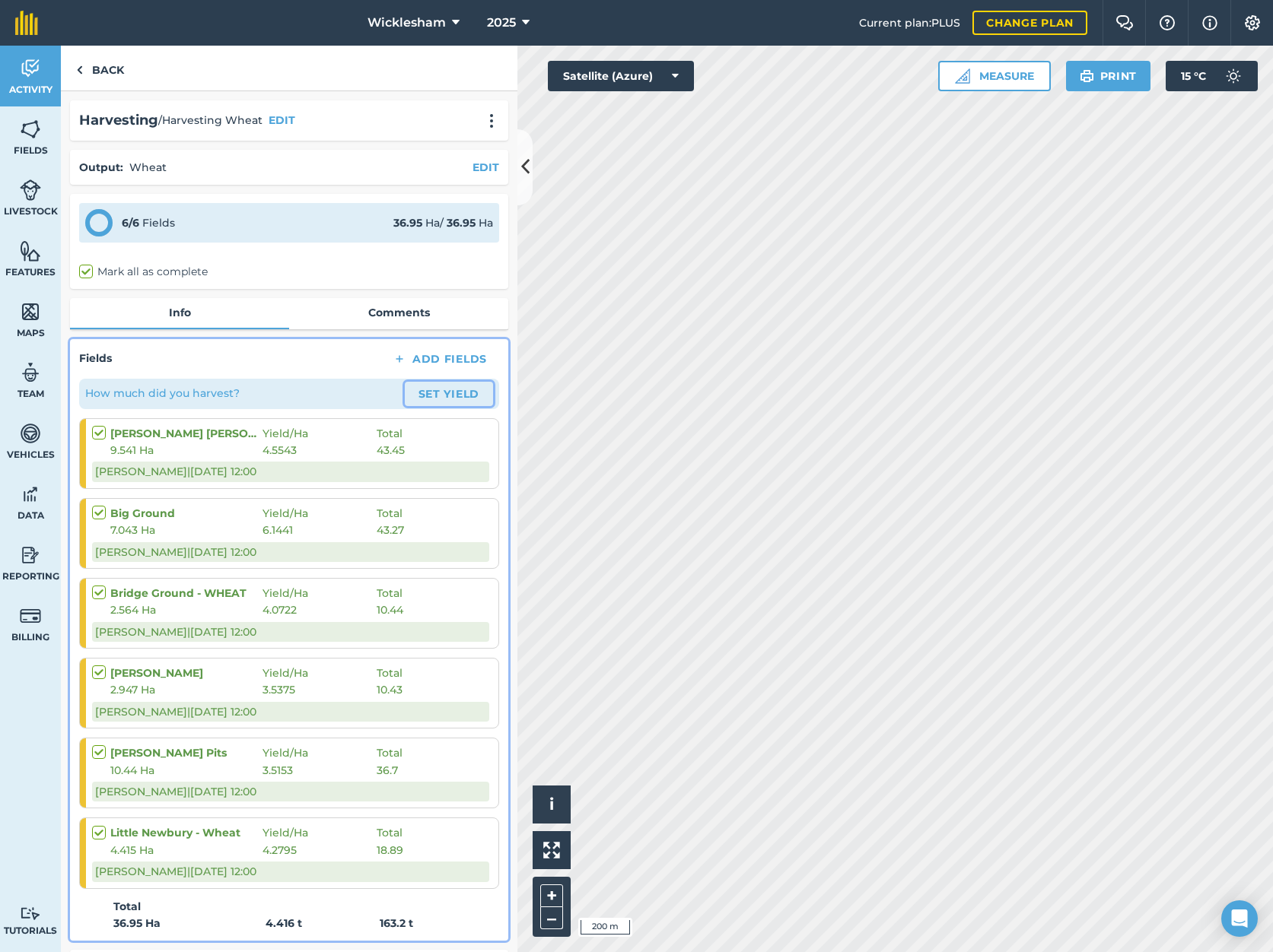
click at [434, 392] on button "Set Yield" at bounding box center [449, 394] width 88 height 24
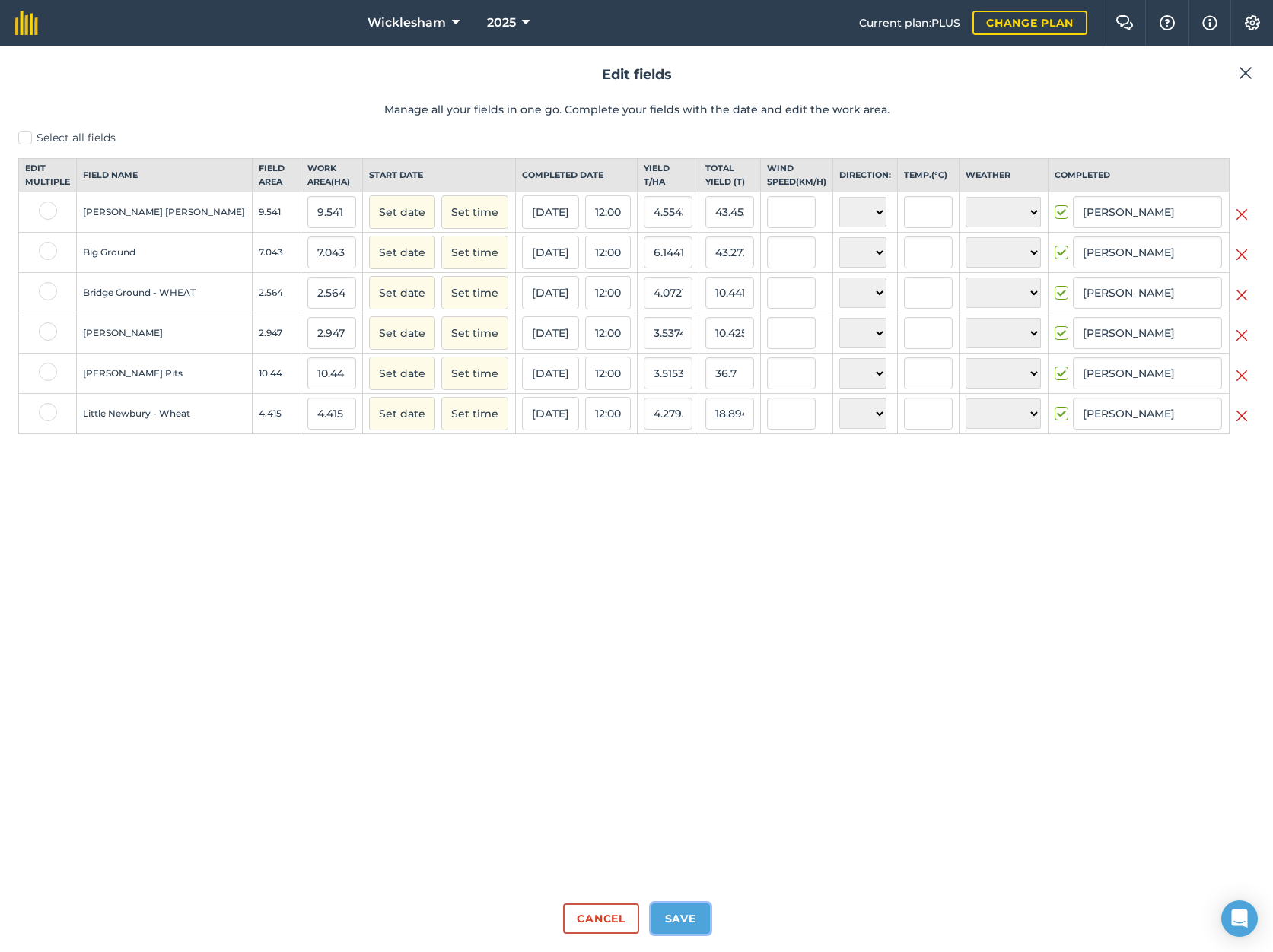
click at [687, 912] on button "Save" at bounding box center [680, 919] width 59 height 31
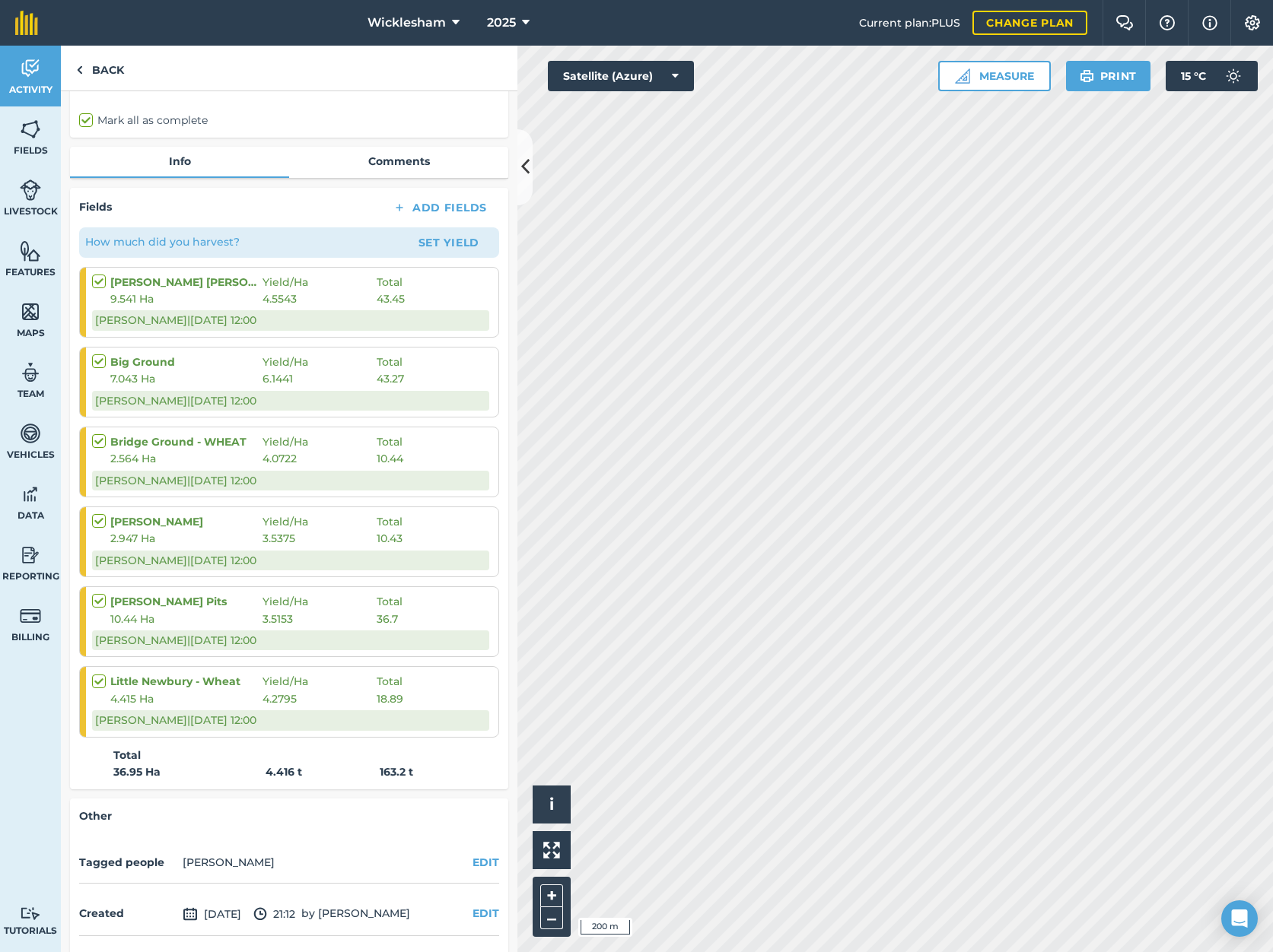
scroll to position [152, 0]
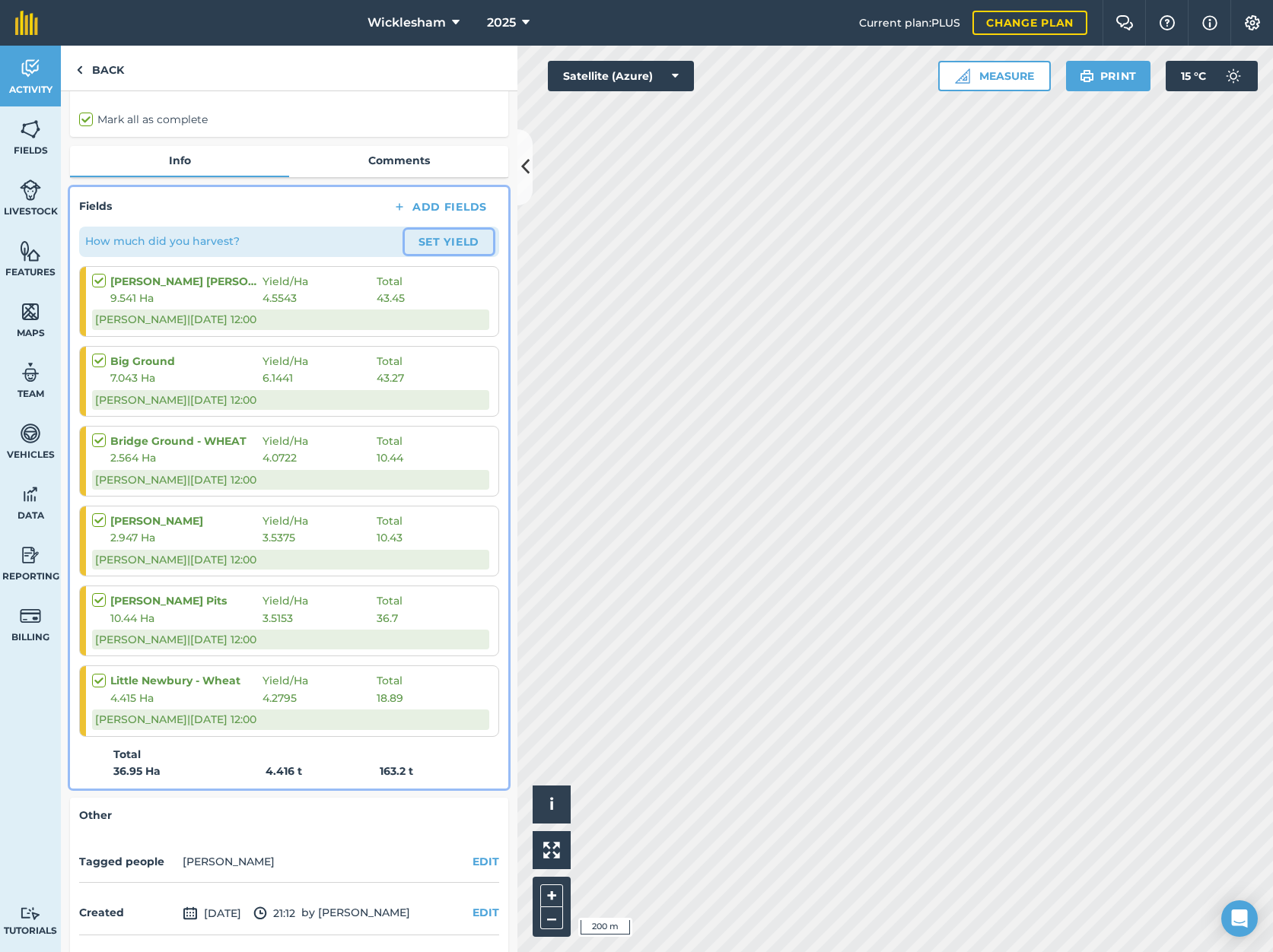
click at [440, 236] on button "Set Yield" at bounding box center [449, 241] width 88 height 24
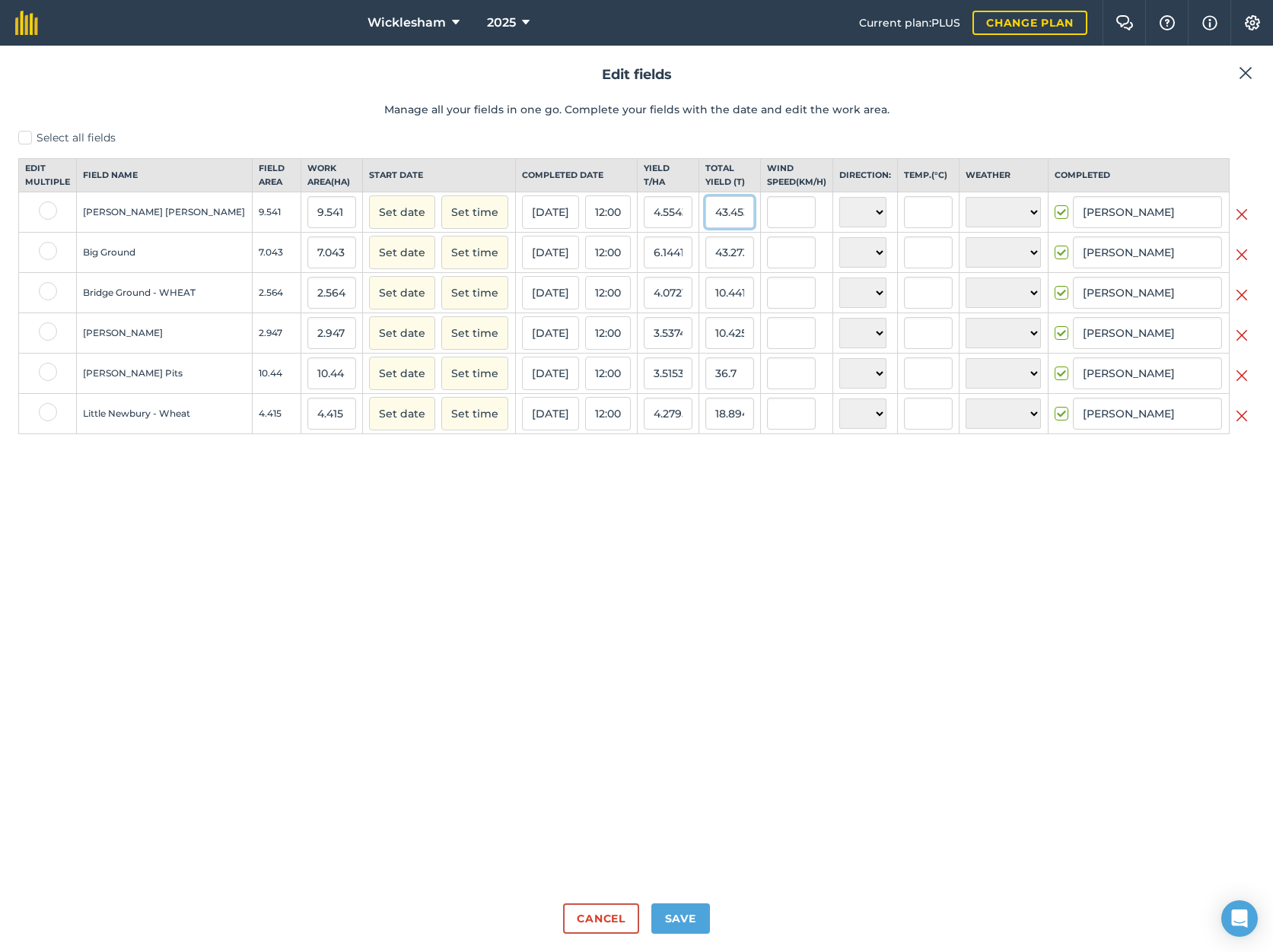
scroll to position [0, 7]
drag, startPoint x: 692, startPoint y: 227, endPoint x: 759, endPoint y: 221, distance: 67.3
click at [759, 221] on tr "[PERSON_NAME] [PERSON_NAME] 9.541 9.541 Set date Set time [DATE] 12:00 4.554344…" at bounding box center [636, 212] width 1236 height 40
click at [744, 553] on div "Select all fields Edit multiple Field name Field Area Work area ( Ha ) Start da…" at bounding box center [636, 511] width 1237 height 762
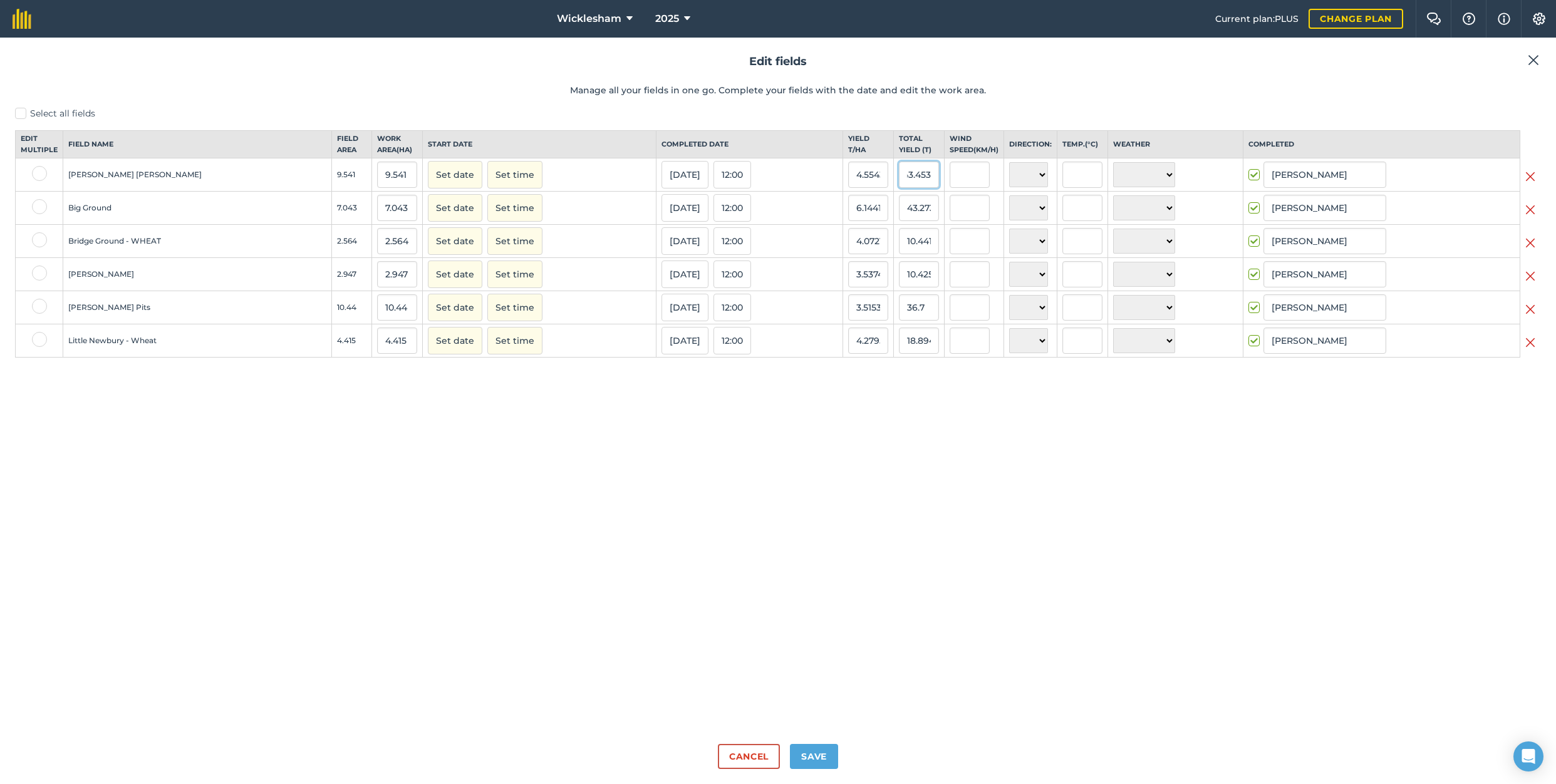
drag, startPoint x: 874, startPoint y: 185, endPoint x: 911, endPoint y: 188, distance: 37.1
click at [911, 188] on tr "[PERSON_NAME] [PERSON_NAME] 9.541 9.541 Set date Set time [DATE] 12:00 4.554344…" at bounding box center [778, 174] width 1525 height 33
click at [884, 514] on div "Select all fields Edit multiple Field name Field Area Work area ( Ha ) Start da…" at bounding box center [778, 421] width 1526 height 627
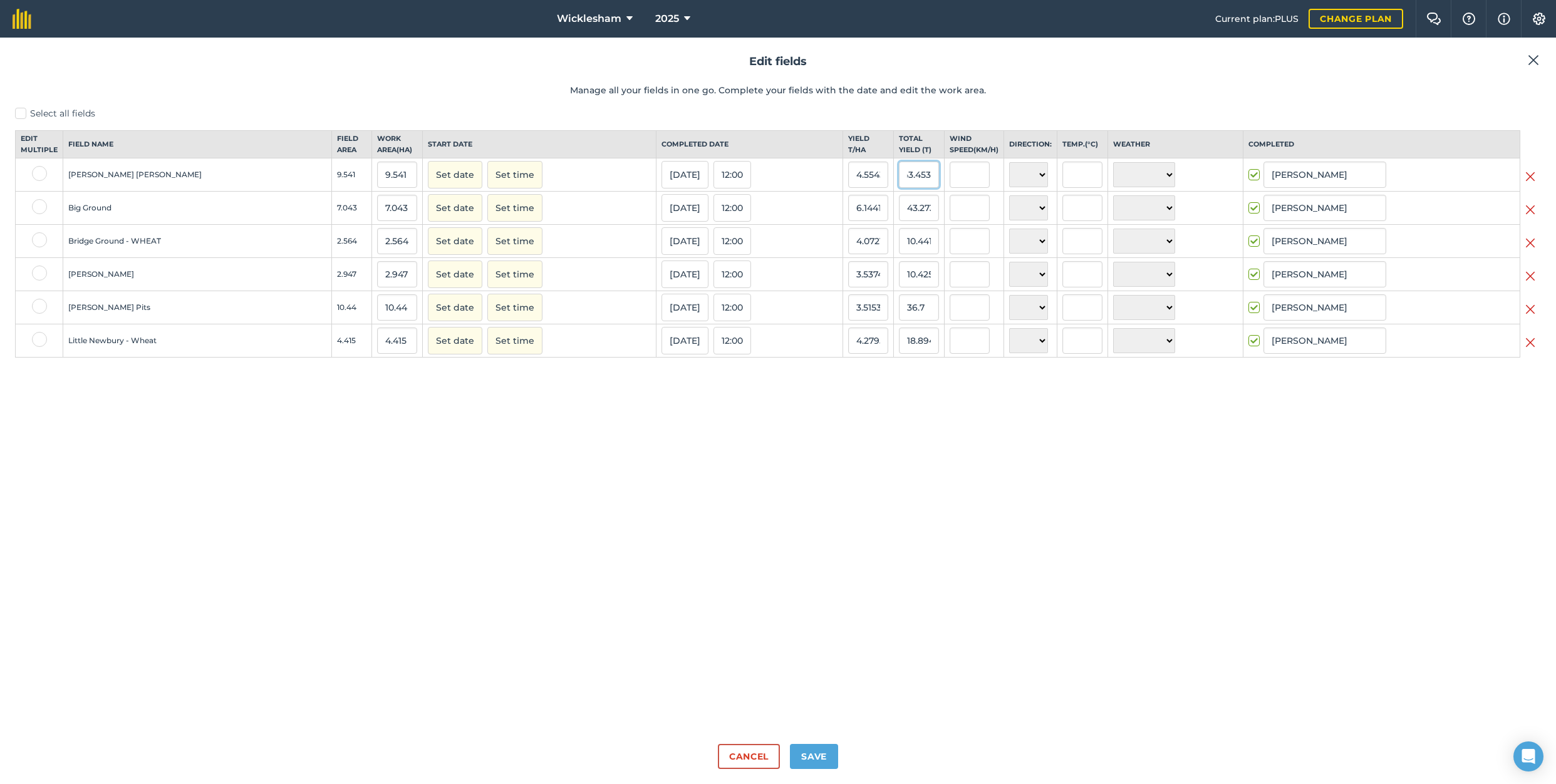
drag, startPoint x: 873, startPoint y: 184, endPoint x: 927, endPoint y: 185, distance: 54.0
click at [927, 185] on tr "[PERSON_NAME] [PERSON_NAME] 9.541 9.541 Set date Set time [DATE] 12:00 4.554344…" at bounding box center [778, 174] width 1525 height 33
type input "50.26"
type input "5.267791636096844"
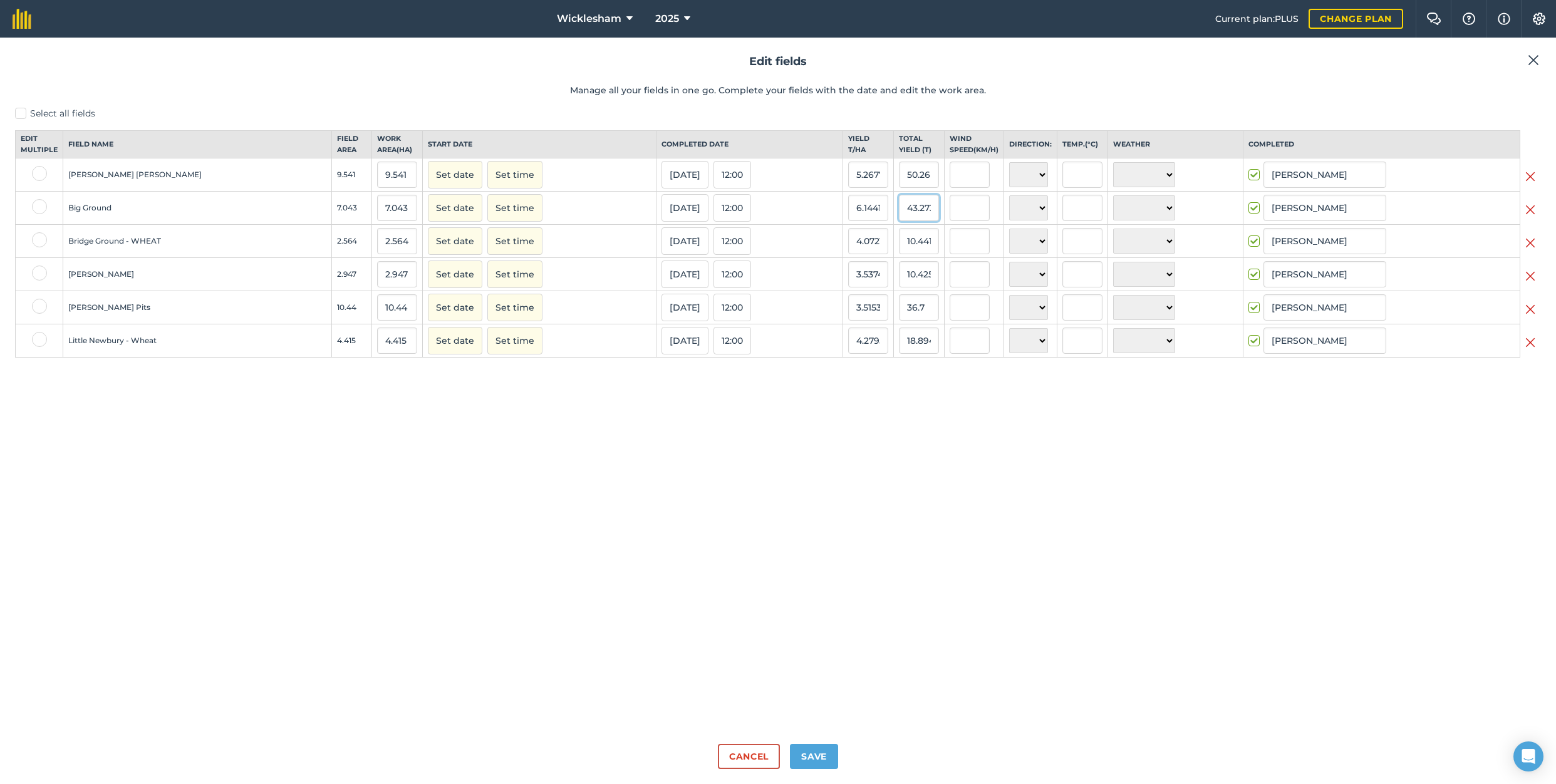
click at [899, 221] on input "43.273" at bounding box center [919, 208] width 40 height 26
drag, startPoint x: 873, startPoint y: 220, endPoint x: 965, endPoint y: 223, distance: 92.0
click at [965, 223] on tr "Big Ground 7.043 7.043 Set date Set time [DATE] 12:00 6.1441144943237305 [STREE…" at bounding box center [778, 208] width 1525 height 33
click at [899, 220] on input "43.273" at bounding box center [919, 208] width 40 height 26
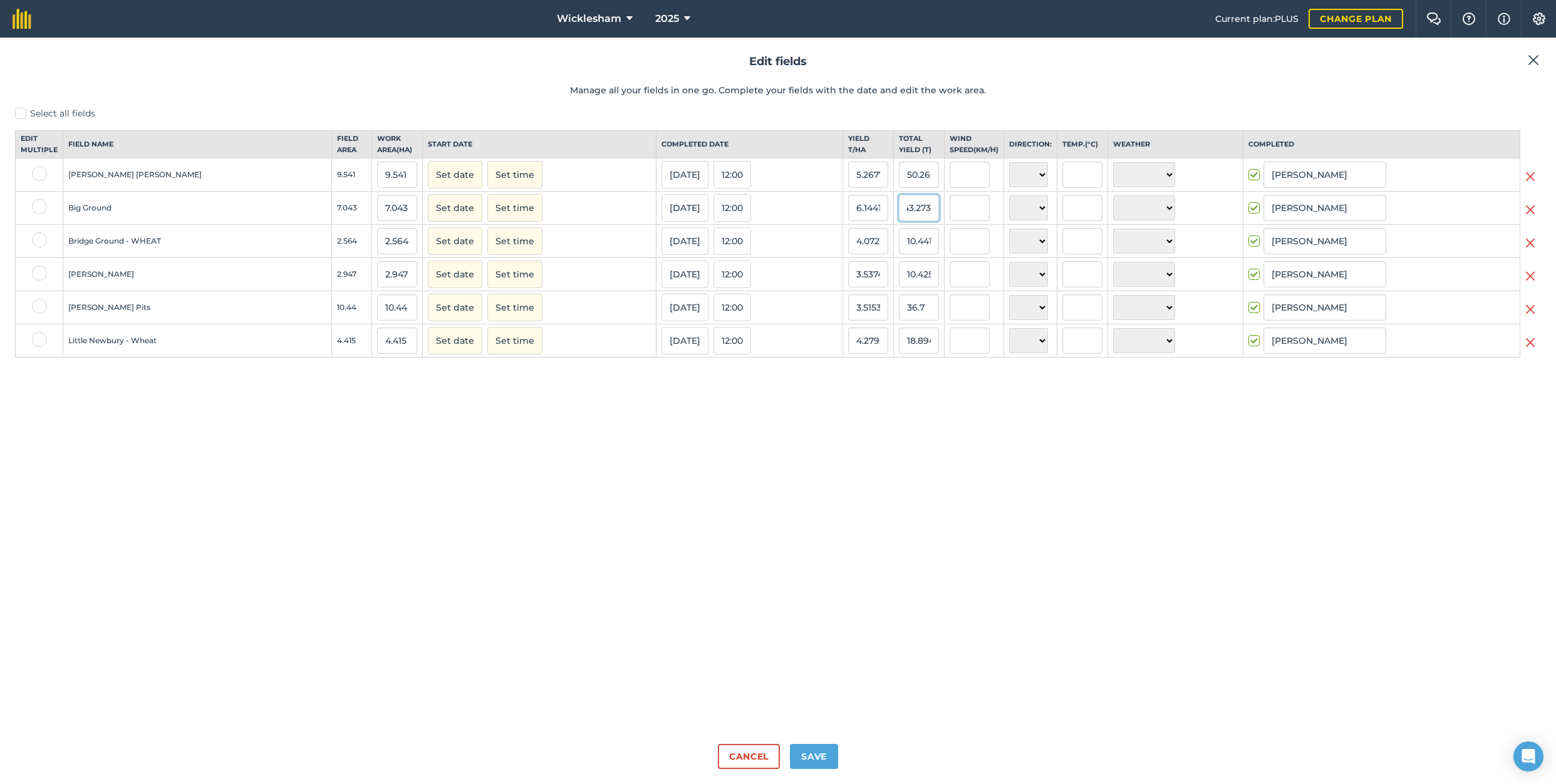
click at [899, 220] on input "43.273" at bounding box center [919, 208] width 40 height 26
drag, startPoint x: 880, startPoint y: 220, endPoint x: 867, endPoint y: 220, distance: 13.0
click at [899, 220] on input "43.273" at bounding box center [919, 208] width 40 height 26
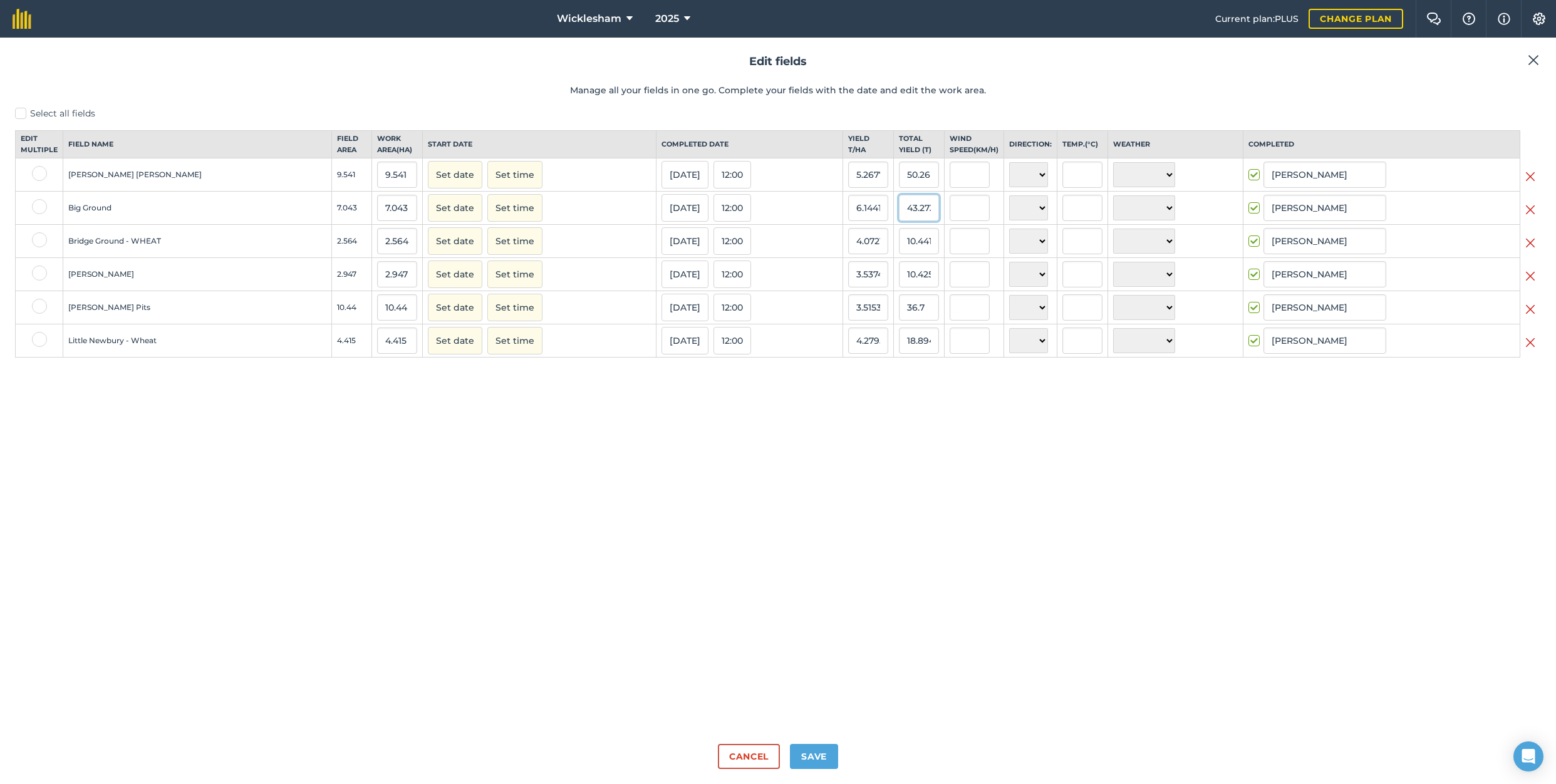
scroll to position [0, 5]
drag, startPoint x: 870, startPoint y: 220, endPoint x: 930, endPoint y: 218, distance: 60.0
click at [930, 218] on tr "Big Ground 7.043 7.043 Set date Set time [DATE] 12:00 6.1441144943237305 [STREE…" at bounding box center [778, 208] width 1525 height 33
type input "50.052"
type input "7.106630697146103"
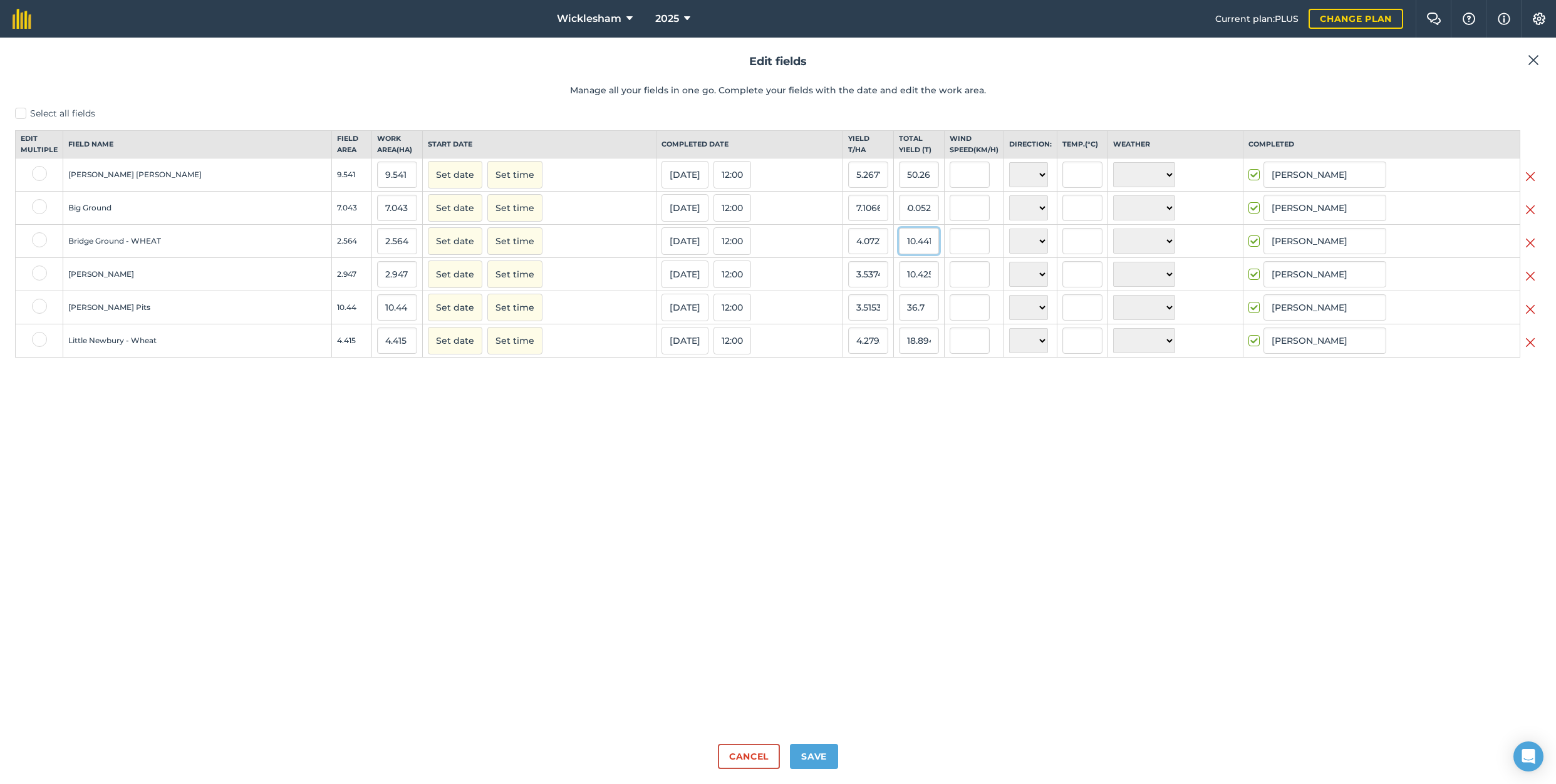
click at [899, 249] on input "10.441" at bounding box center [919, 241] width 40 height 26
click at [899, 251] on input "10.441" at bounding box center [919, 241] width 40 height 26
drag, startPoint x: 870, startPoint y: 251, endPoint x: 914, endPoint y: 256, distance: 44.3
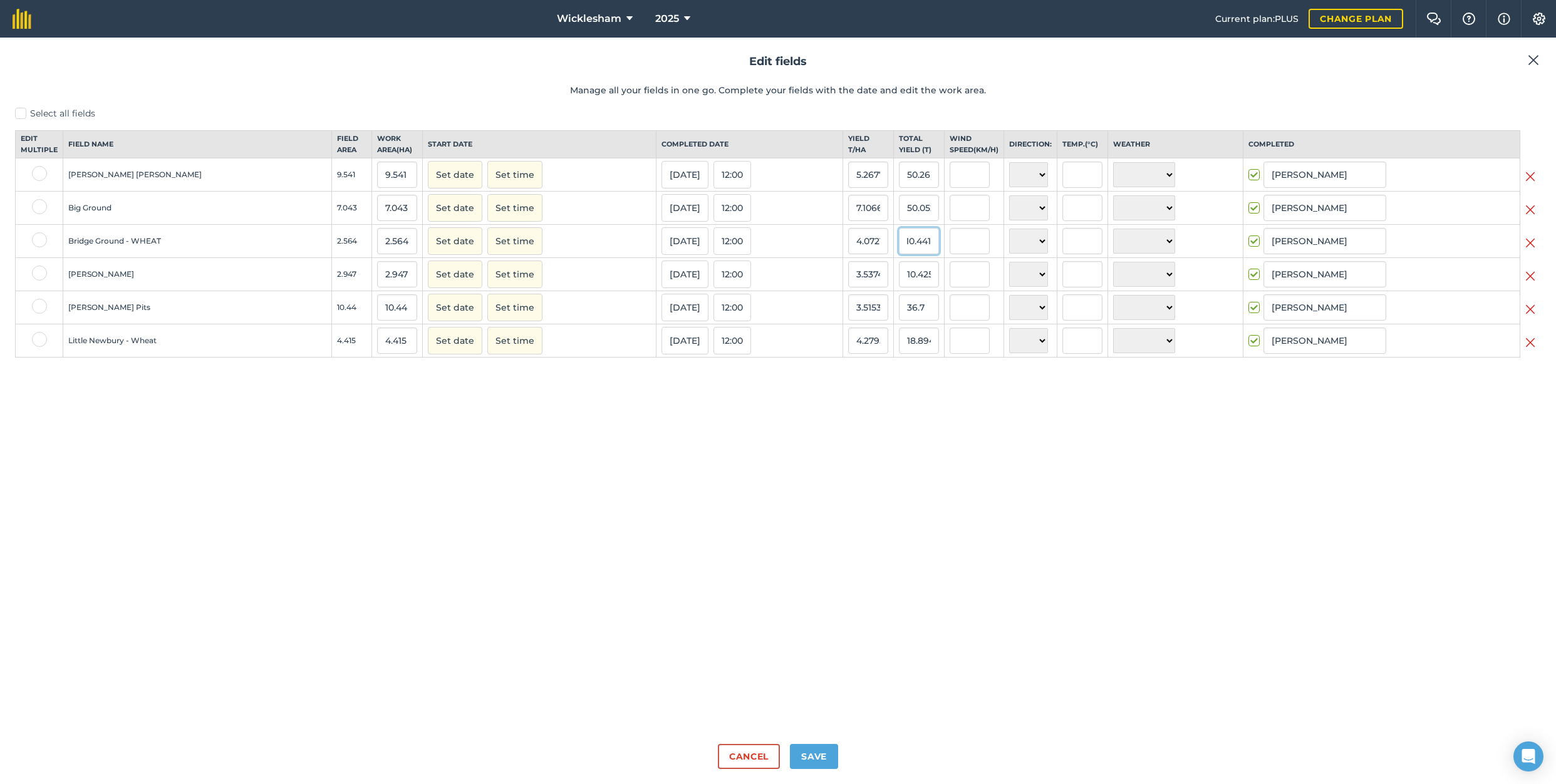
click at [914, 256] on tr "Bridge Ground - WHEAT 2.564 2.564 Set date Set time [DATE] 12:00 4.072153091430…" at bounding box center [778, 241] width 1525 height 33
type input "12.077"
type input "4.710218408736349"
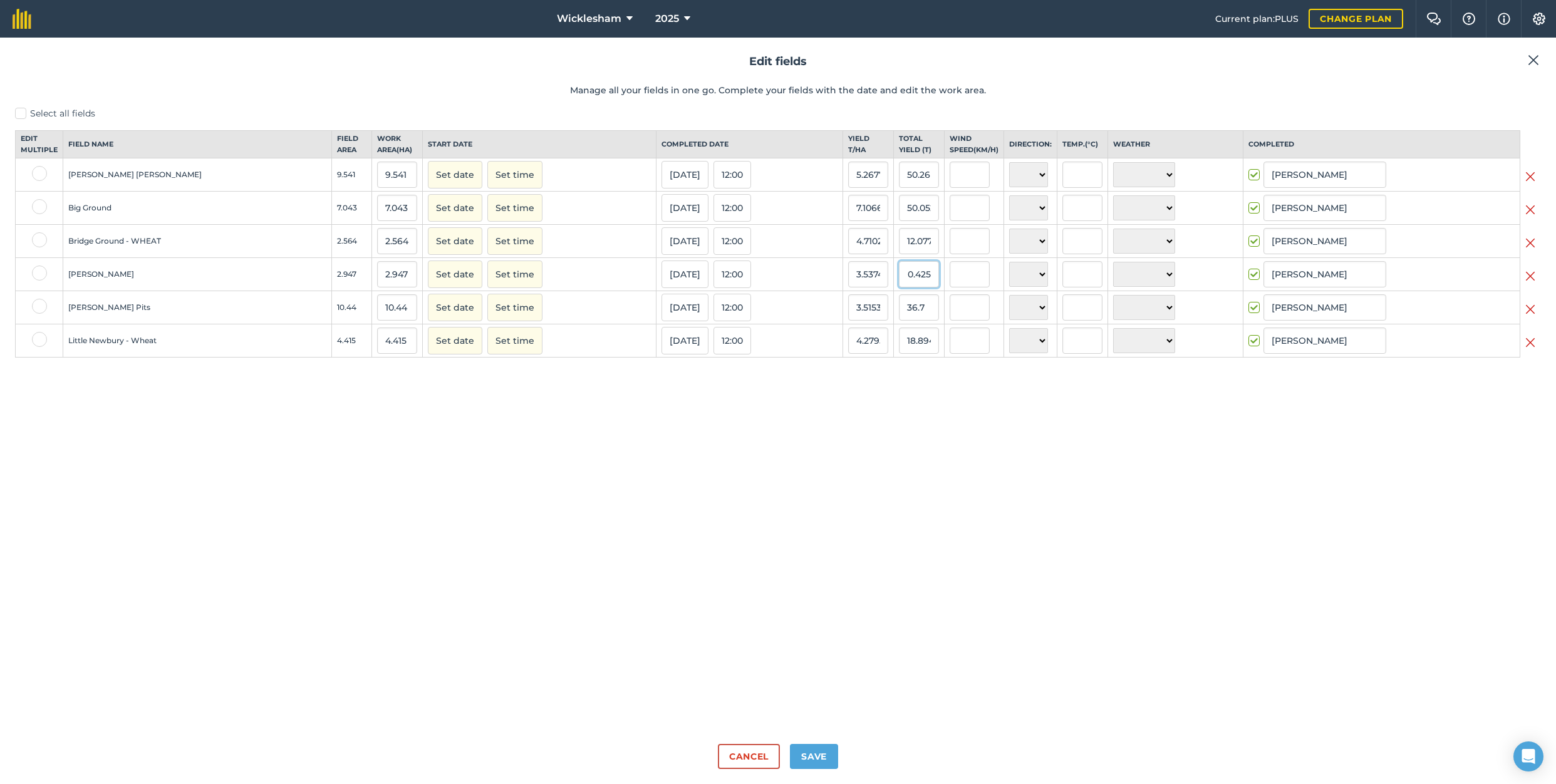
drag, startPoint x: 873, startPoint y: 286, endPoint x: 947, endPoint y: 286, distance: 74.0
click at [947, 286] on tr "[PERSON_NAME] 2.947 2.947 Set date Set time [DATE] 12:00 3.5374958515167236 10.…" at bounding box center [778, 274] width 1525 height 33
click at [899, 288] on input "10.425" at bounding box center [919, 274] width 40 height 26
drag, startPoint x: 883, startPoint y: 285, endPoint x: 869, endPoint y: 285, distance: 14.0
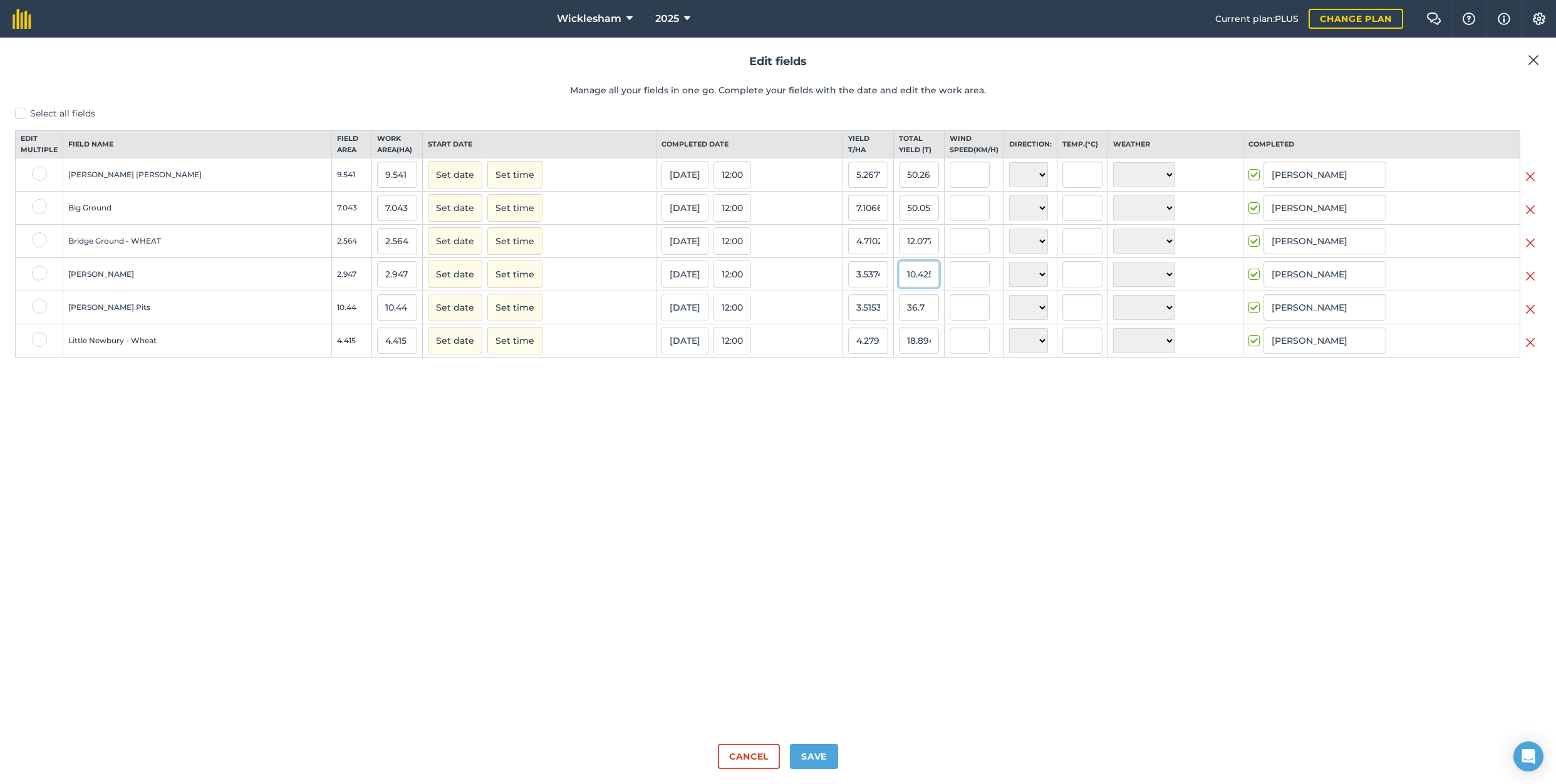
click at [899, 285] on input "10.425" at bounding box center [919, 274] width 40 height 26
click at [899, 284] on input "10.425" at bounding box center [919, 274] width 40 height 26
click at [899, 282] on input "10.425" at bounding box center [919, 274] width 40 height 26
drag, startPoint x: 870, startPoint y: 285, endPoint x: 914, endPoint y: 282, distance: 44.1
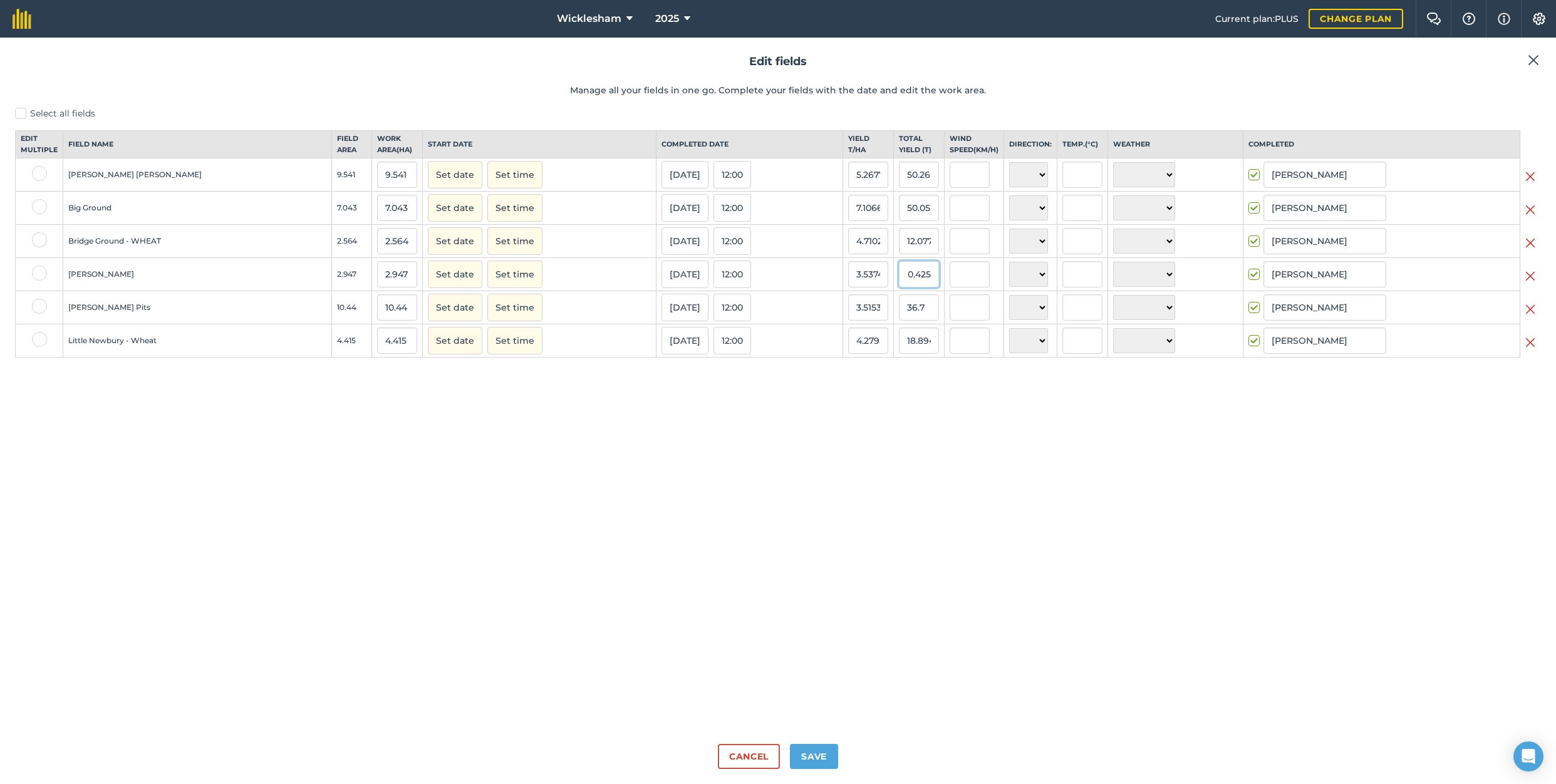
click at [914, 282] on tr "[PERSON_NAME] 2.947 2.947 Set date Set time [DATE] 12:00 3.5374958515167236 10.…" at bounding box center [778, 274] width 1525 height 33
type input "12.058"
type input "4.09161859518154"
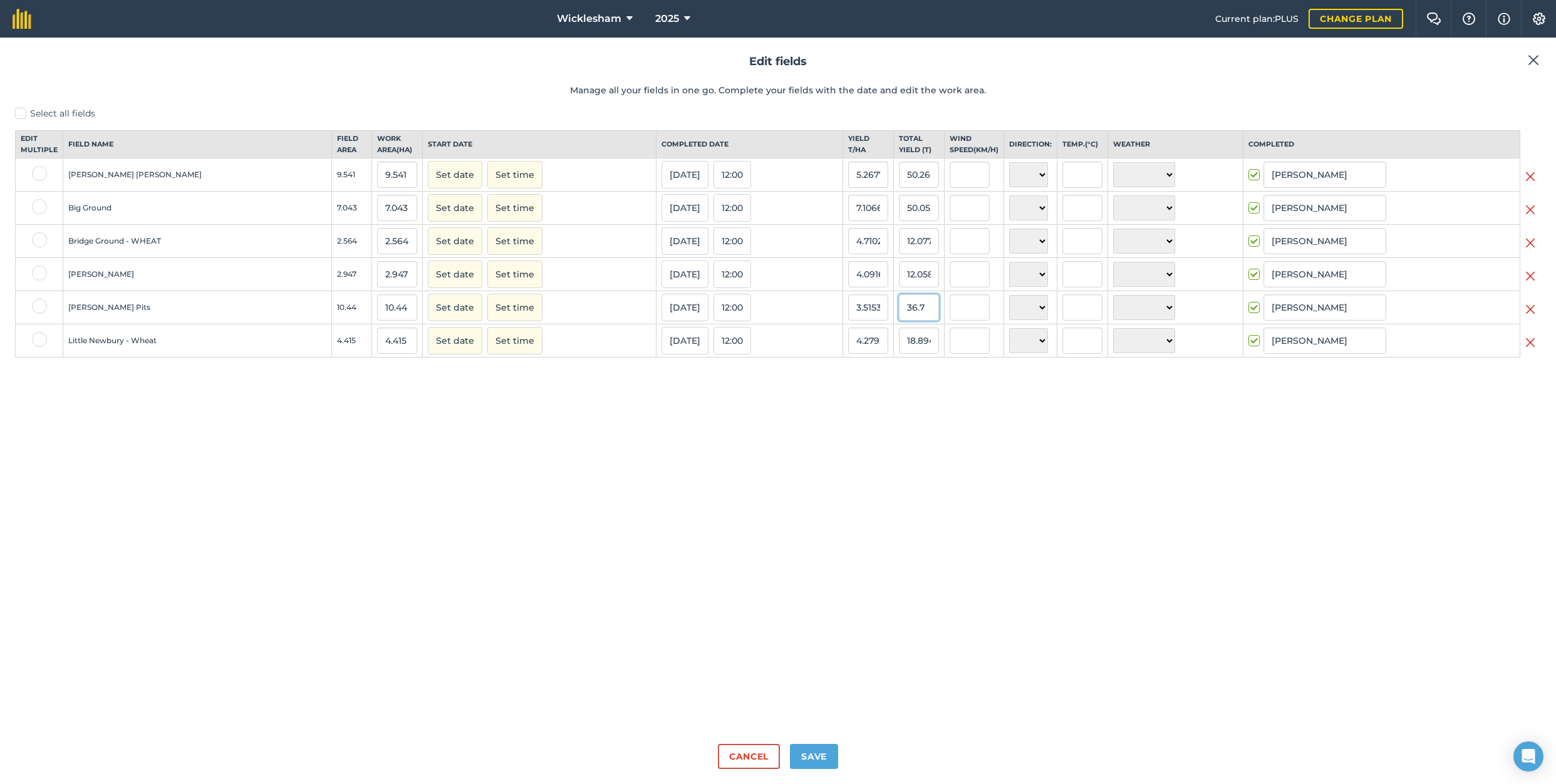
click at [899, 319] on input "36.7" at bounding box center [919, 307] width 40 height 26
drag, startPoint x: 895, startPoint y: 324, endPoint x: 858, endPoint y: 323, distance: 37.0
click at [858, 323] on tr "[PERSON_NAME] Pits 10.44 10.44 Set date Set time [DATE] 12:00 3.515325784683227…" at bounding box center [778, 307] width 1525 height 33
type input "42.449"
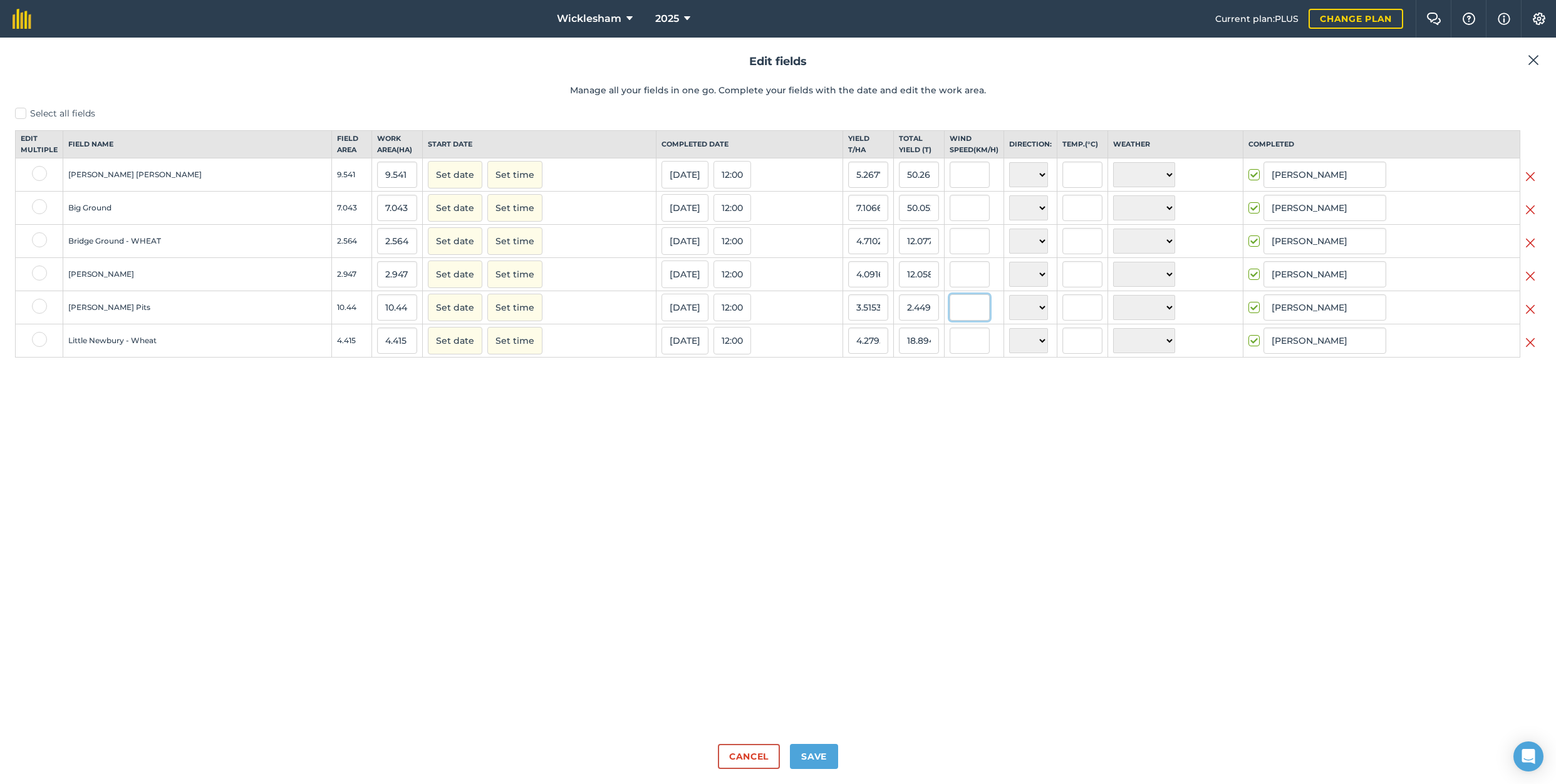
type input "4.065996168582376"
drag, startPoint x: 873, startPoint y: 353, endPoint x: 958, endPoint y: 352, distance: 85.0
click at [958, 352] on tr "Little Newbury - Wheat 4.415 4.415 Set date Set time [DATE] 12:00 4.27950191497…" at bounding box center [778, 340] width 1525 height 33
click at [899, 350] on input "18.894" at bounding box center [919, 340] width 40 height 26
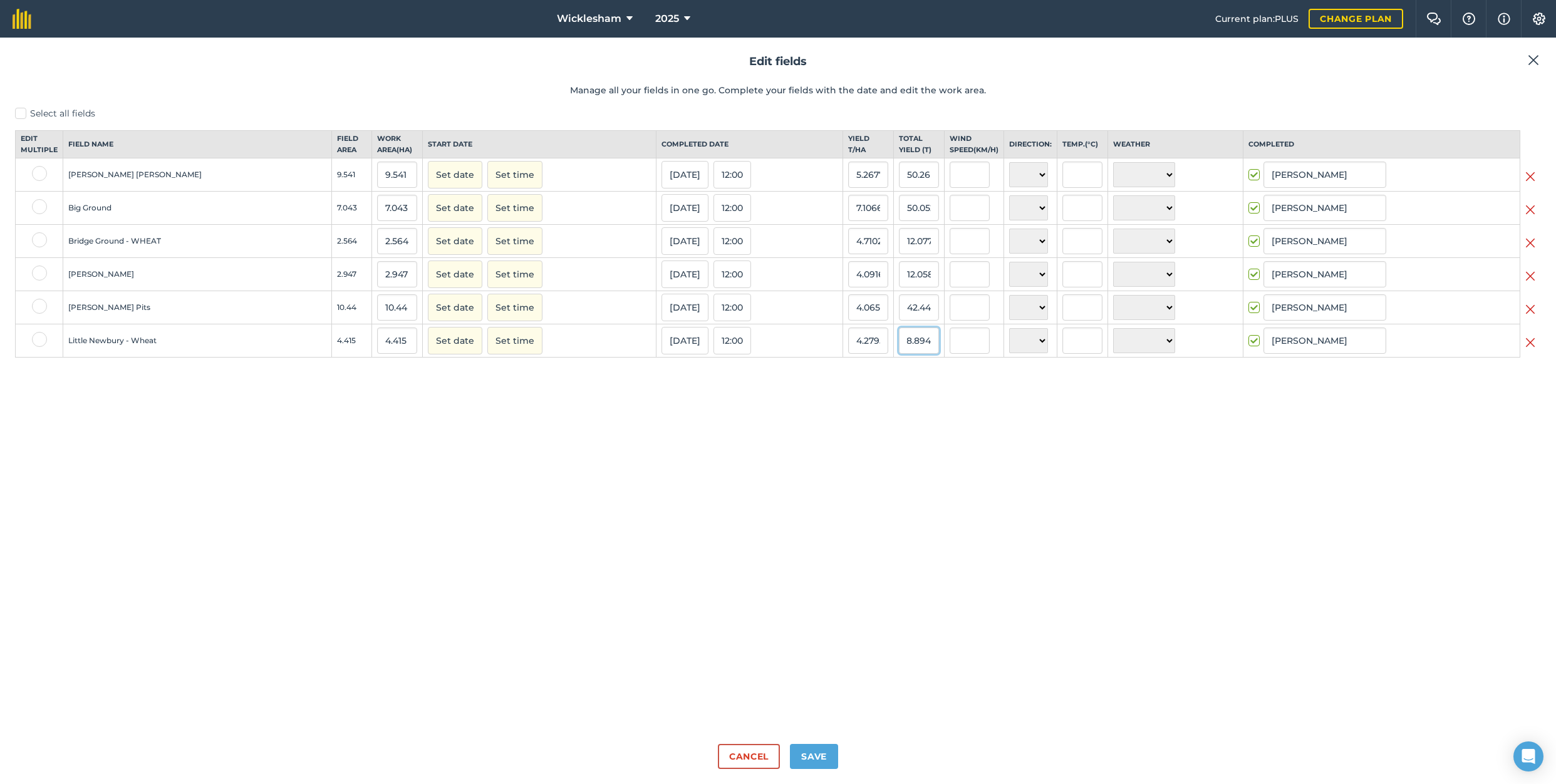
scroll to position [0, 0]
drag, startPoint x: 885, startPoint y: 350, endPoint x: 858, endPoint y: 356, distance: 27.7
click at [858, 356] on tr "Little Newbury - Wheat 4.415 4.415 Set date Set time [DATE] 12:00 4.27950191497…" at bounding box center [778, 340] width 1525 height 33
click at [899, 350] on input "18.894" at bounding box center [919, 340] width 40 height 26
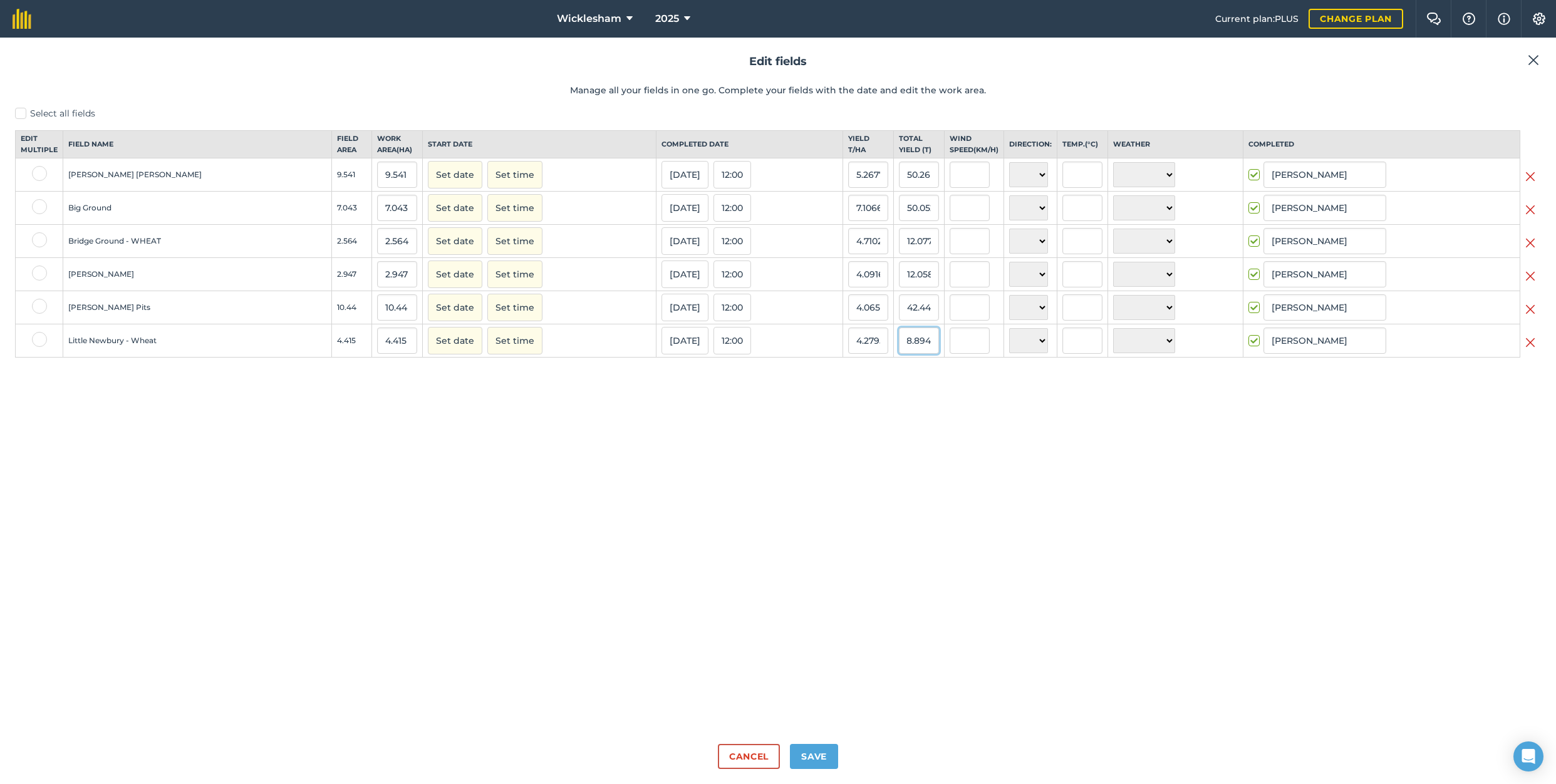
drag, startPoint x: 888, startPoint y: 350, endPoint x: 907, endPoint y: 350, distance: 19.0
click at [907, 350] on td "18.894" at bounding box center [919, 340] width 50 height 33
click at [899, 354] on input "18.894" at bounding box center [919, 340] width 40 height 26
drag, startPoint x: 899, startPoint y: 352, endPoint x: 838, endPoint y: 351, distance: 61.0
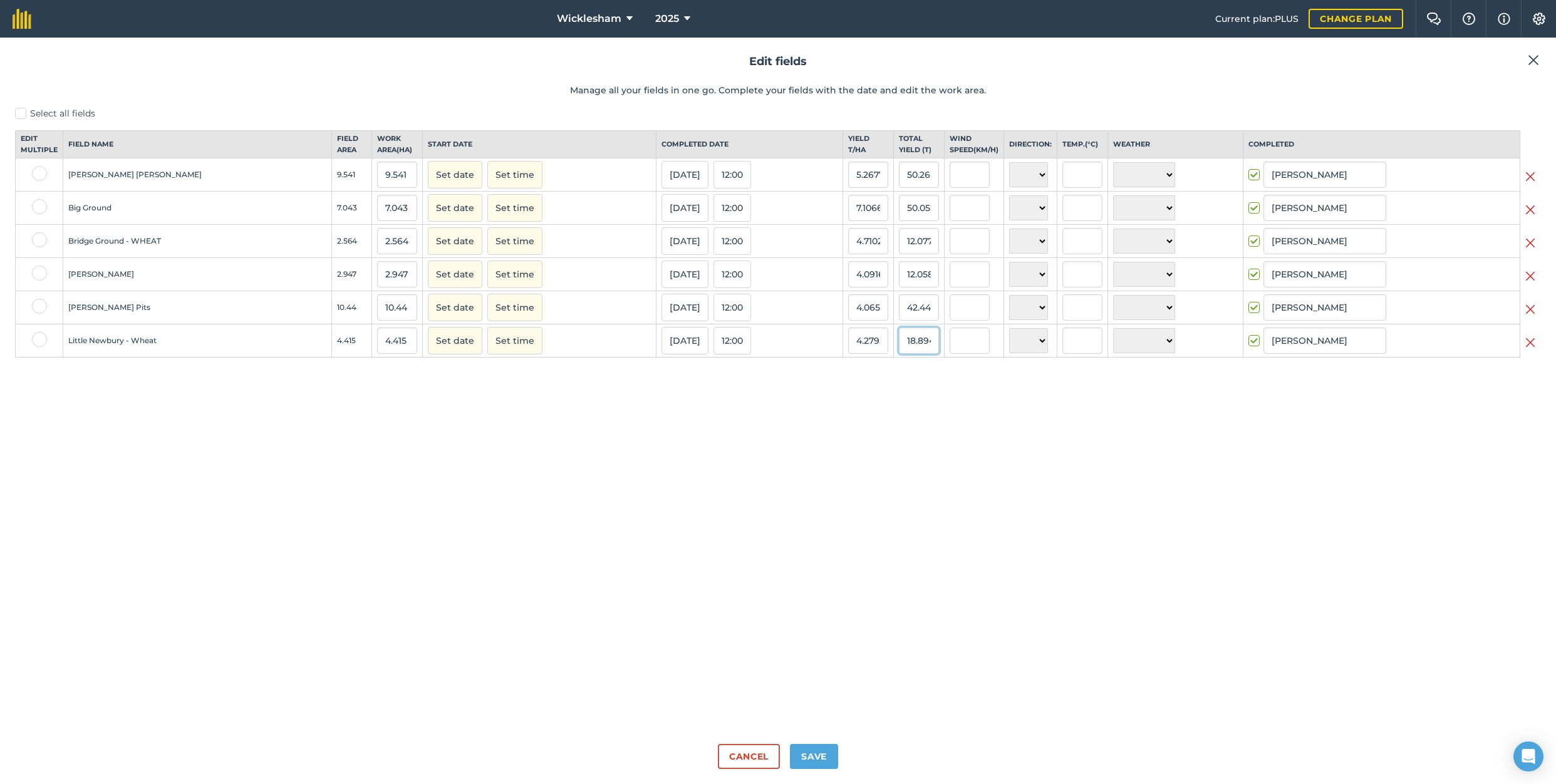
click at [838, 351] on tr "Little Newbury - Wheat 4.415 4.415 Set date Set time [DATE] 12:00 4.27950191497…" at bounding box center [778, 340] width 1525 height 33
type input "21.854"
type input "4.949943374858437"
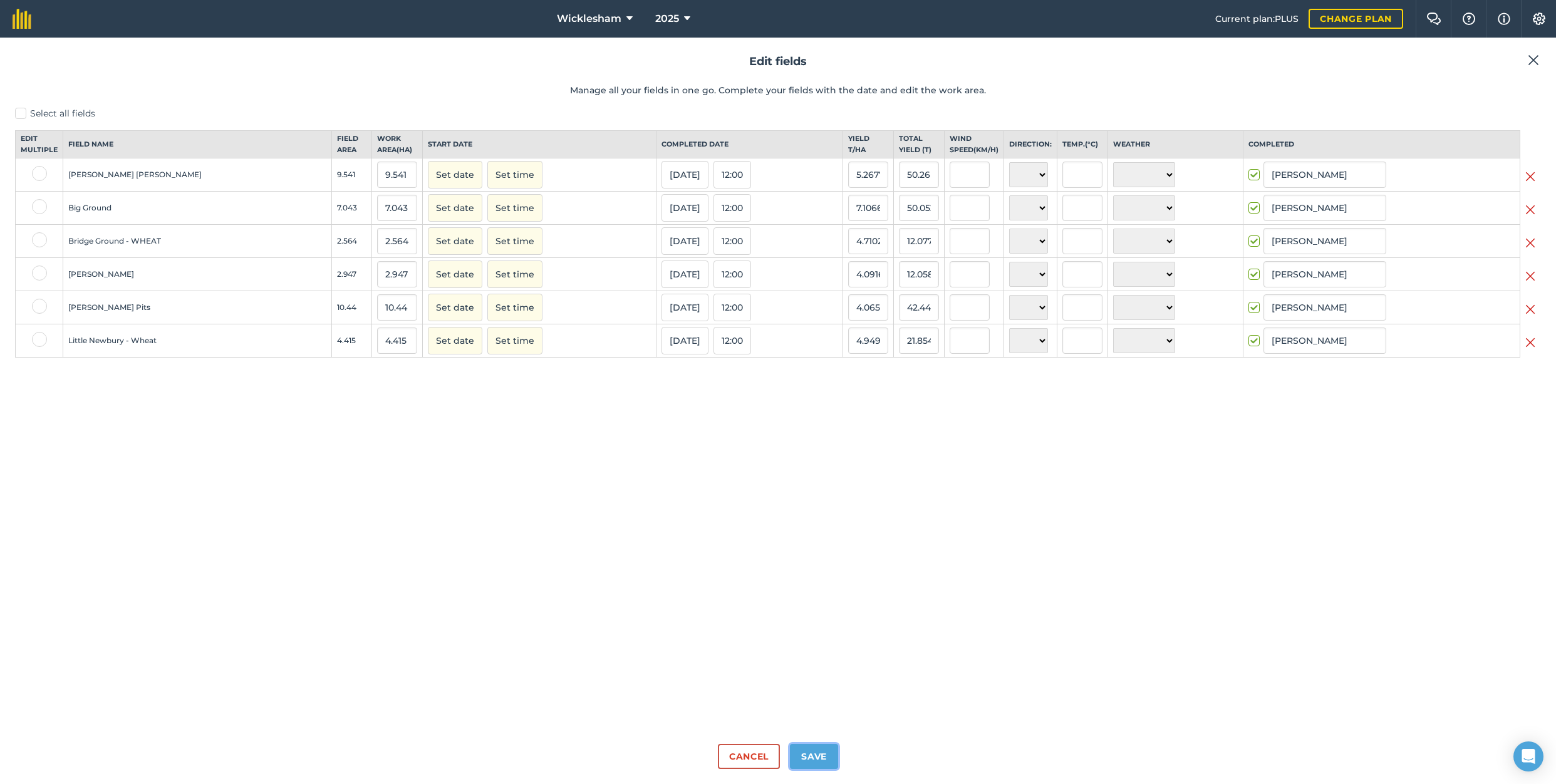
click at [815, 754] on button "Save" at bounding box center [813, 756] width 48 height 25
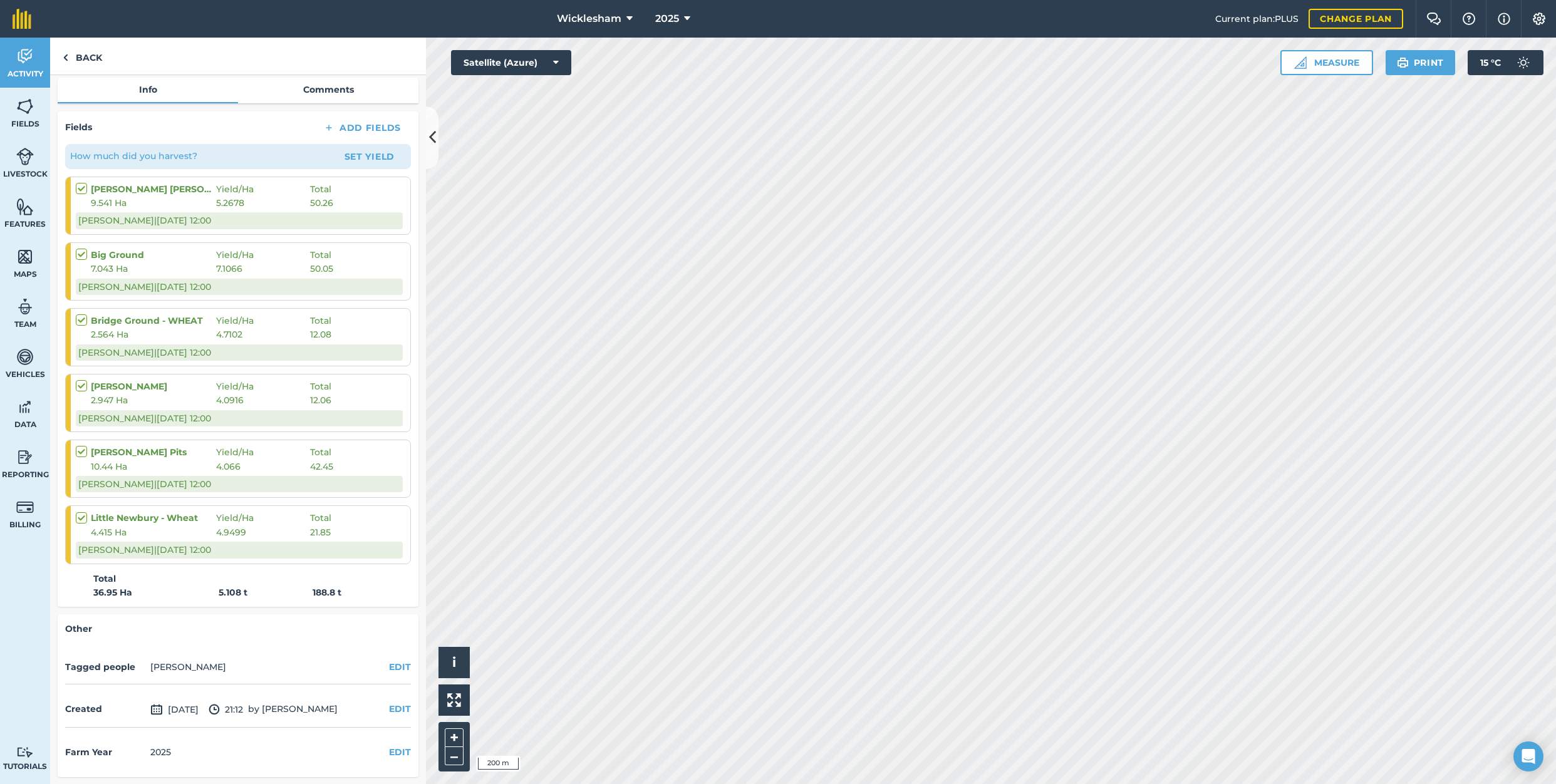
scroll to position [168, 0]
click at [24, 649] on div "Activity Fields Livestock Features Maps Team Vehicles Data Reporting Billing Tu…" at bounding box center [25, 411] width 50 height 747
click at [28, 118] on link "Fields" at bounding box center [25, 113] width 50 height 50
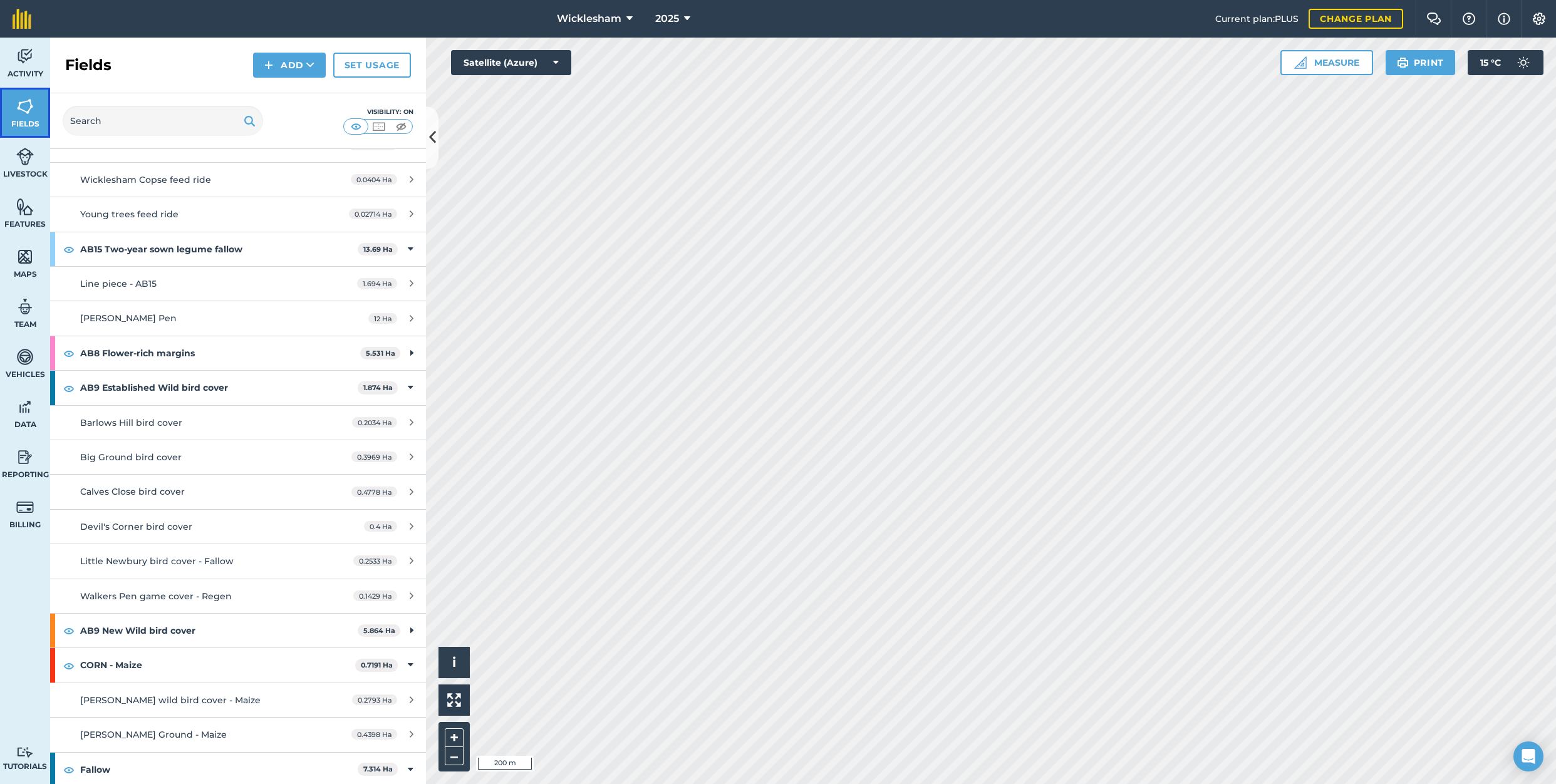
scroll to position [501, 0]
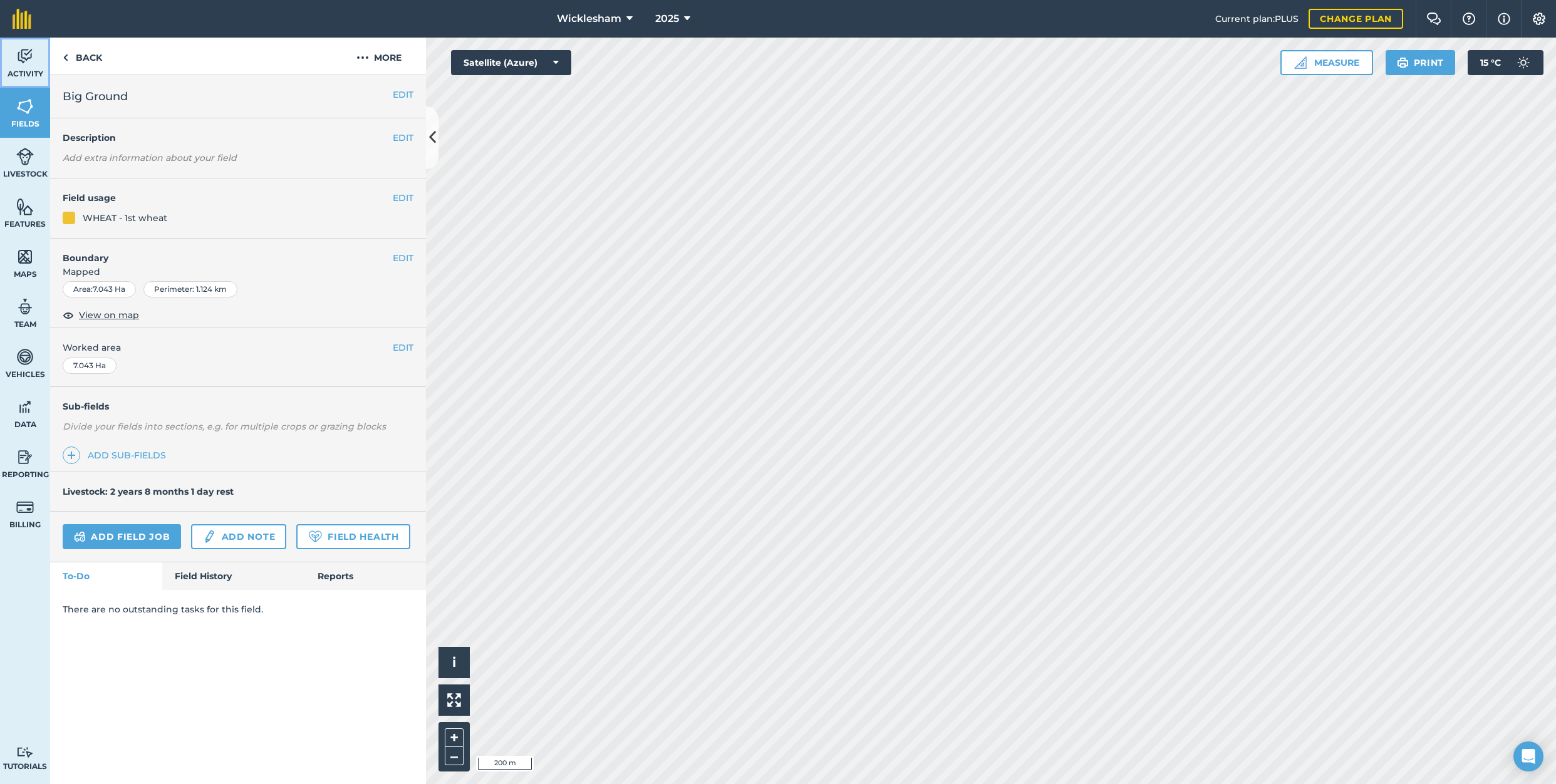
click at [15, 62] on link "Activity" at bounding box center [25, 63] width 50 height 50
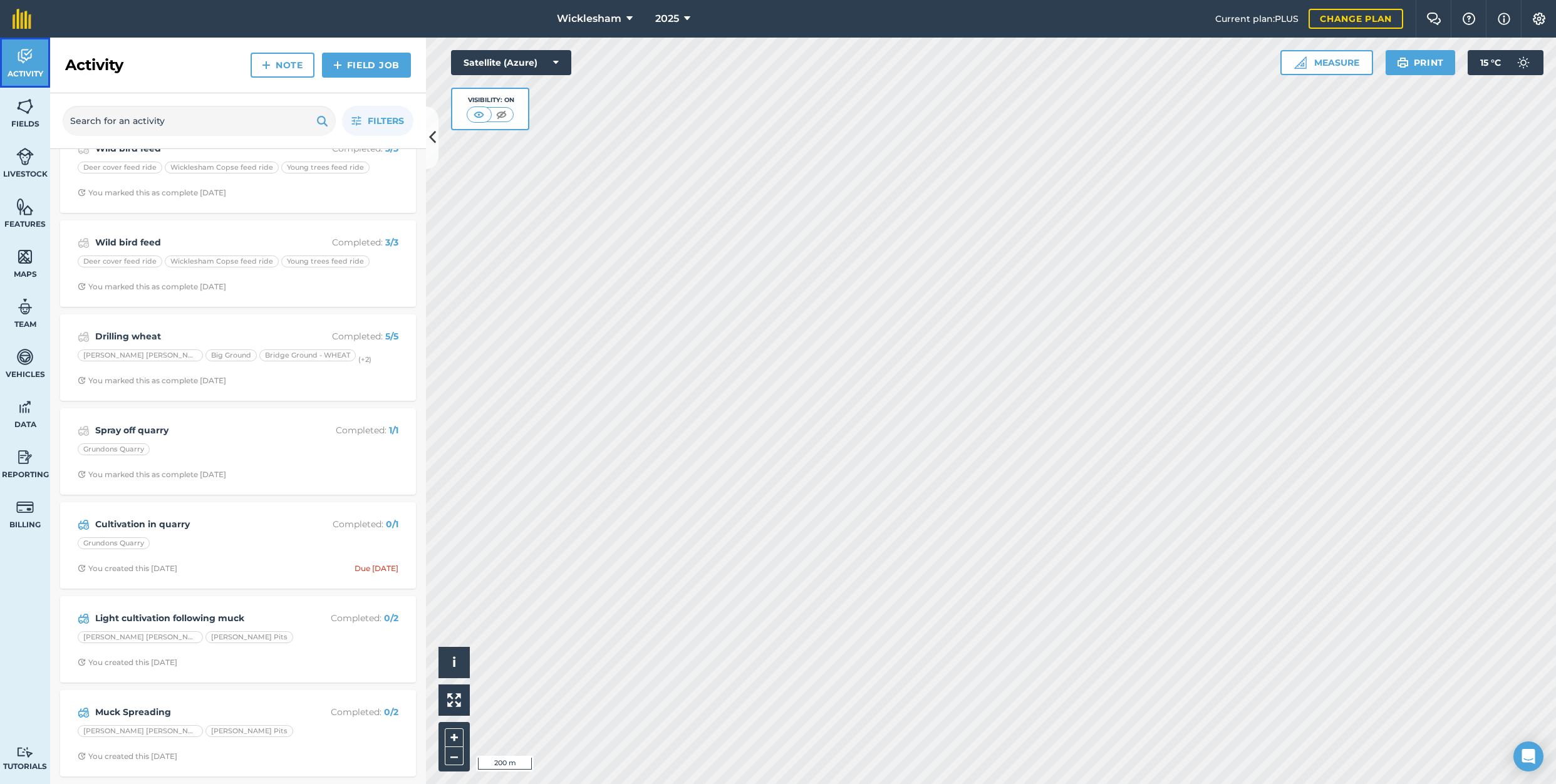
scroll to position [2606, 0]
click at [308, 360] on div "Drilling wheat Completed : 5 / 5 [PERSON_NAME] [PERSON_NAME][GEOGRAPHIC_DATA] -…" at bounding box center [237, 357] width 340 height 71
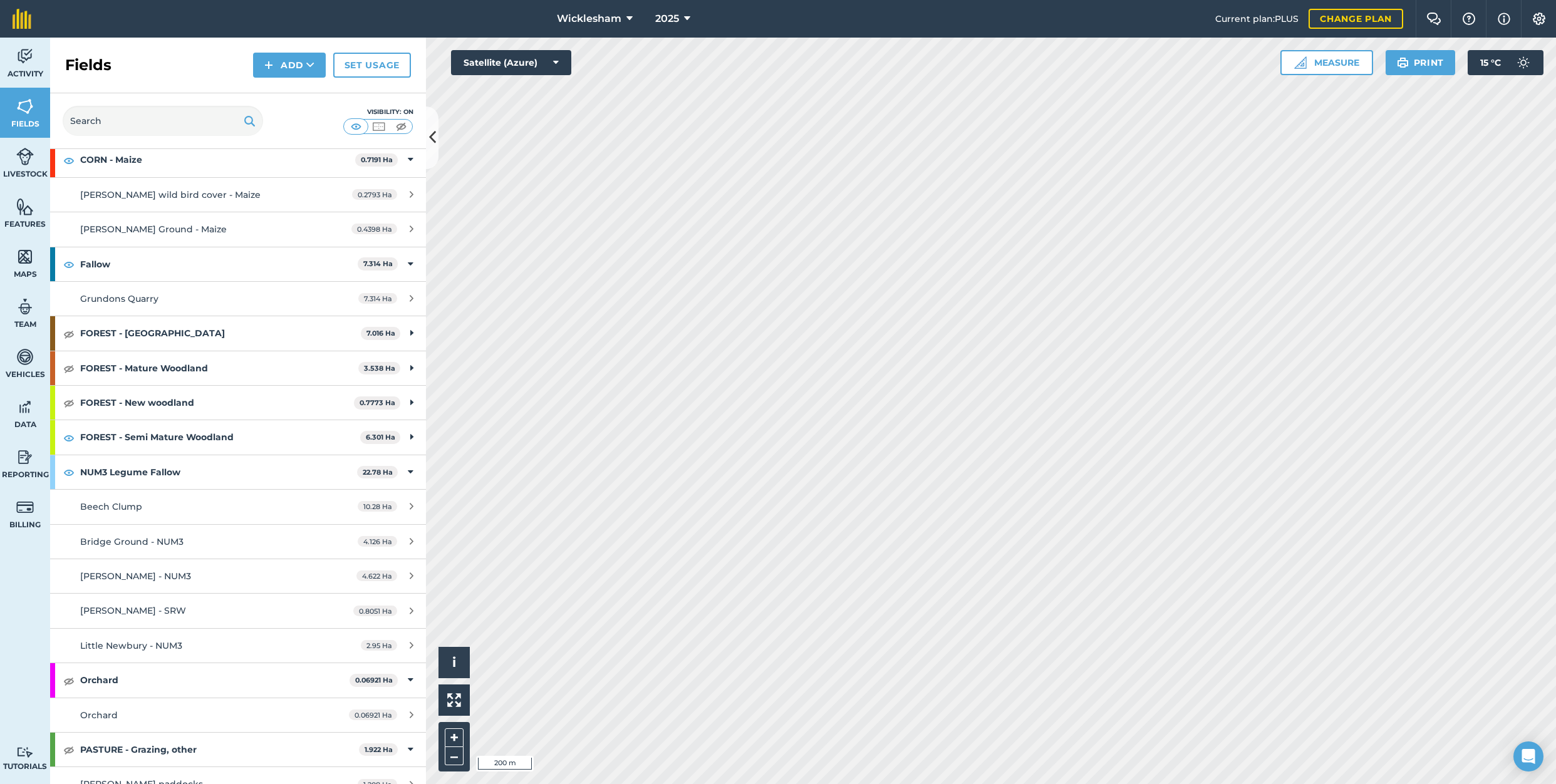
scroll to position [994, 0]
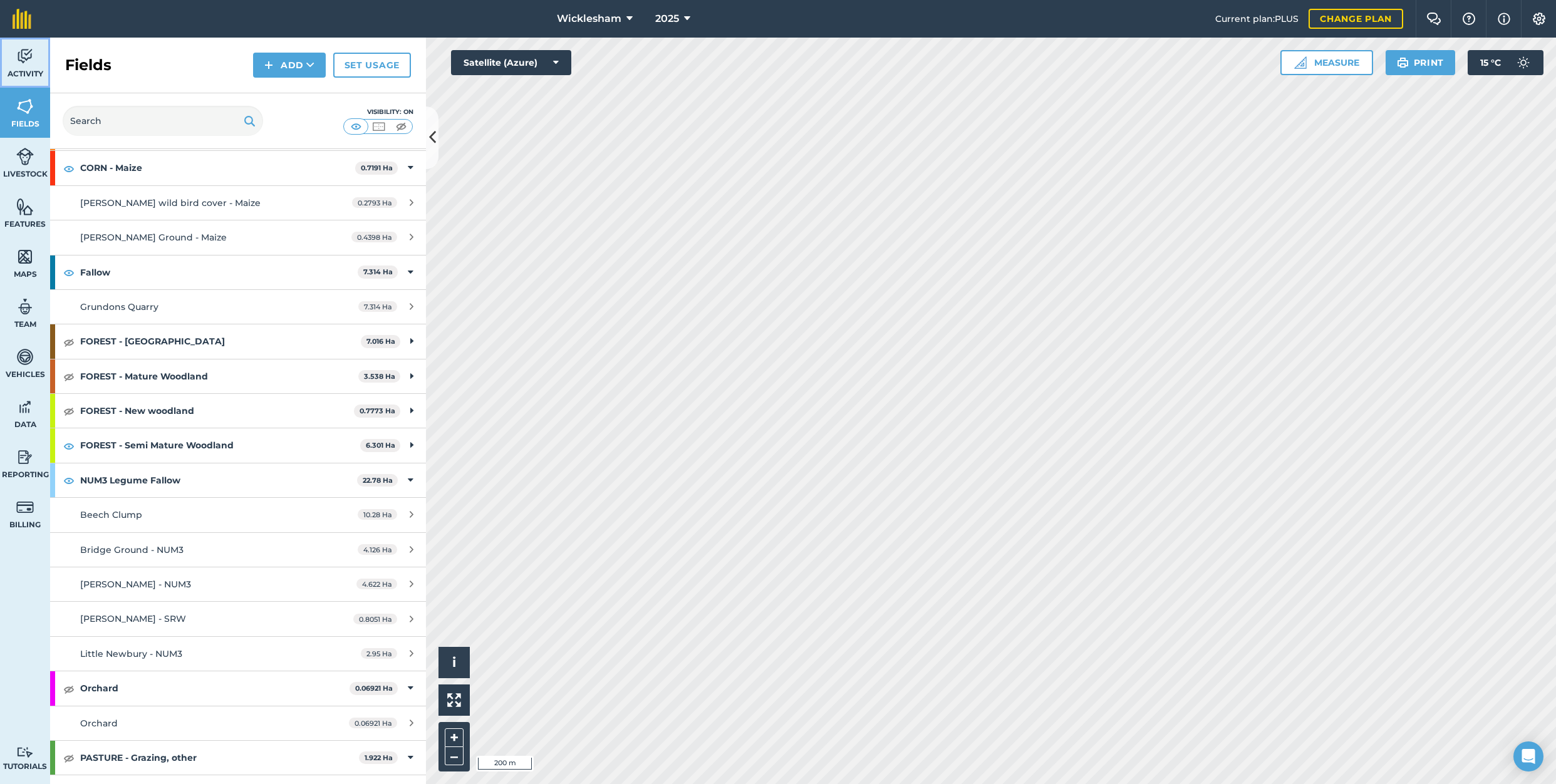
click at [26, 70] on span "Activity" at bounding box center [25, 73] width 50 height 10
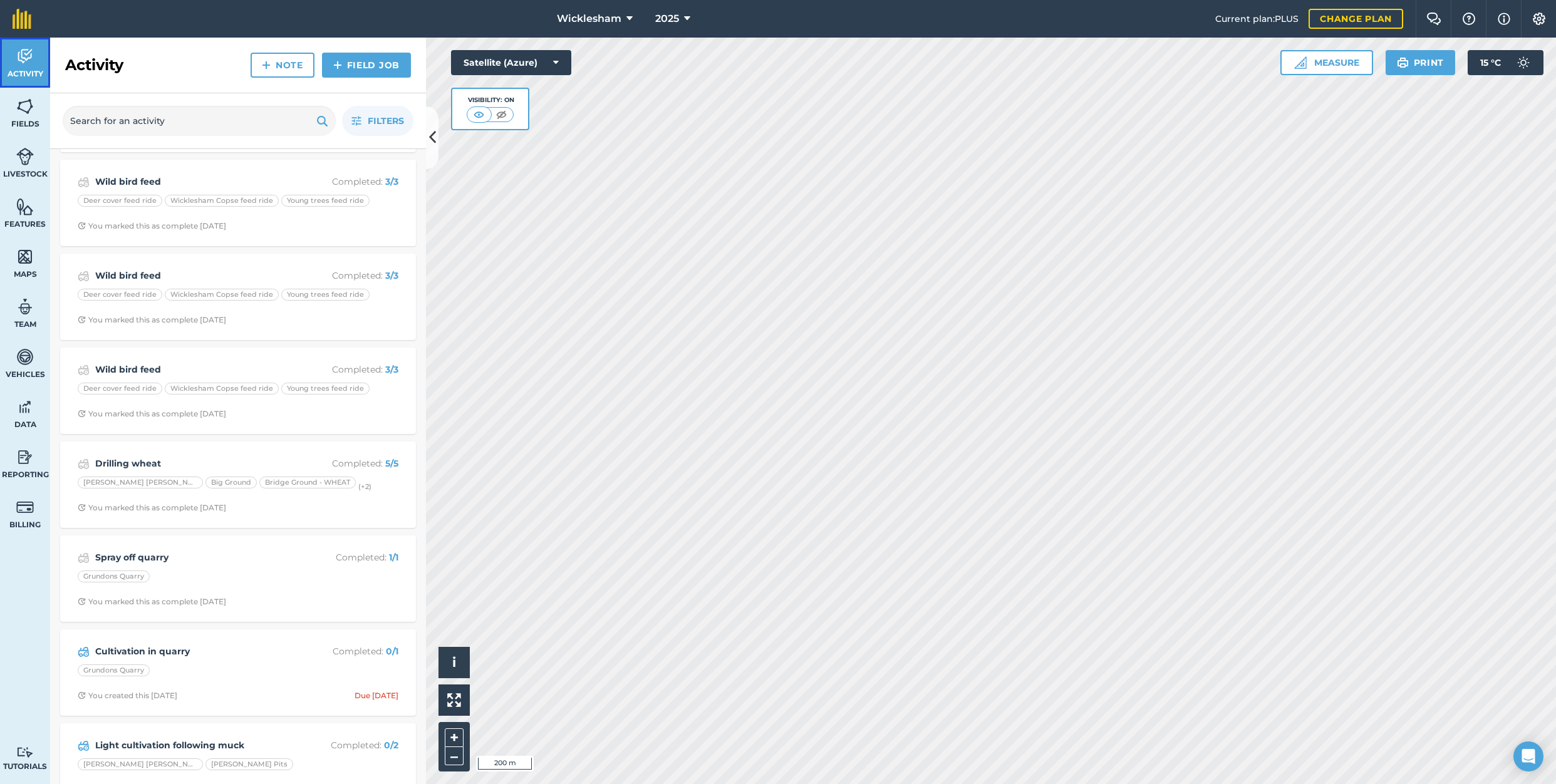
scroll to position [2505, 0]
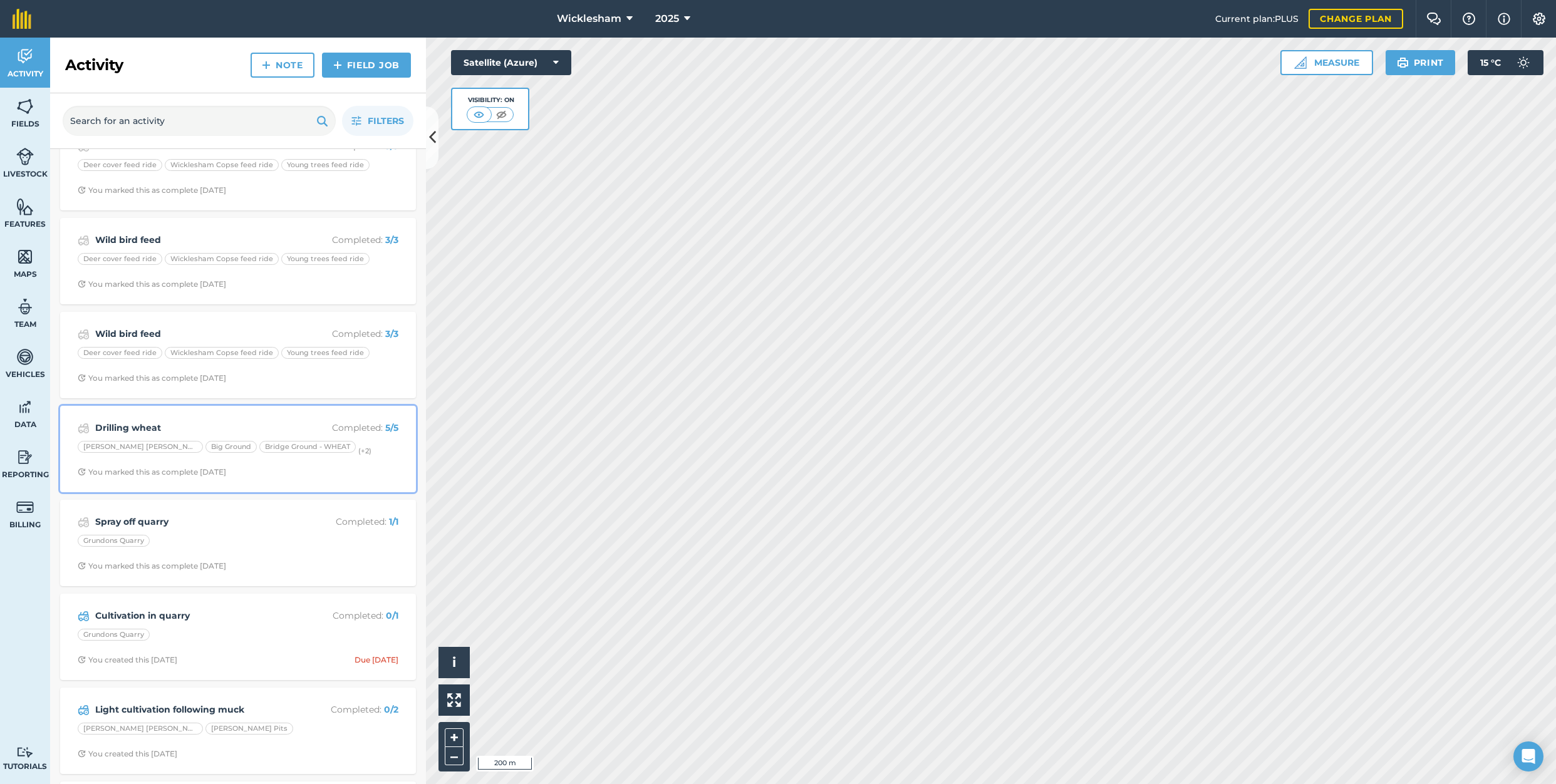
click at [161, 427] on strong "Drilling wheat" at bounding box center [194, 428] width 199 height 14
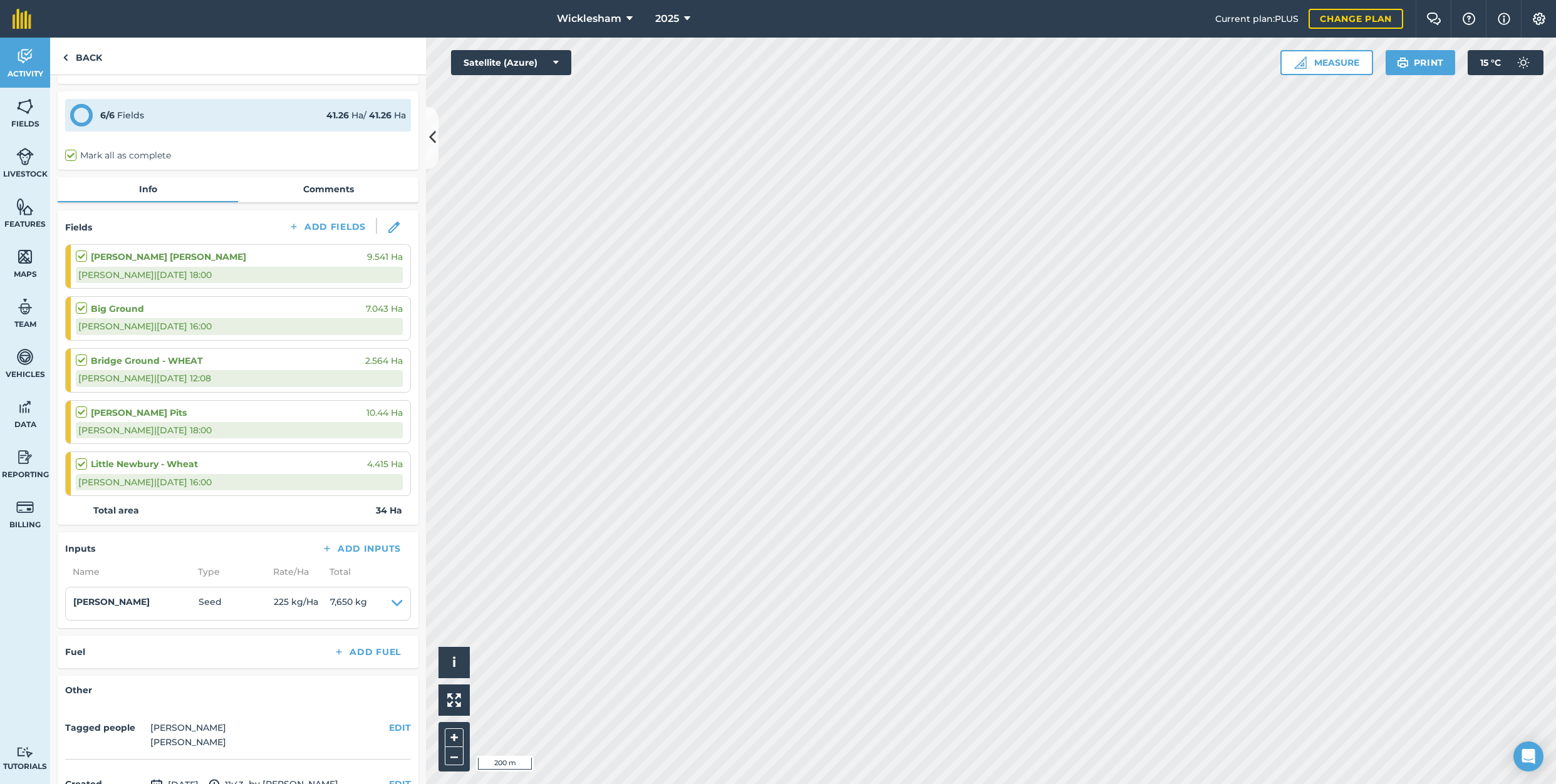
scroll to position [63, 0]
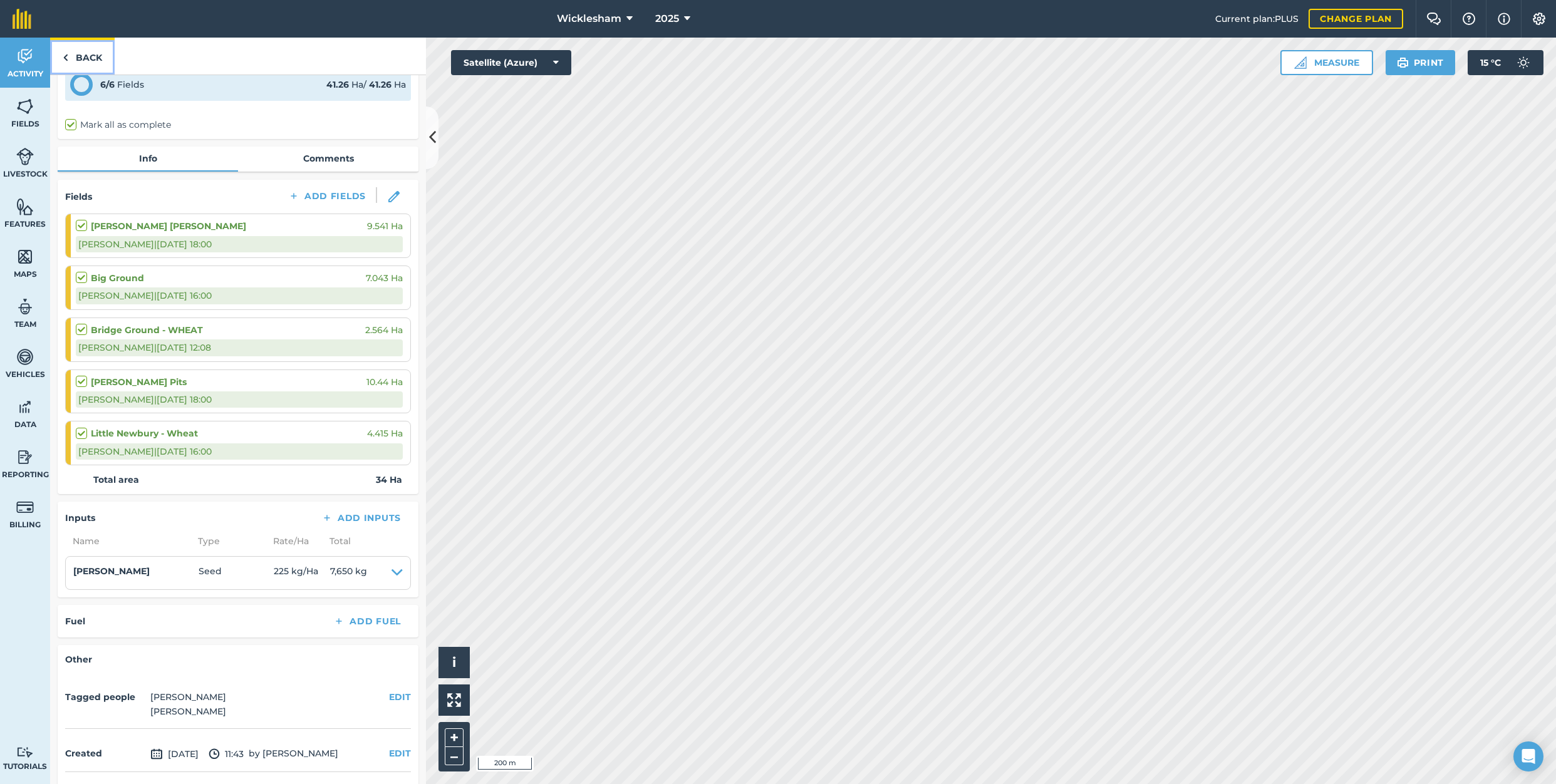
click at [74, 52] on link "Back" at bounding box center [83, 56] width 64 height 37
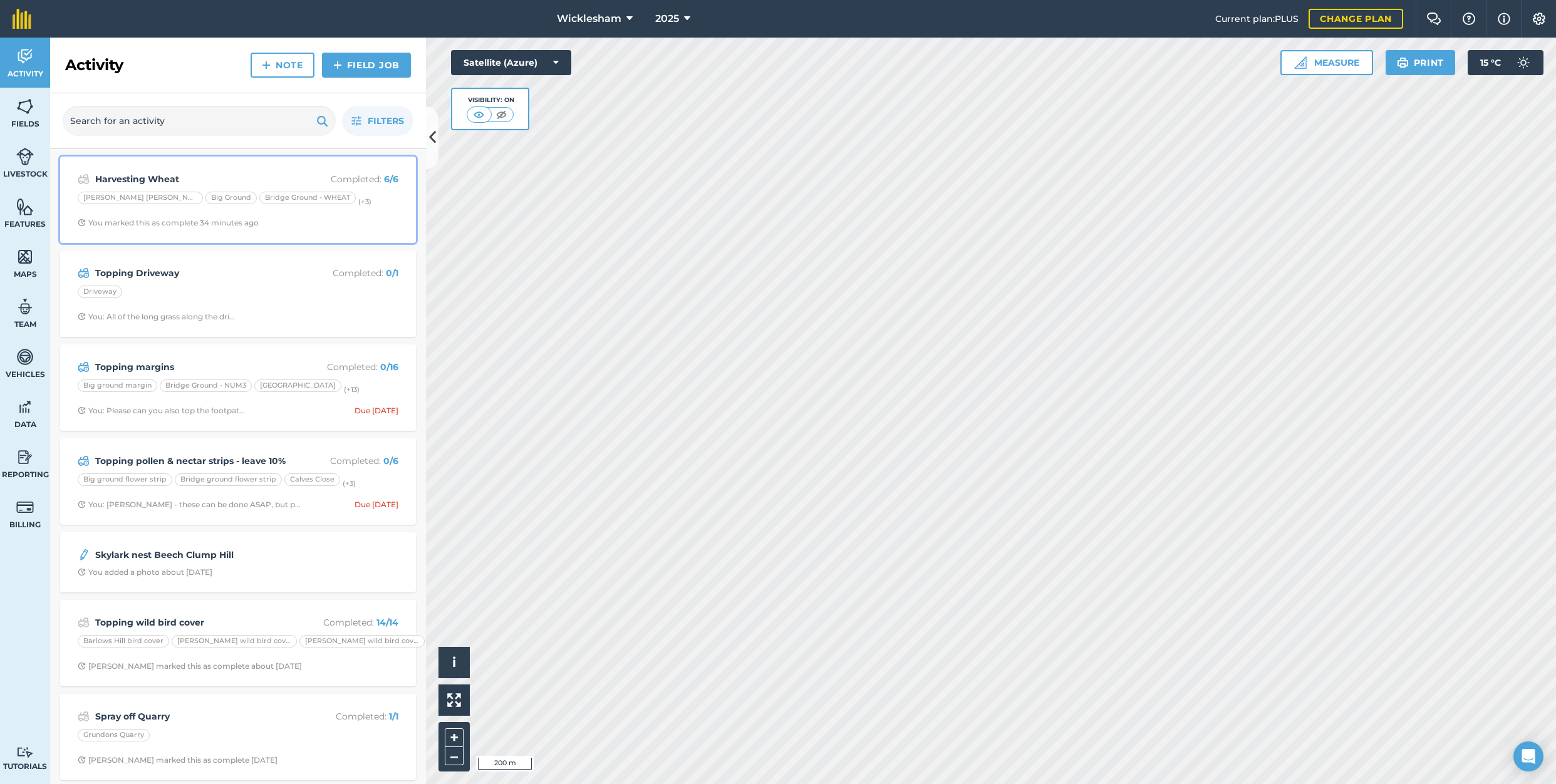
click at [289, 216] on div "Harvesting Wheat Completed : 6 / 6 [PERSON_NAME] [PERSON_NAME][GEOGRAPHIC_DATA]…" at bounding box center [237, 200] width 340 height 71
